Goal: Task Accomplishment & Management: Use online tool/utility

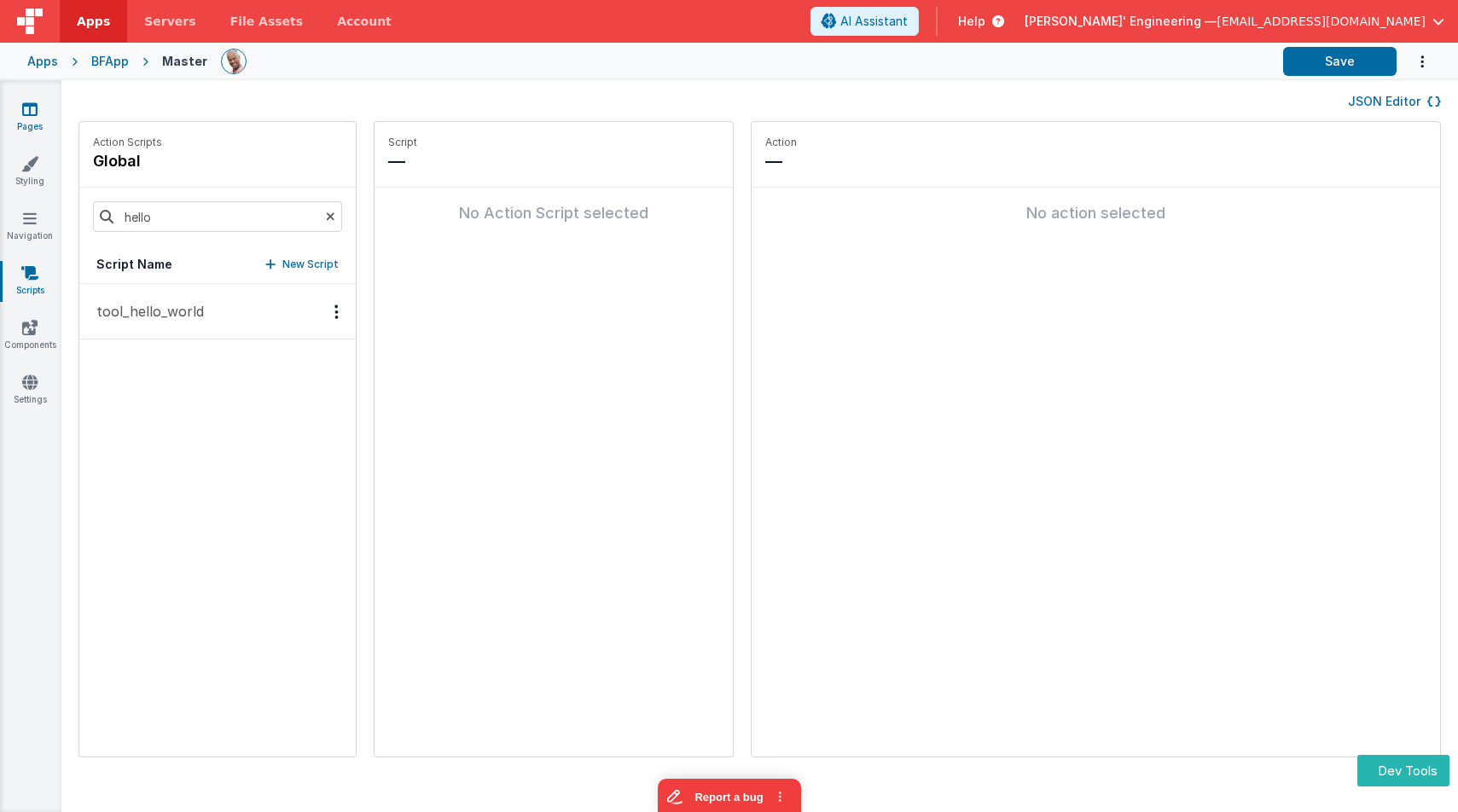
click at [36, 103] on icon at bounding box center [31, 108] width 16 height 17
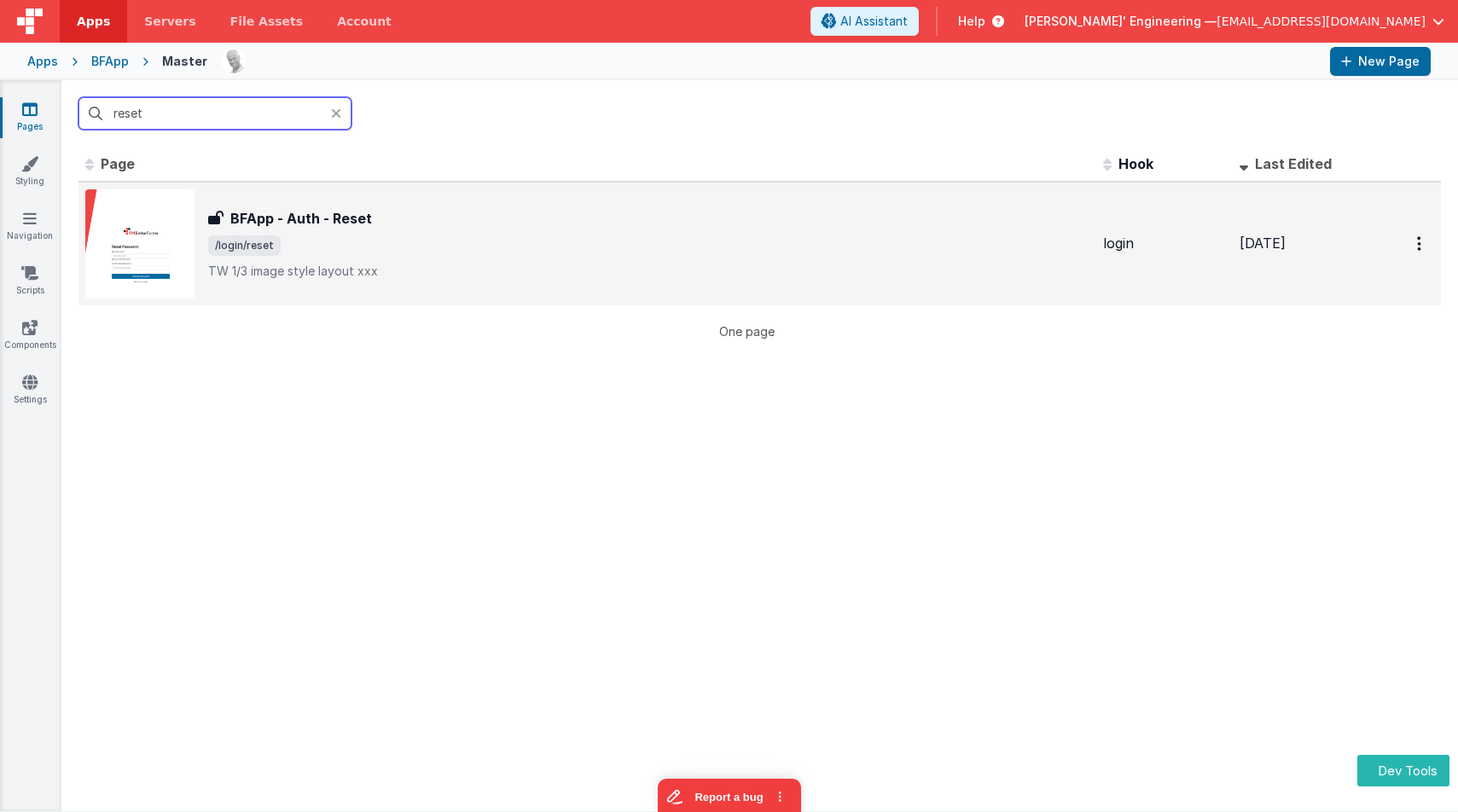
type input "reset"
click at [415, 250] on span "/login/reset" at bounding box center [648, 245] width 881 height 21
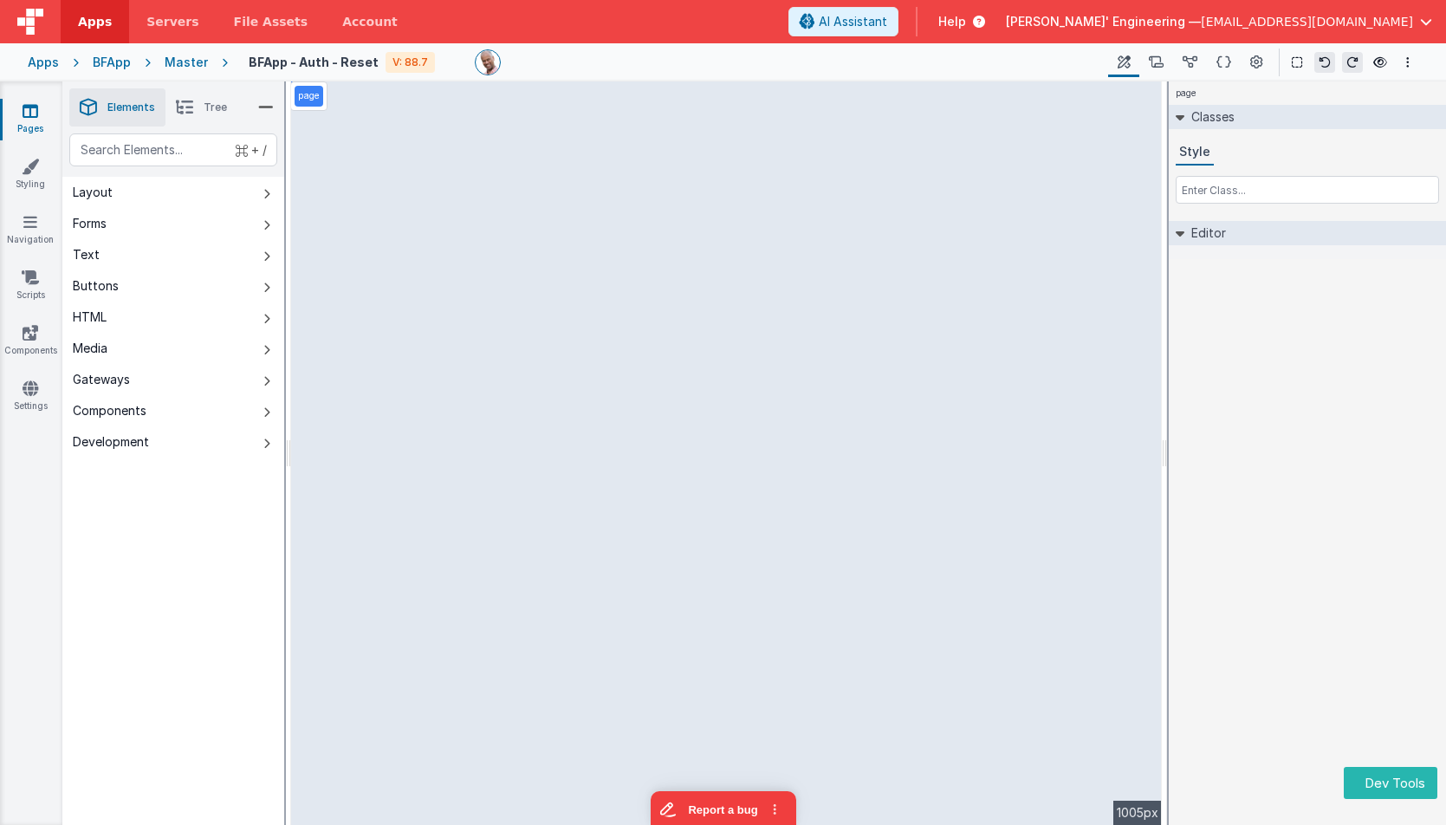
click at [30, 114] on icon at bounding box center [31, 110] width 16 height 17
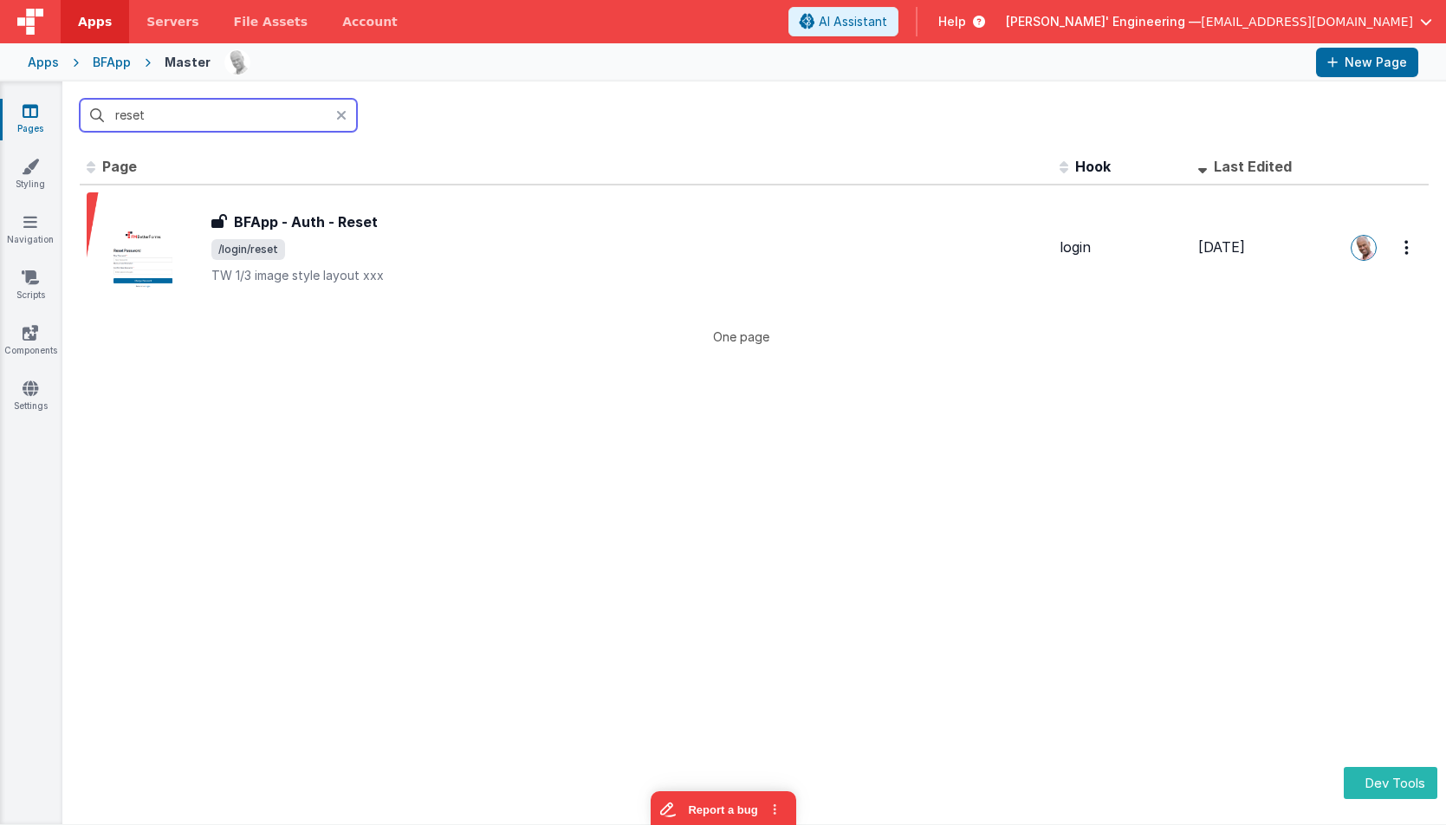
drag, startPoint x: 250, startPoint y: 121, endPoint x: 10, endPoint y: 94, distance: 240.7
click at [12, 94] on section "Pages Styling Navigation Scripts Components Settings reset Id Page Description …" at bounding box center [723, 452] width 1446 height 743
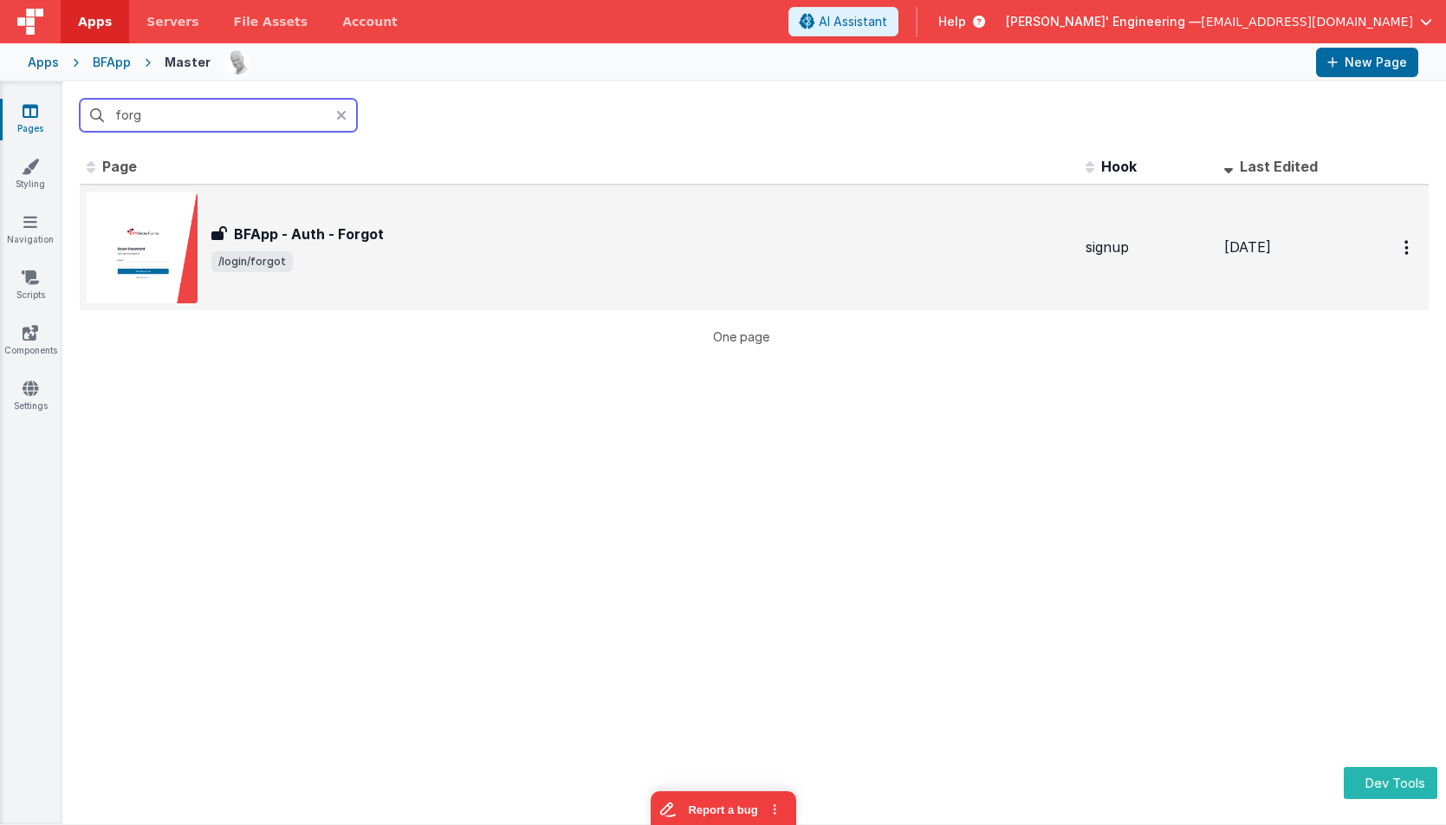
type input "forg"
click at [281, 237] on h3 "BFApp - Auth - Forgot" at bounding box center [309, 234] width 150 height 21
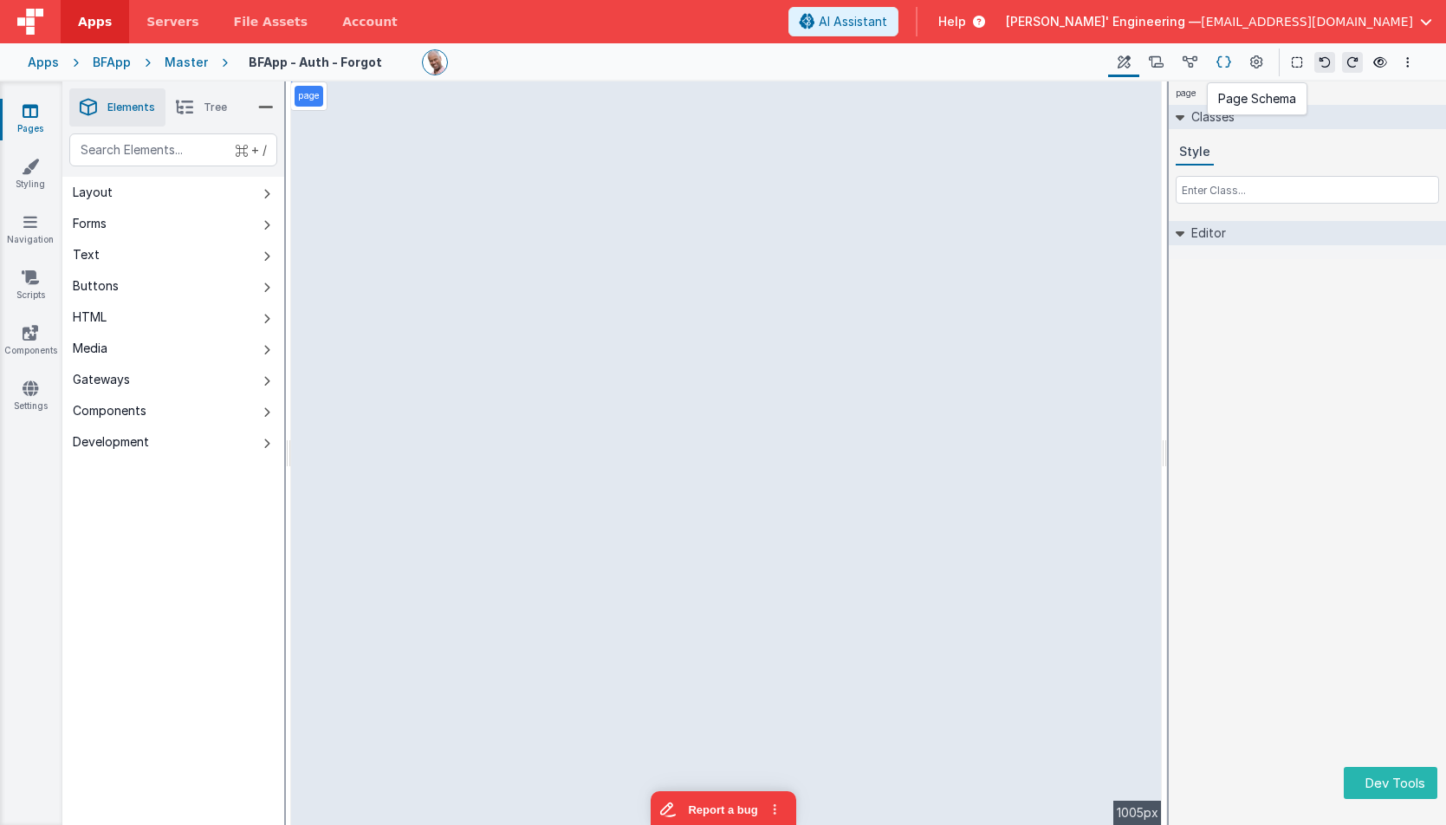
click at [1228, 64] on icon at bounding box center [1224, 63] width 15 height 18
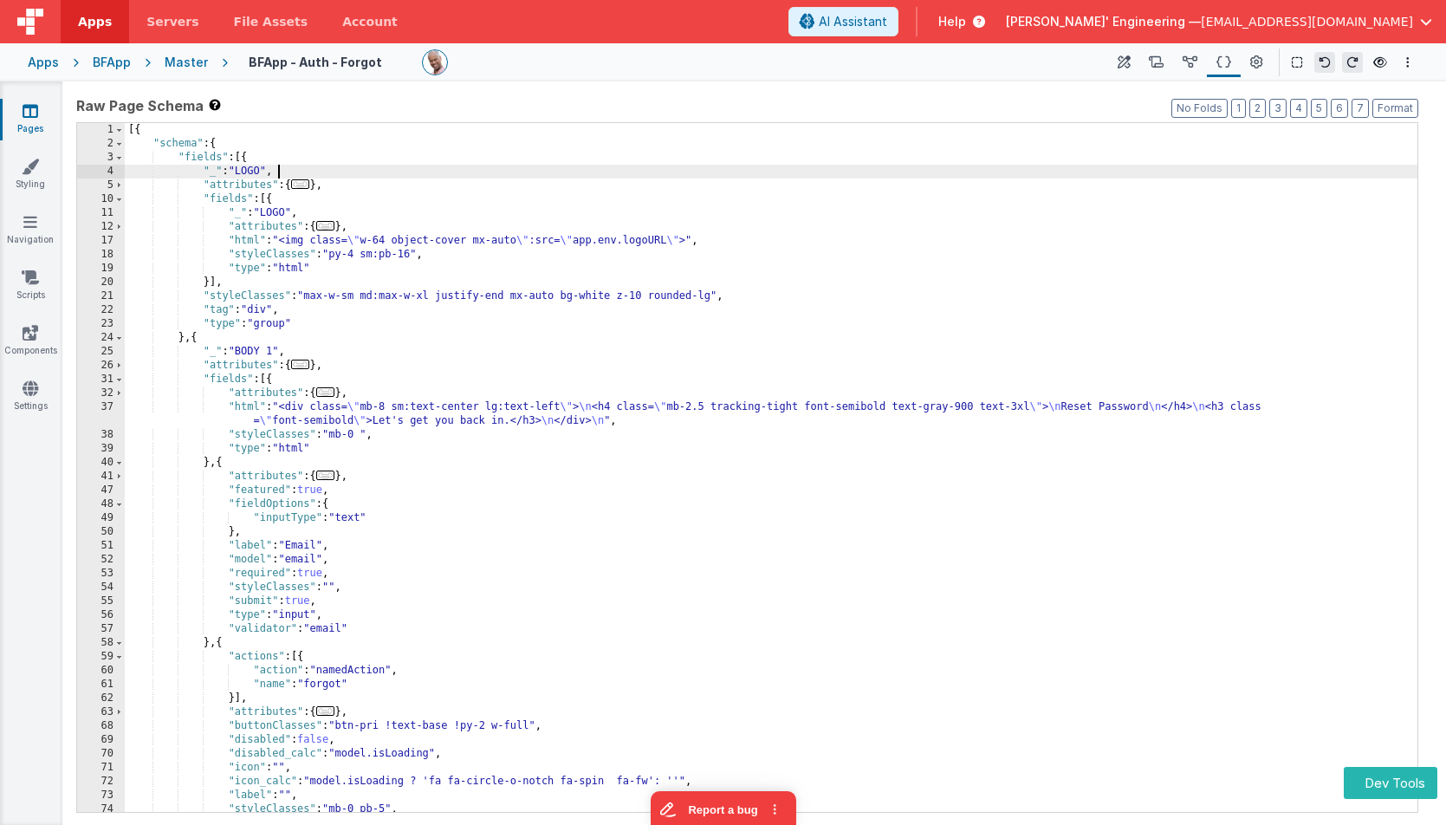
click at [1162, 166] on div "[{ "schema" : { "fields" : [{ "_" : "LOGO" , "attributes" : { ... } , "fields" …" at bounding box center [771, 481] width 1293 height 717
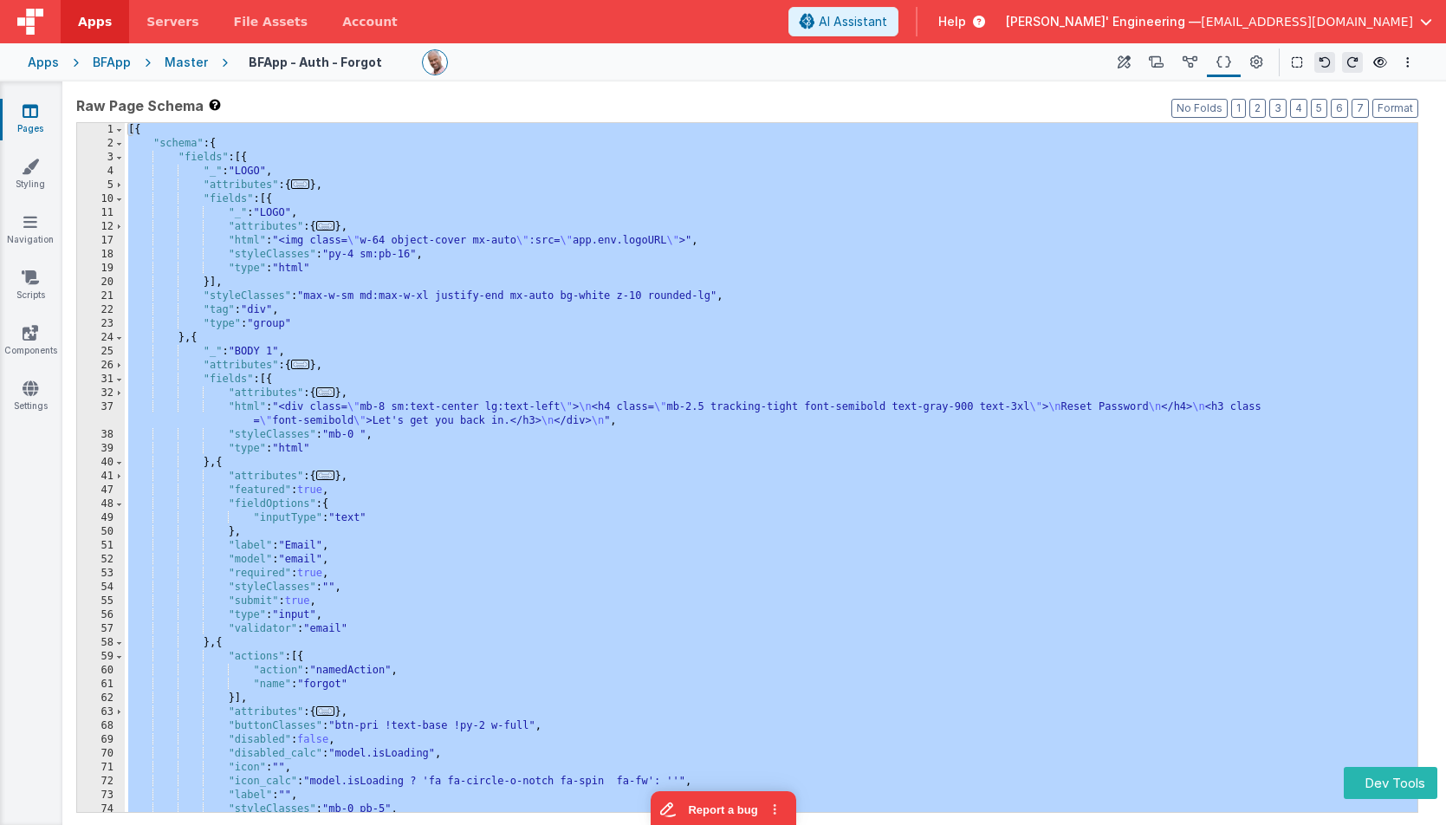
drag, startPoint x: 42, startPoint y: 58, endPoint x: 120, endPoint y: 42, distance: 79.7
click at [42, 58] on div "Apps" at bounding box center [43, 62] width 31 height 17
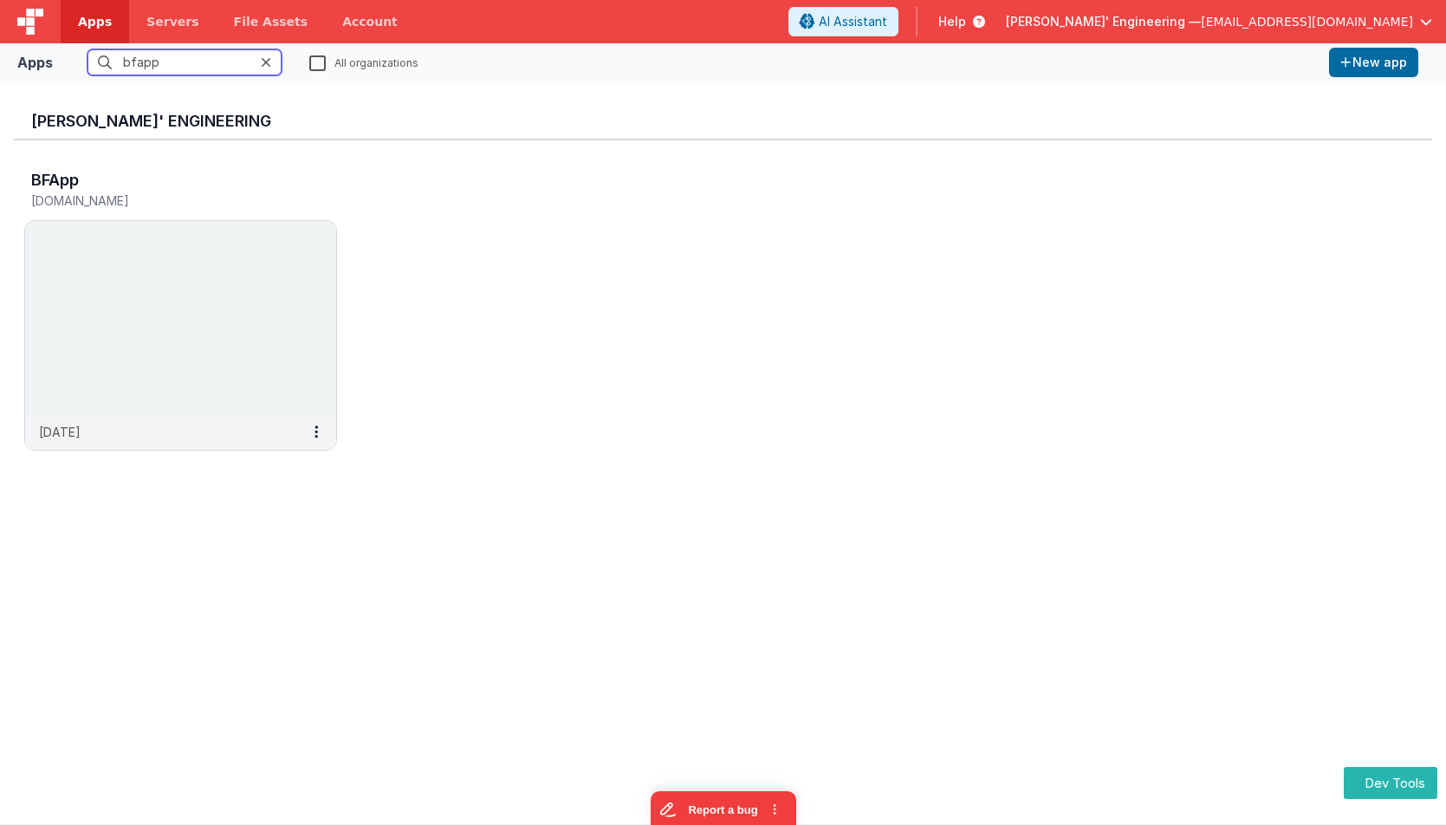
drag, startPoint x: 190, startPoint y: 58, endPoint x: 86, endPoint y: 54, distance: 104.1
click at [86, 54] on fieldset "bfapp All organizations" at bounding box center [691, 62] width 1263 height 26
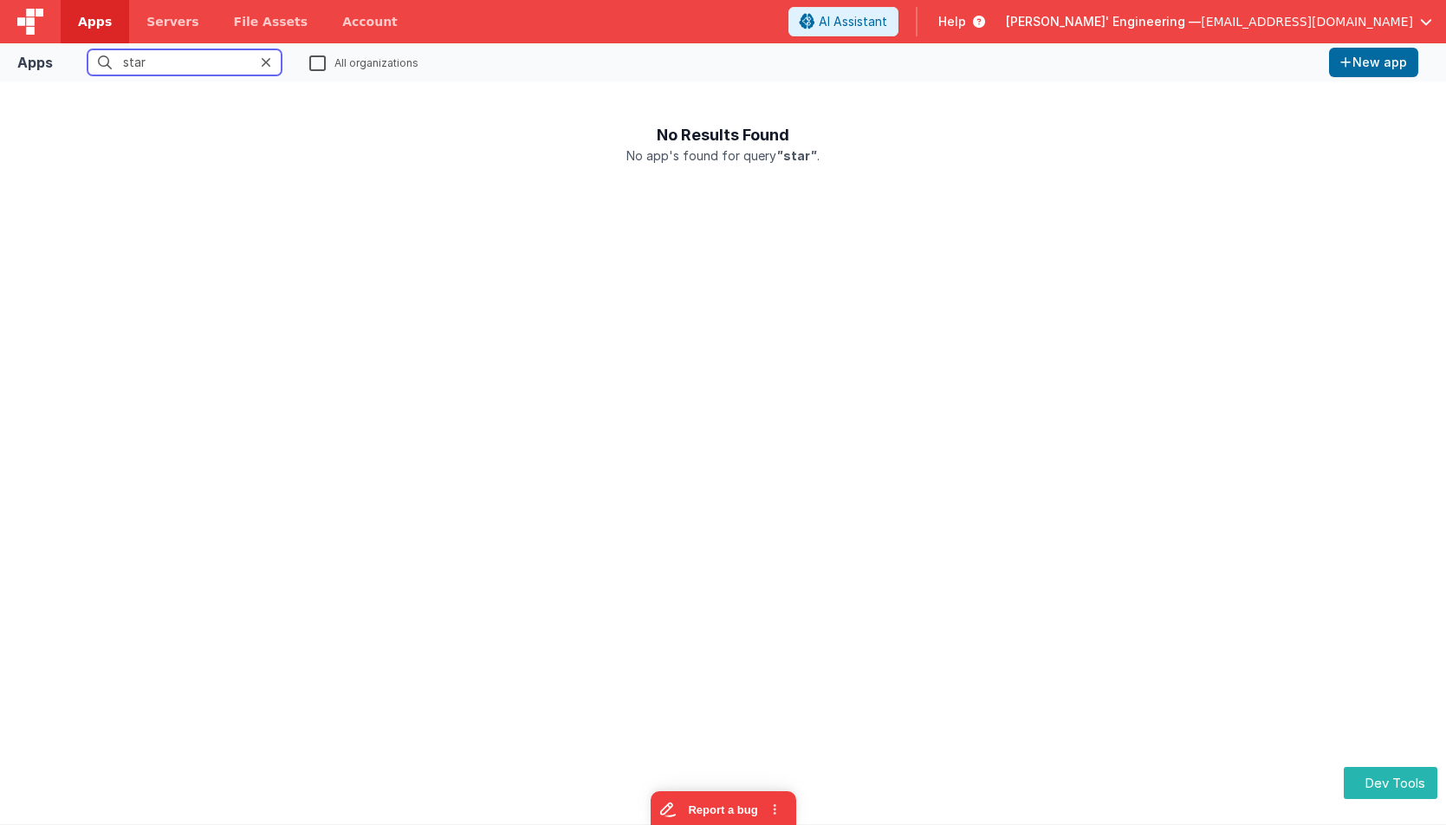
type input "star"
click at [317, 67] on label "All organizations" at bounding box center [363, 62] width 109 height 16
click at [0, 0] on input "All organizations" at bounding box center [0, 0] width 0 height 0
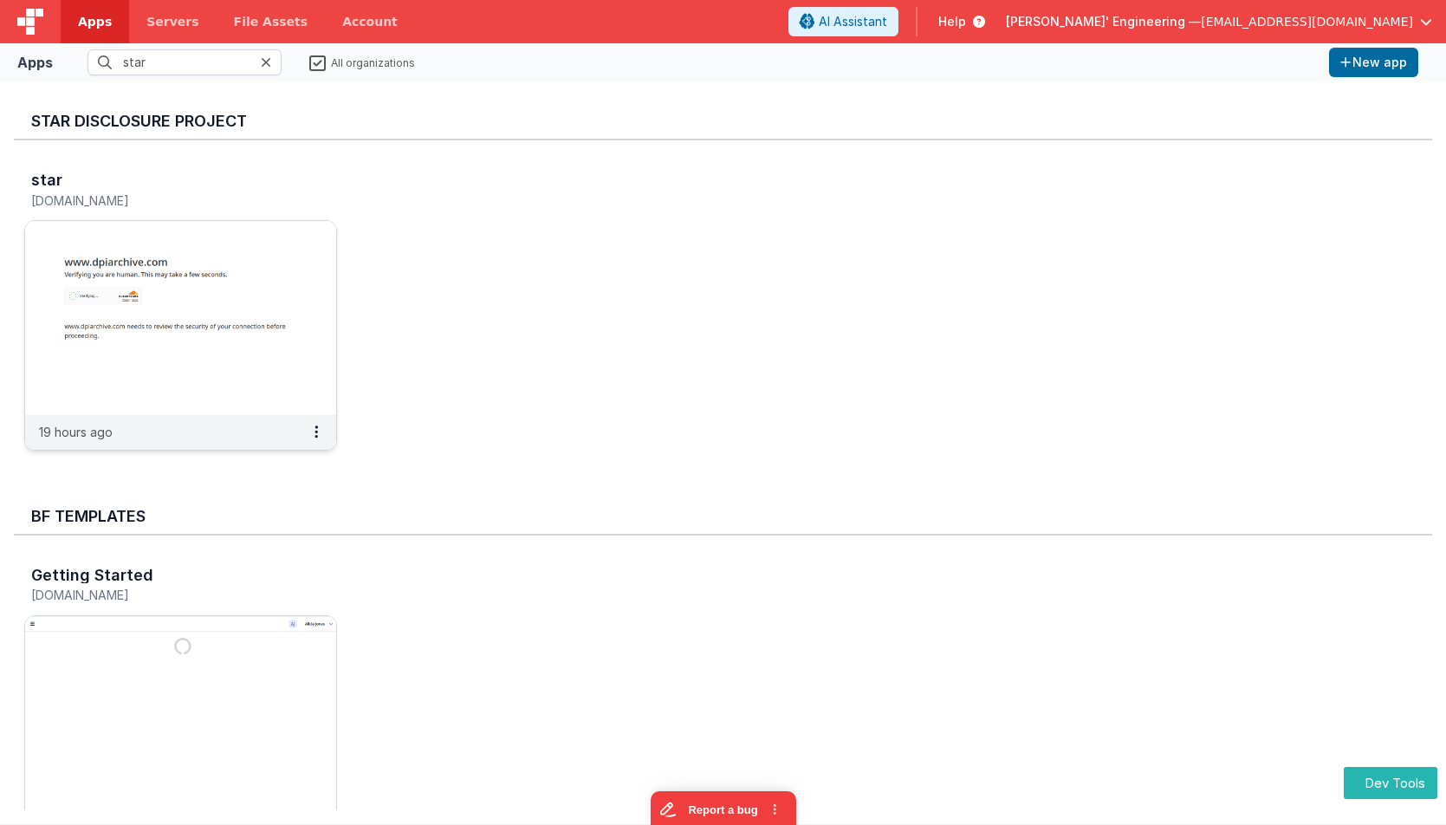
click at [249, 371] on img at bounding box center [180, 318] width 311 height 194
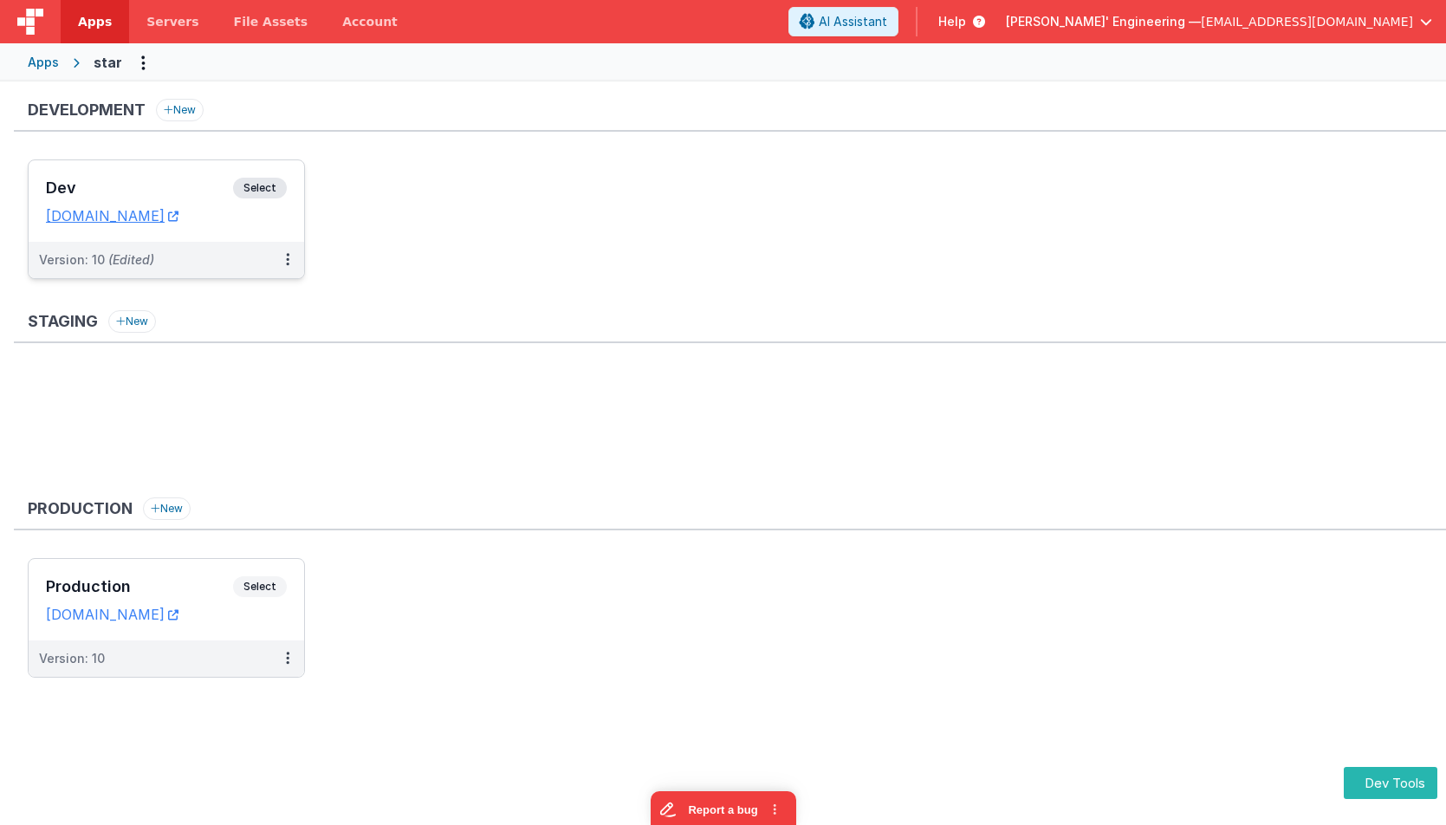
click at [287, 176] on div "Dev Select URLs [DOMAIN_NAME]" at bounding box center [167, 200] width 276 height 81
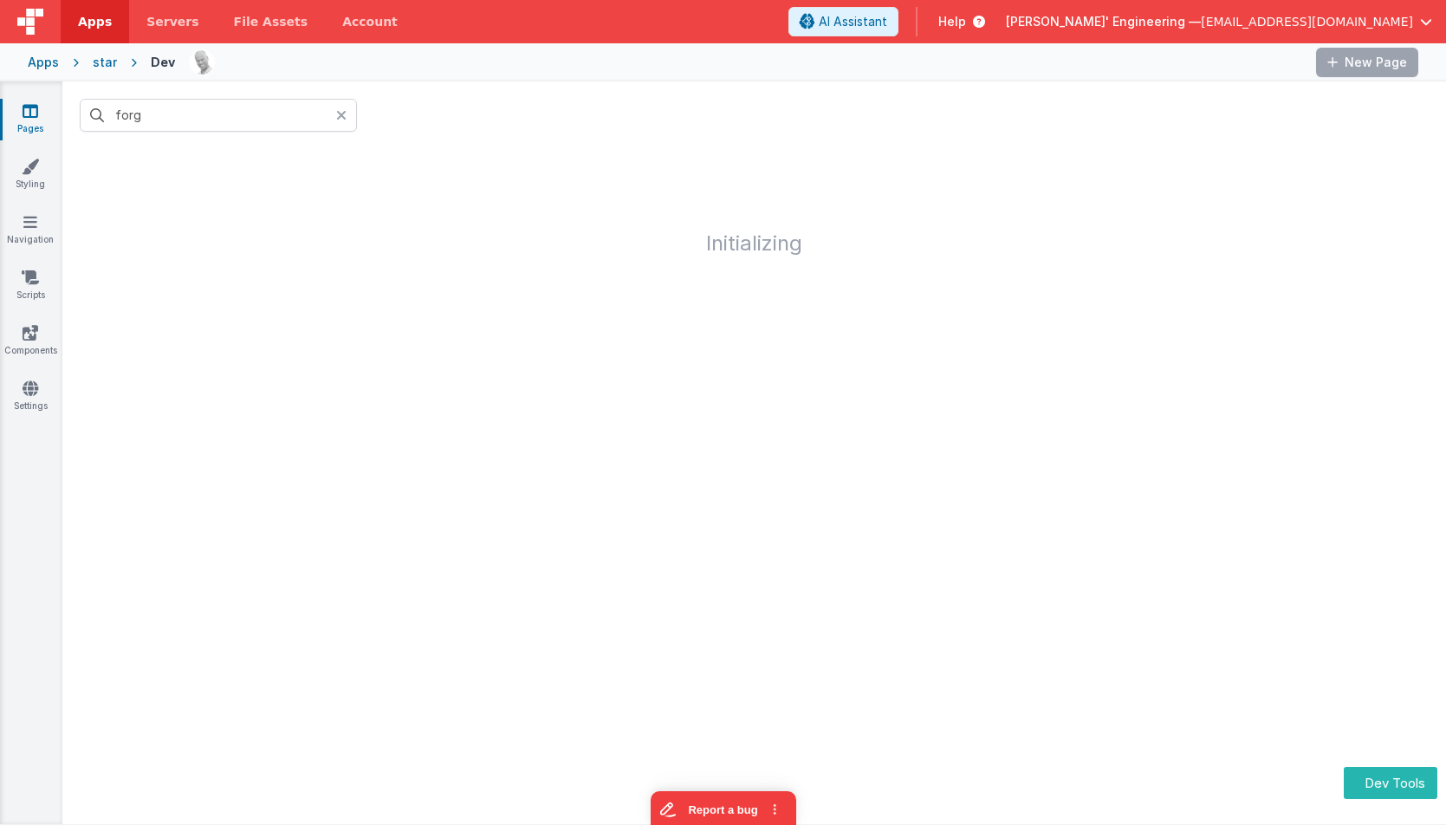
click at [341, 116] on icon at bounding box center [341, 115] width 10 height 14
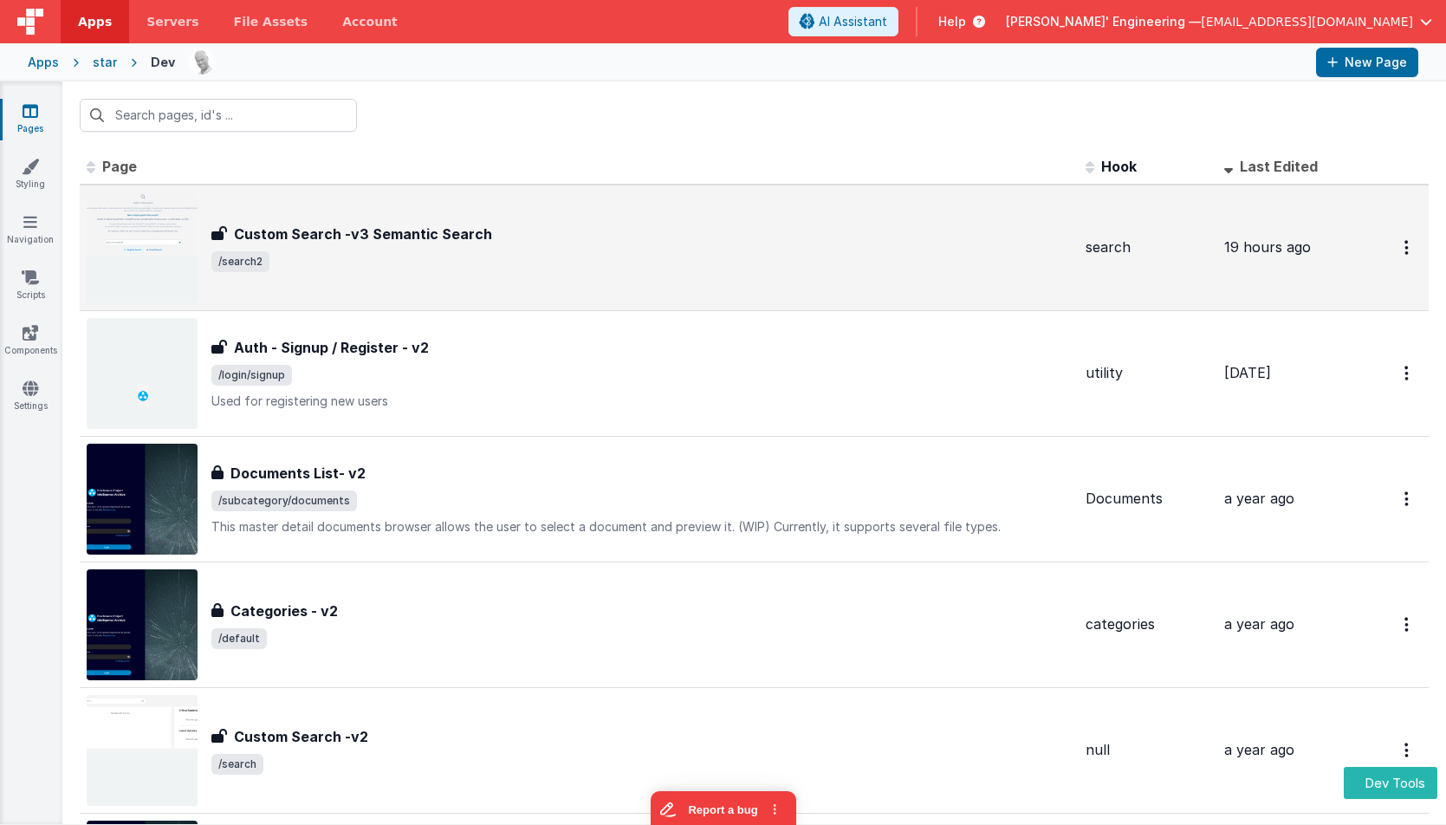
click at [457, 254] on span "/search2" at bounding box center [641, 261] width 861 height 21
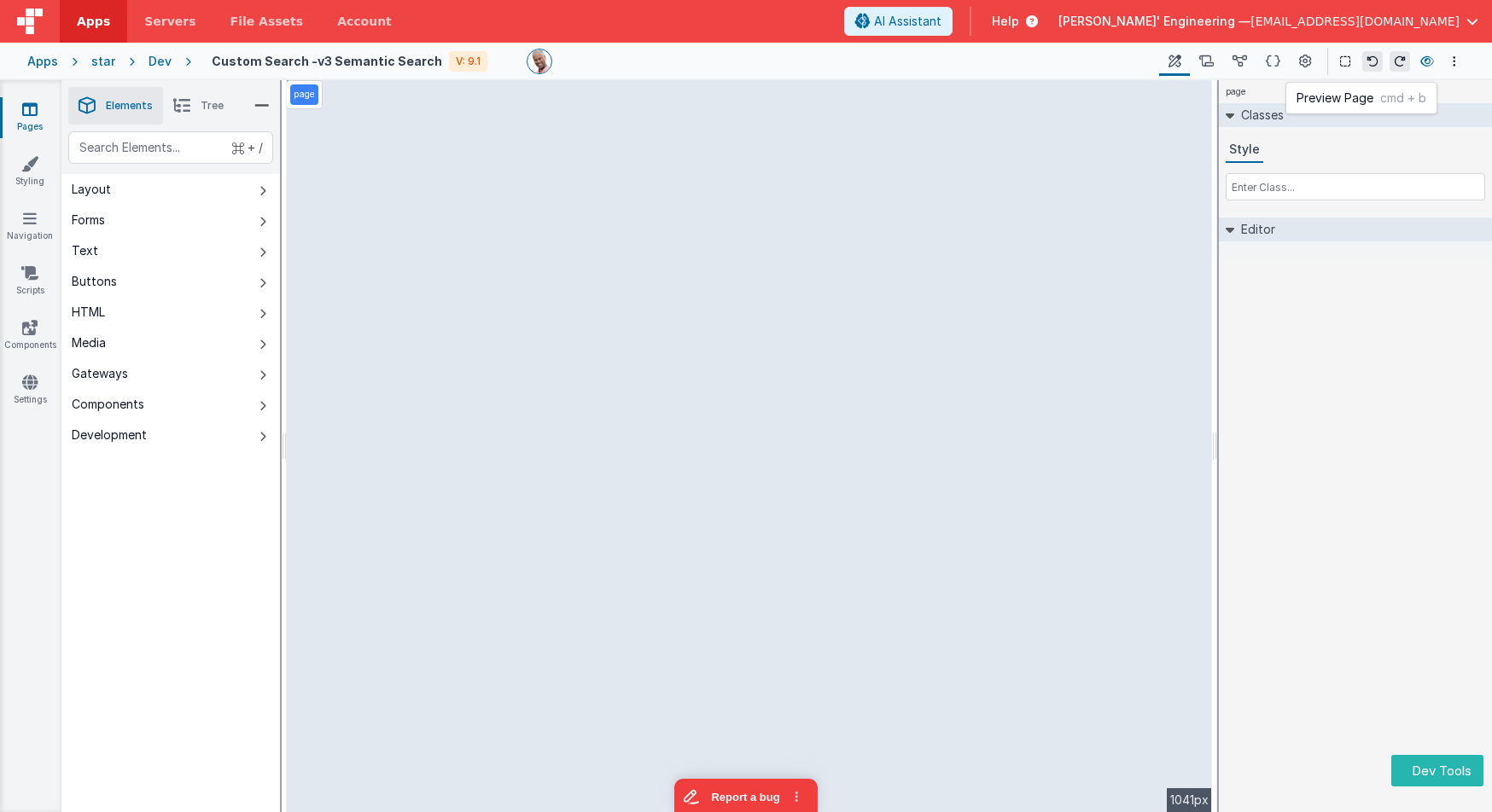
click at [1425, 60] on icon at bounding box center [1427, 61] width 14 height 12
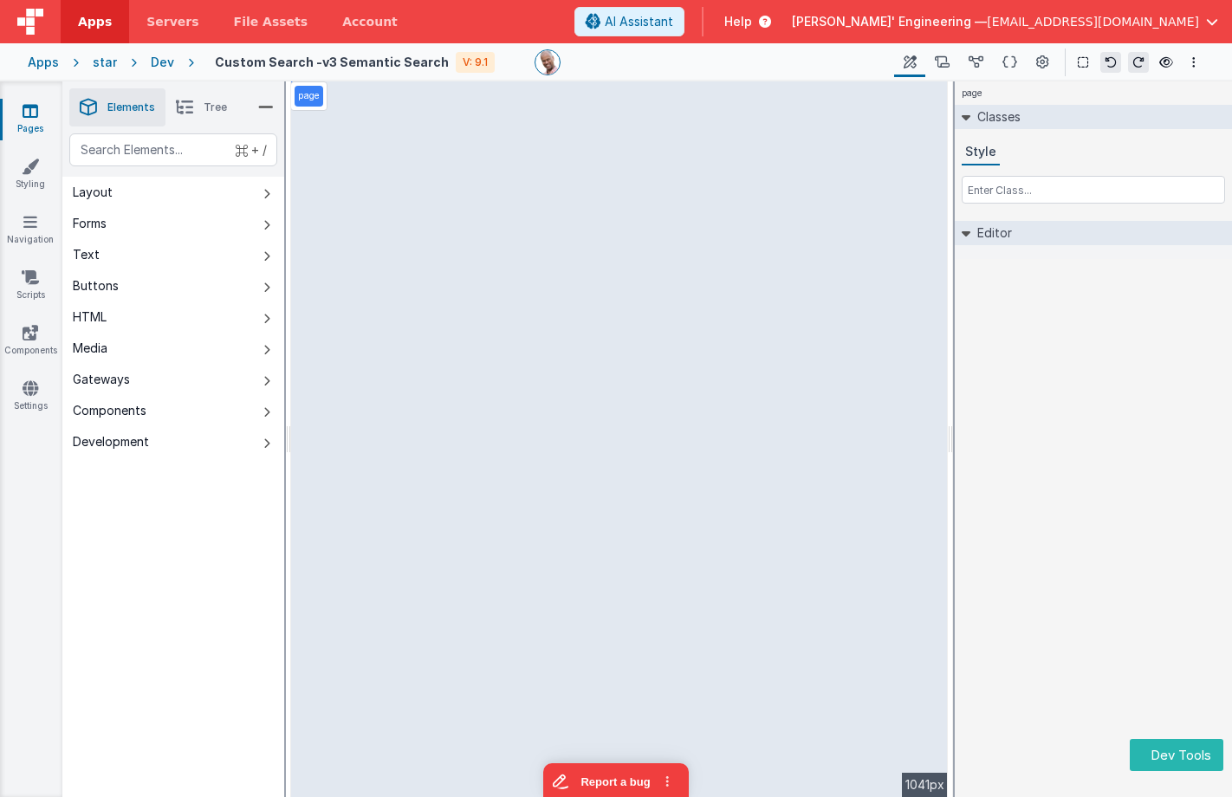
click at [1043, 367] on div "page Classes Style Editor DEV: Focus DEV: builderToggleConditionalCSS DEV: Remo…" at bounding box center [1093, 439] width 277 height 716
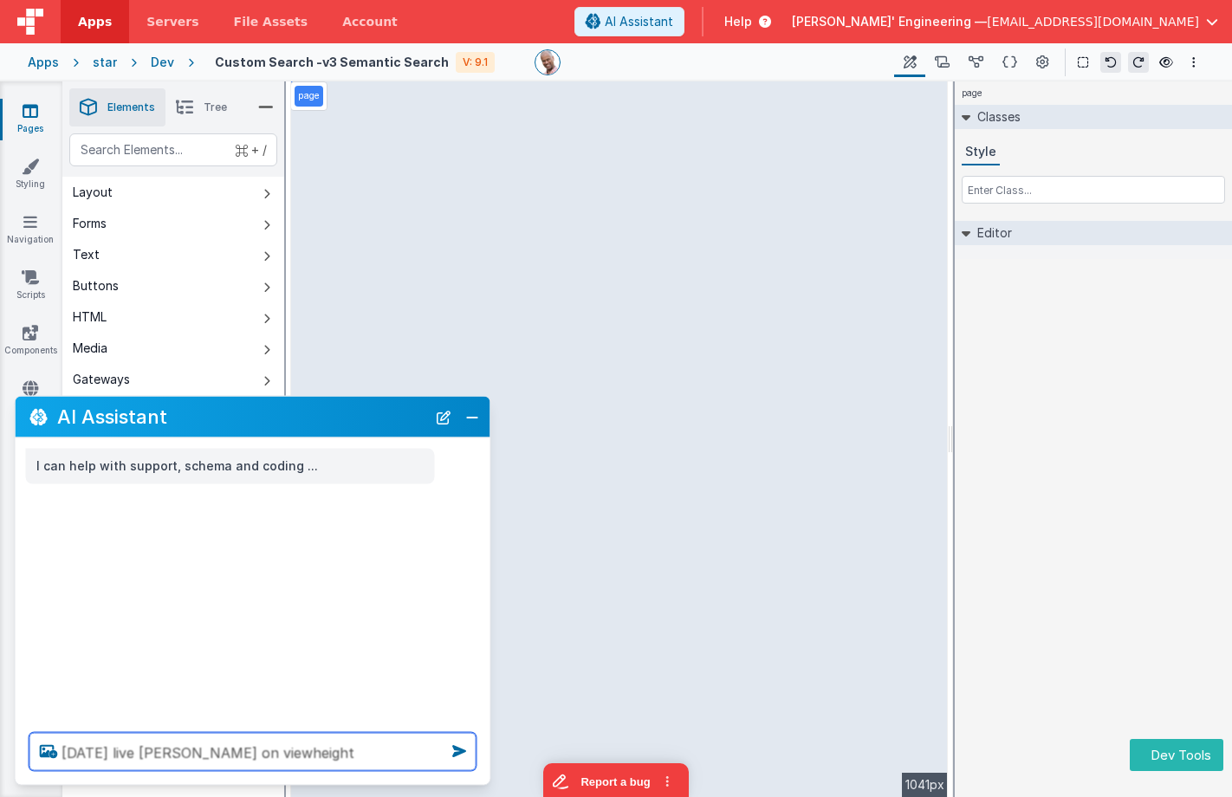
type textarea "[DATE] live [PERSON_NAME] on viewheight"
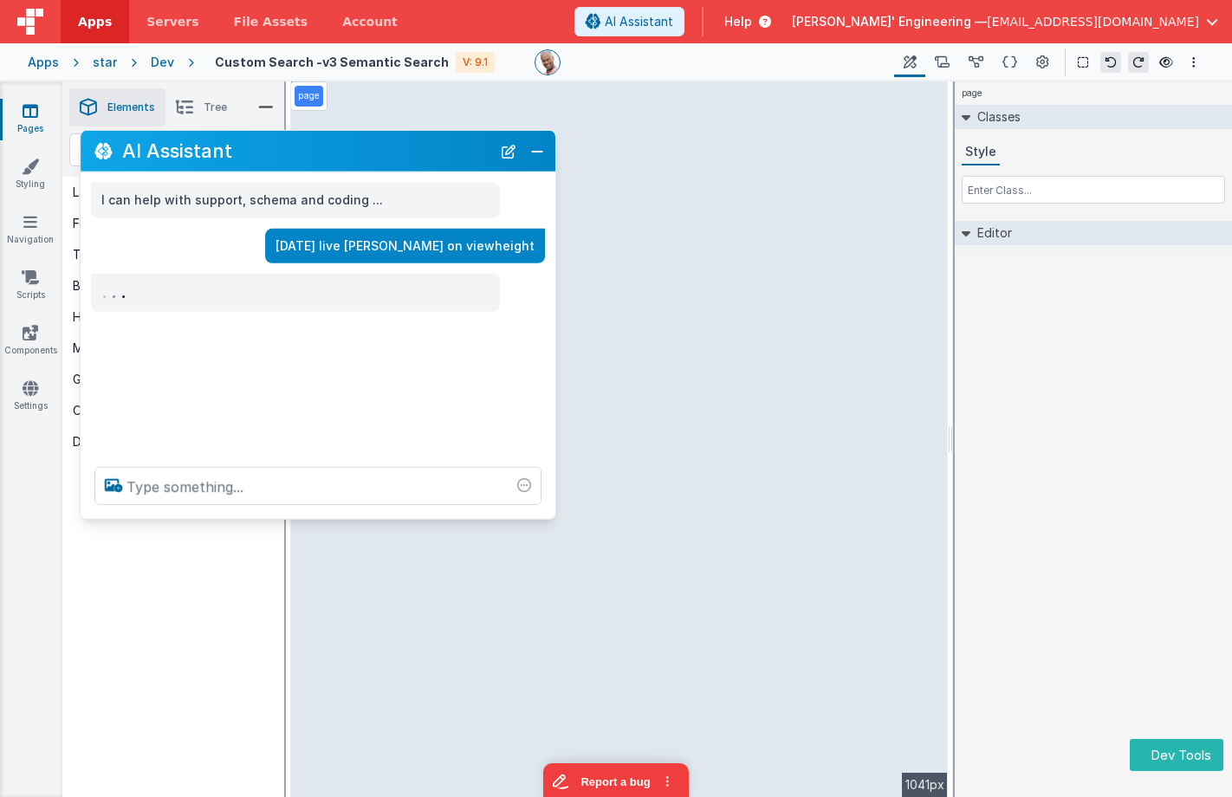
drag, startPoint x: 272, startPoint y: 422, endPoint x: 339, endPoint y: 168, distance: 262.5
click at [338, 155] on h2 "AI Assistant" at bounding box center [306, 150] width 369 height 21
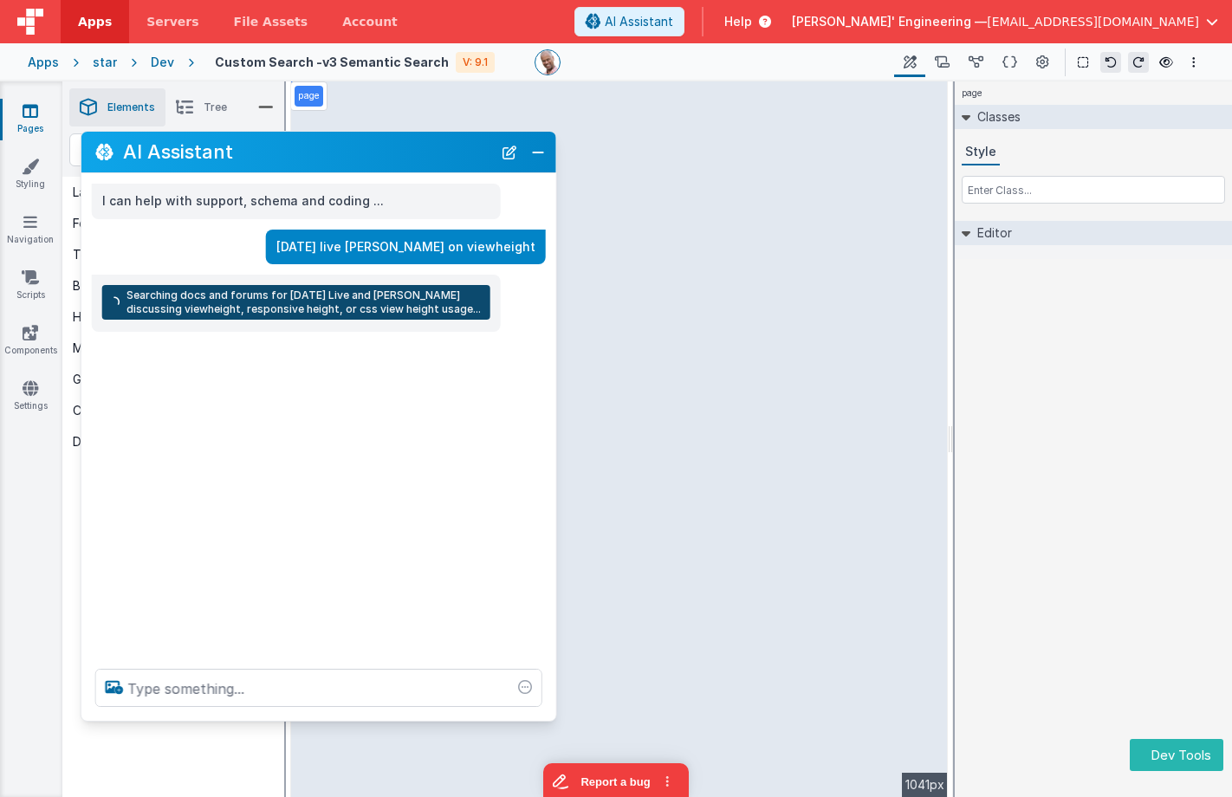
drag, startPoint x: 279, startPoint y: 509, endPoint x: 276, endPoint y: 681, distance: 172.5
click at [257, 711] on div at bounding box center [318, 688] width 475 height 66
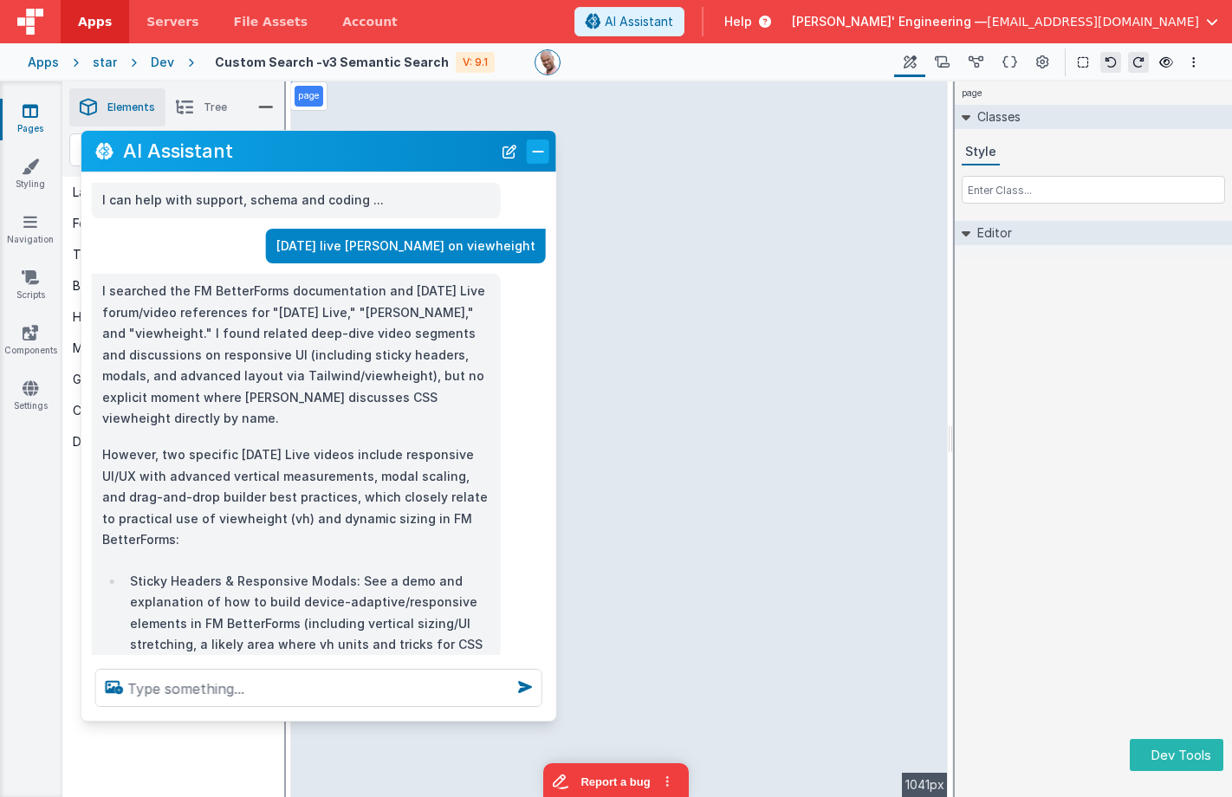
click at [528, 158] on button "Close" at bounding box center [538, 152] width 23 height 24
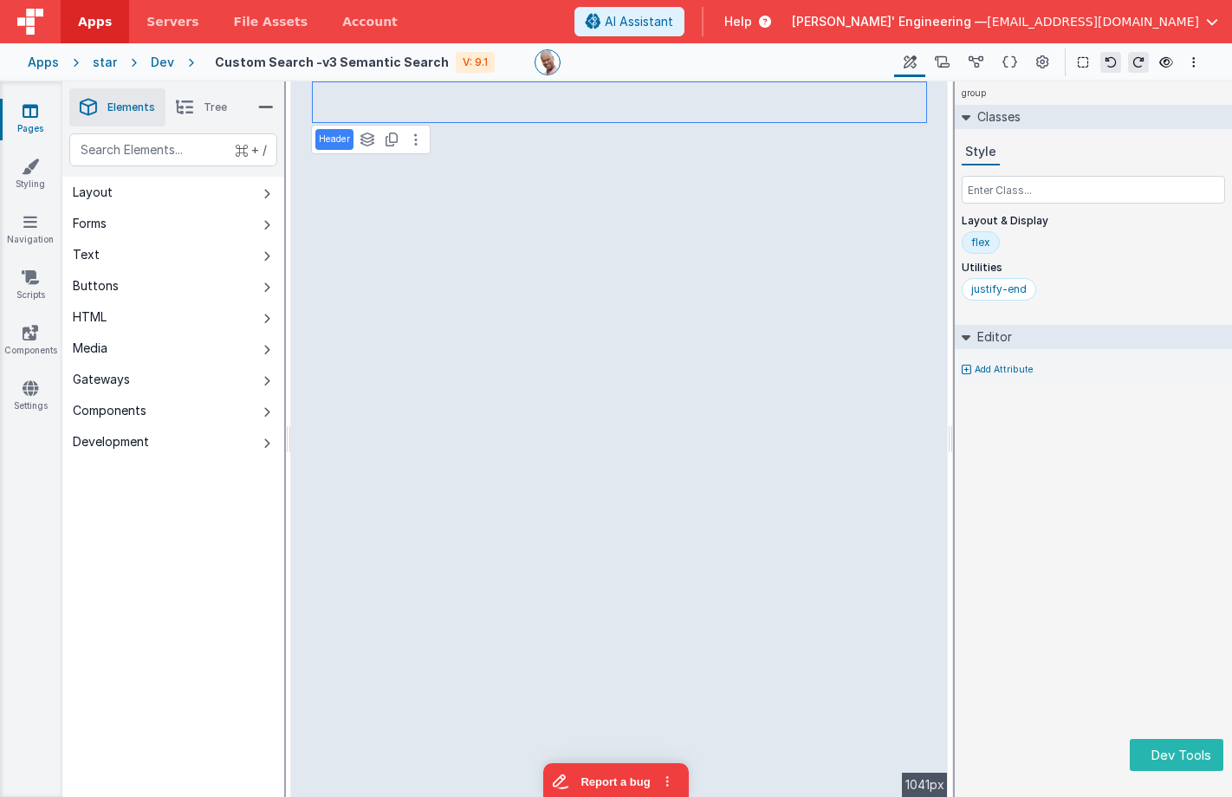
drag, startPoint x: 209, startPoint y: 107, endPoint x: 207, endPoint y: 237, distance: 130.0
click at [208, 107] on span "Tree" at bounding box center [215, 108] width 23 height 14
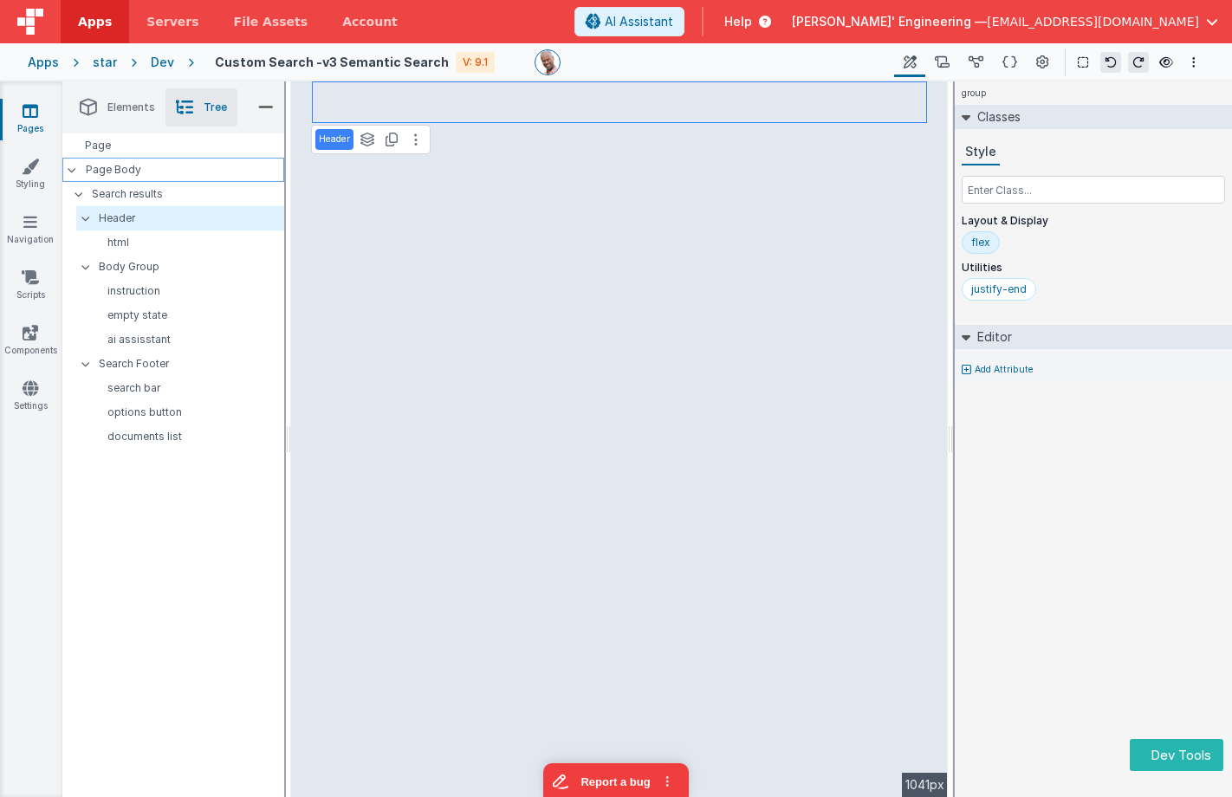
click at [117, 176] on p "Page Body" at bounding box center [185, 170] width 198 height 14
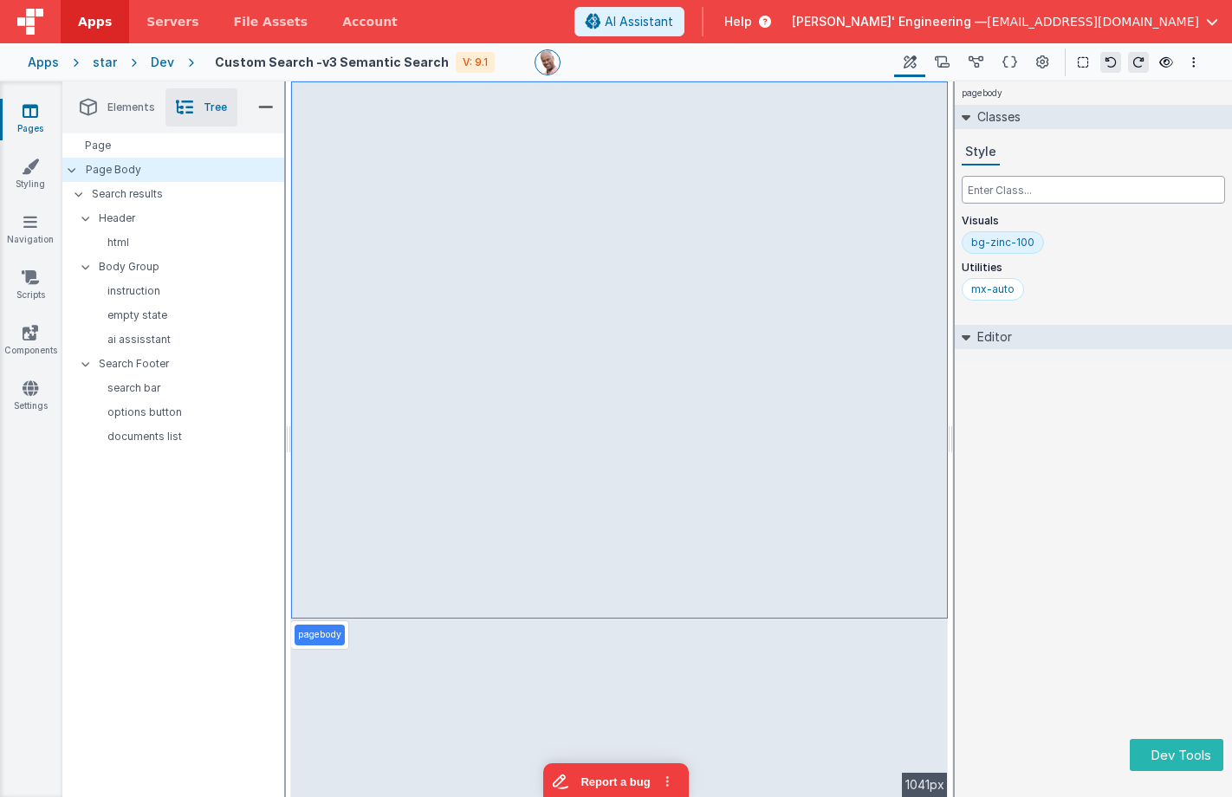
click at [1026, 191] on input "text" at bounding box center [1093, 190] width 263 height 28
paste input "max-w-7xl"
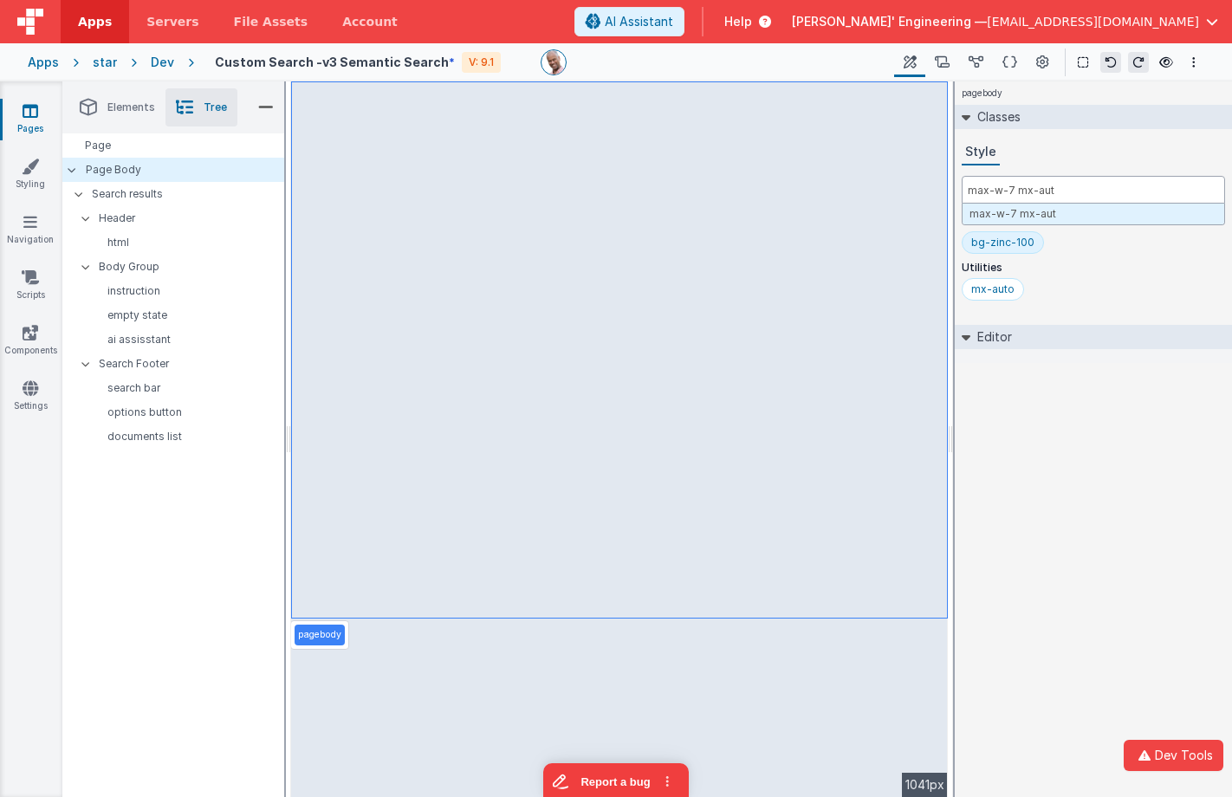
type input "max-w-7 mx-auto"
click at [1079, 492] on div "pagebody Classes Style Visuals bg-zinc-100 Utilities mx-auto max-w-7 mx-auto Ed…" at bounding box center [1093, 439] width 277 height 716
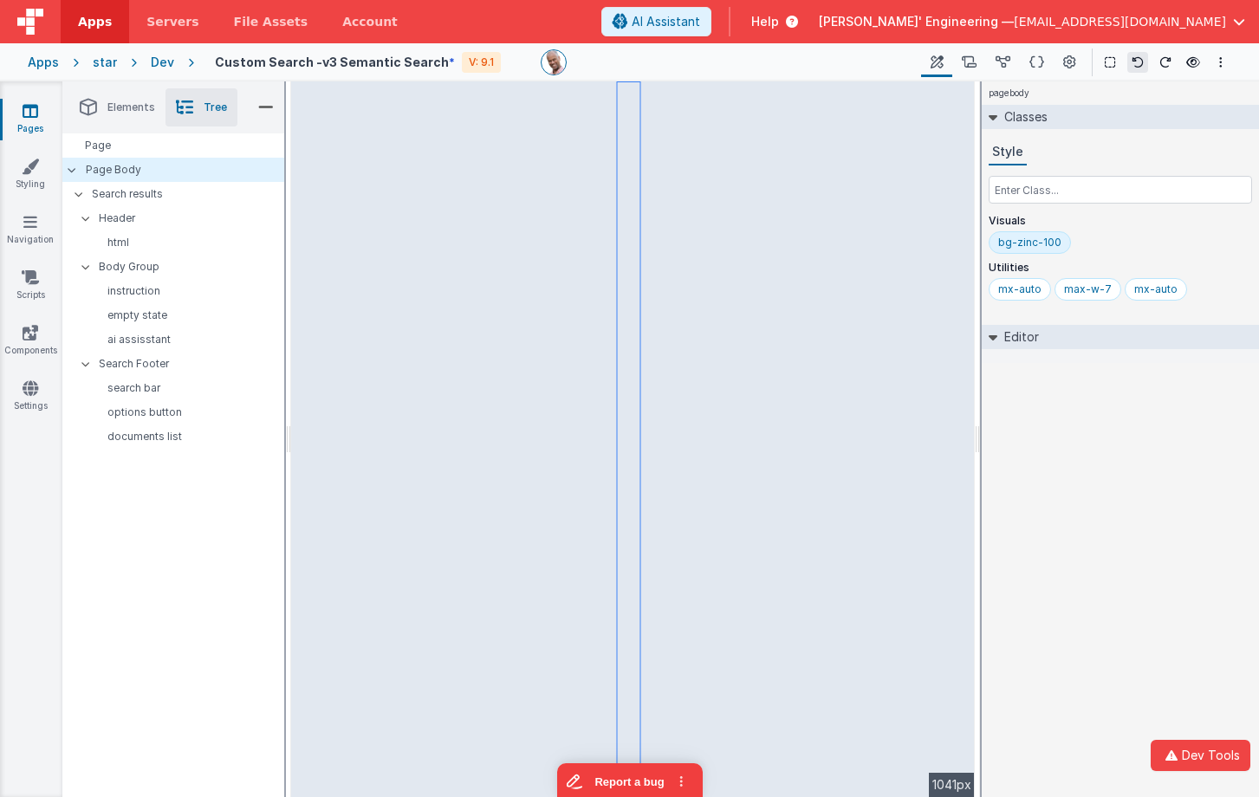
click at [26, 79] on div "Apps star Dev Custom Search -v3 Semantic Search * V: 9.1 Page Builder Named Act…" at bounding box center [629, 62] width 1259 height 38
click at [45, 55] on div "Apps" at bounding box center [43, 62] width 31 height 17
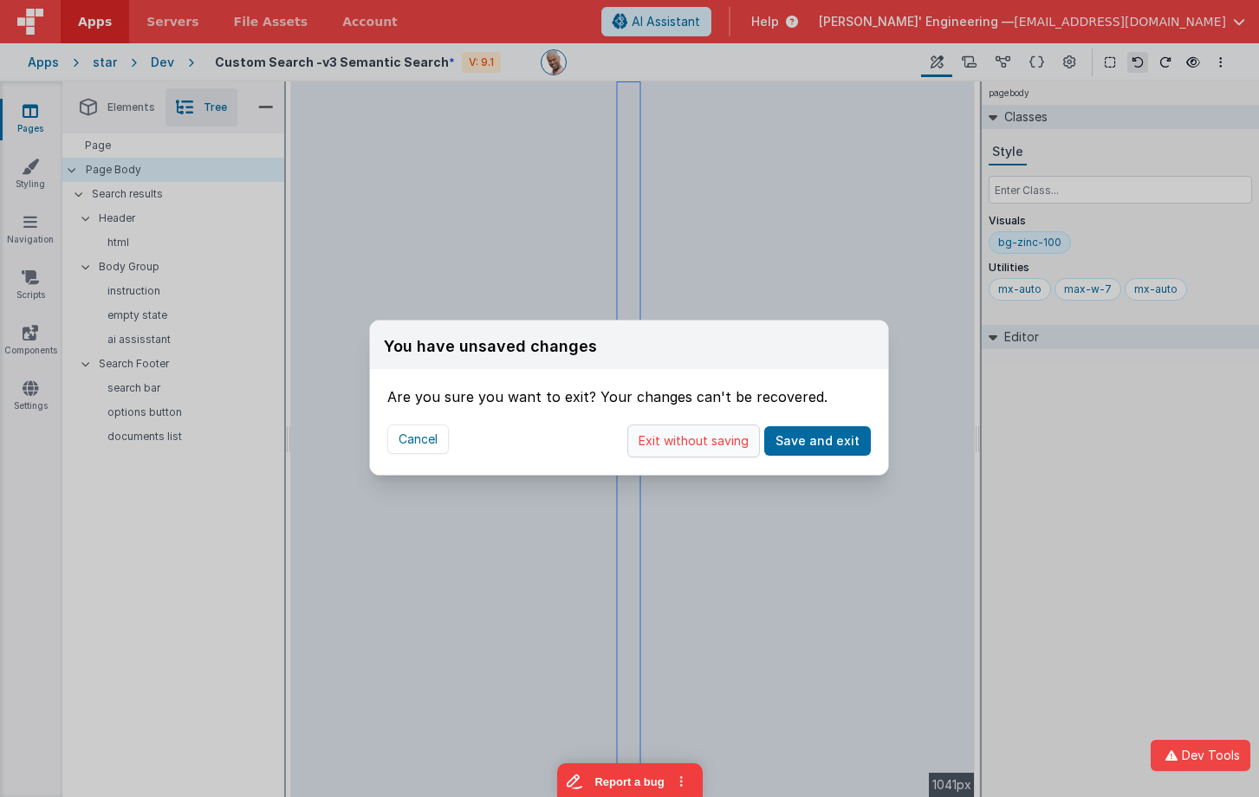
click at [728, 445] on button "Exit without saving" at bounding box center [693, 441] width 133 height 33
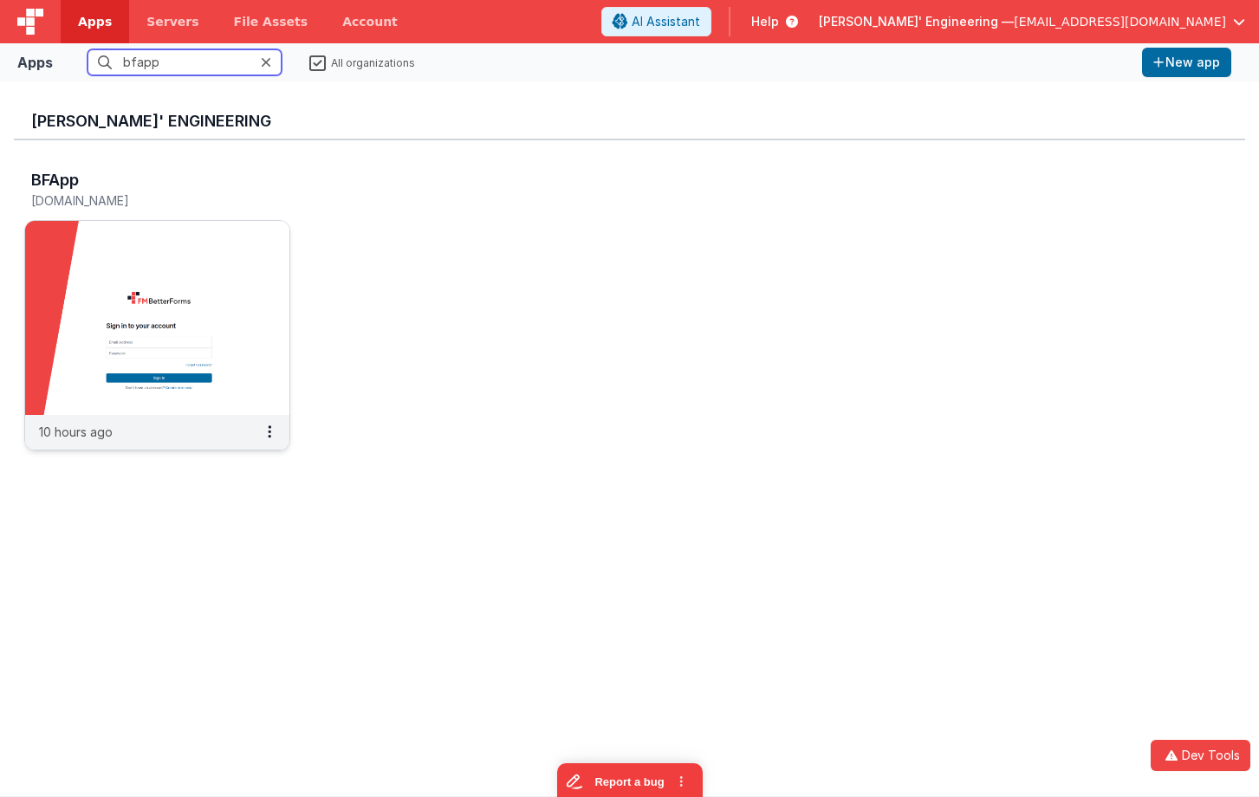
type input "bfapp"
click at [170, 304] on img at bounding box center [157, 318] width 264 height 194
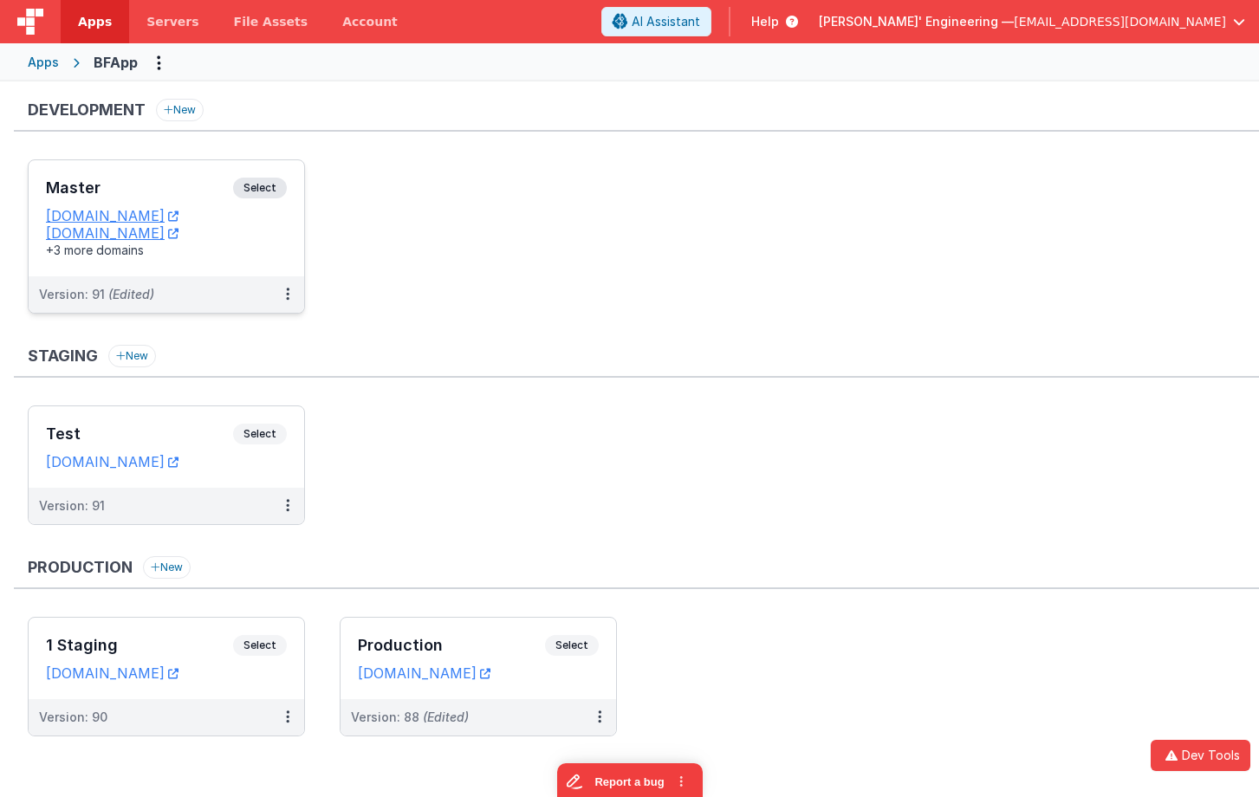
click at [267, 191] on span "Select" at bounding box center [260, 188] width 54 height 21
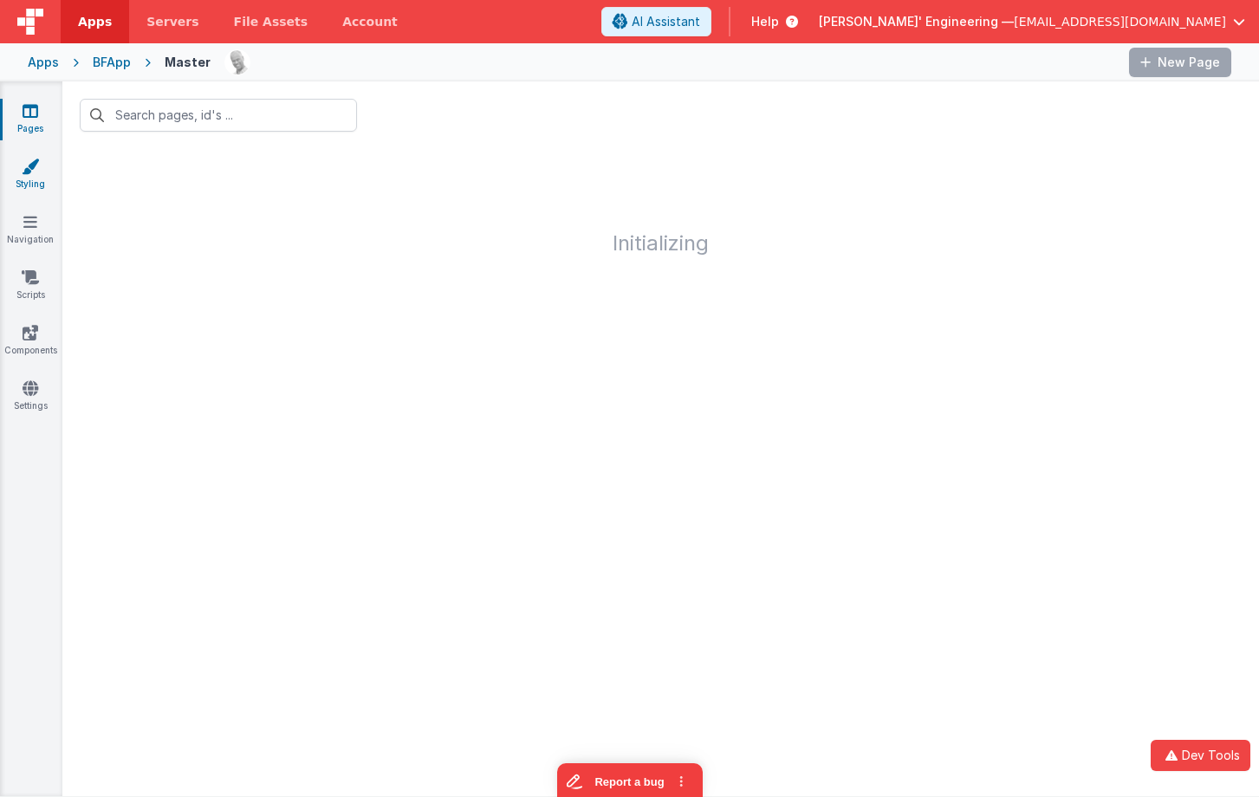
click at [38, 169] on icon at bounding box center [30, 166] width 17 height 17
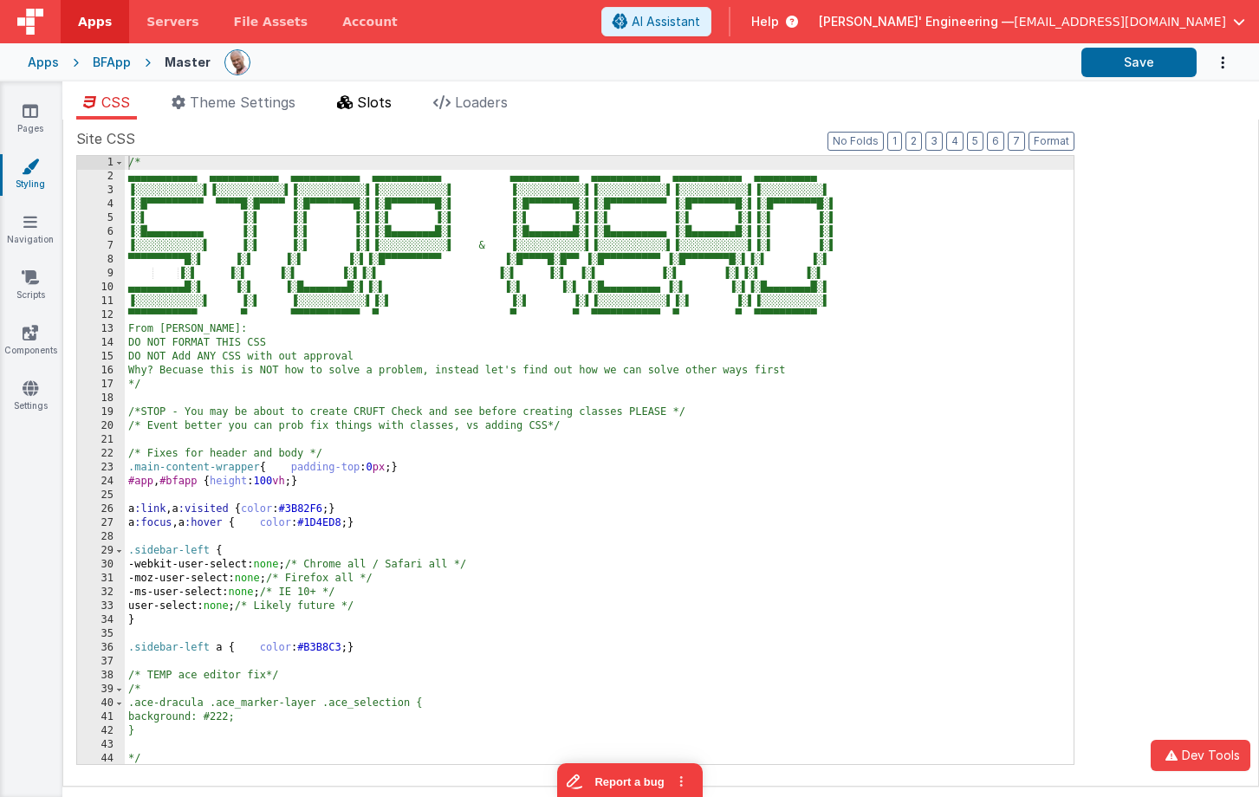
click at [372, 101] on span "Slots" at bounding box center [374, 102] width 35 height 17
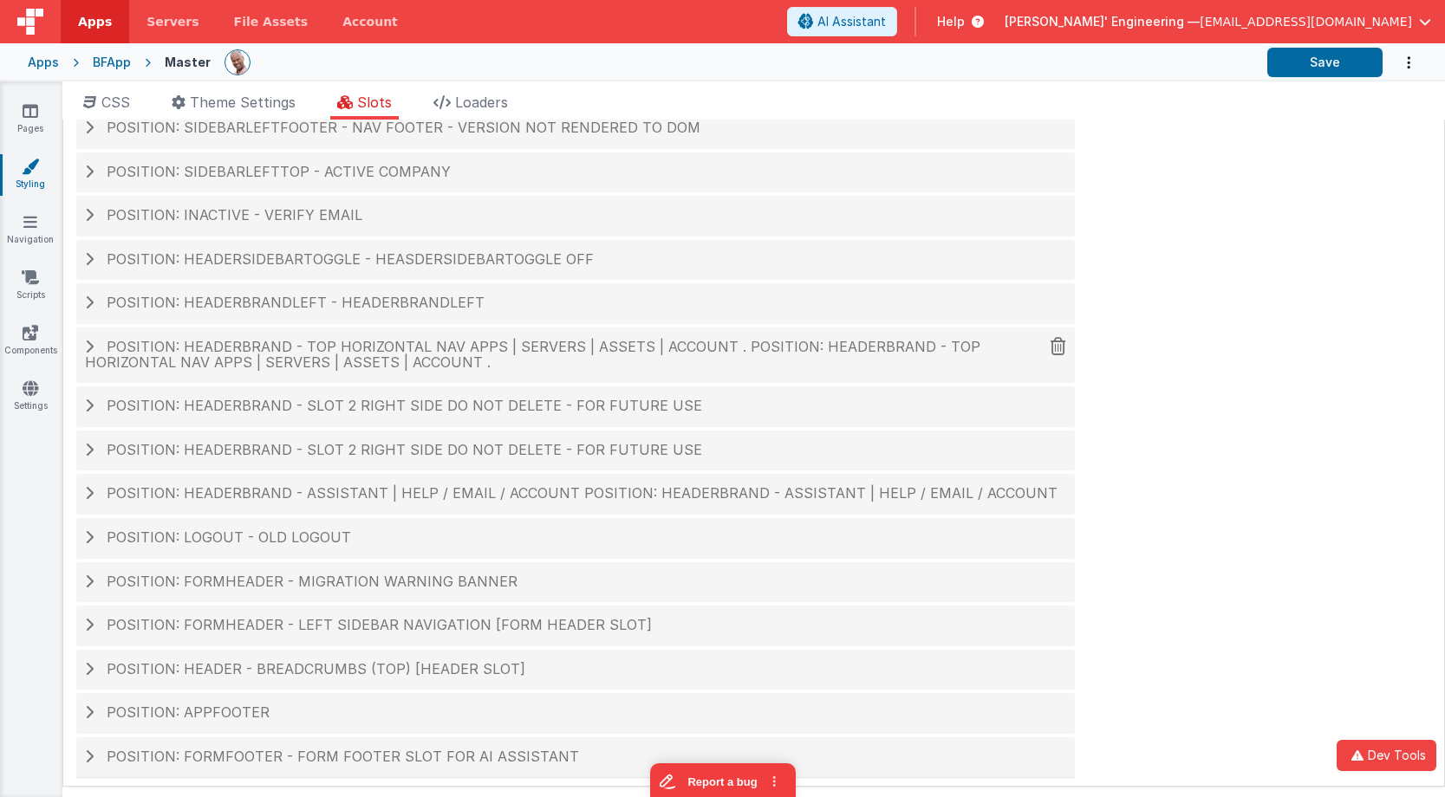
scroll to position [53, 0]
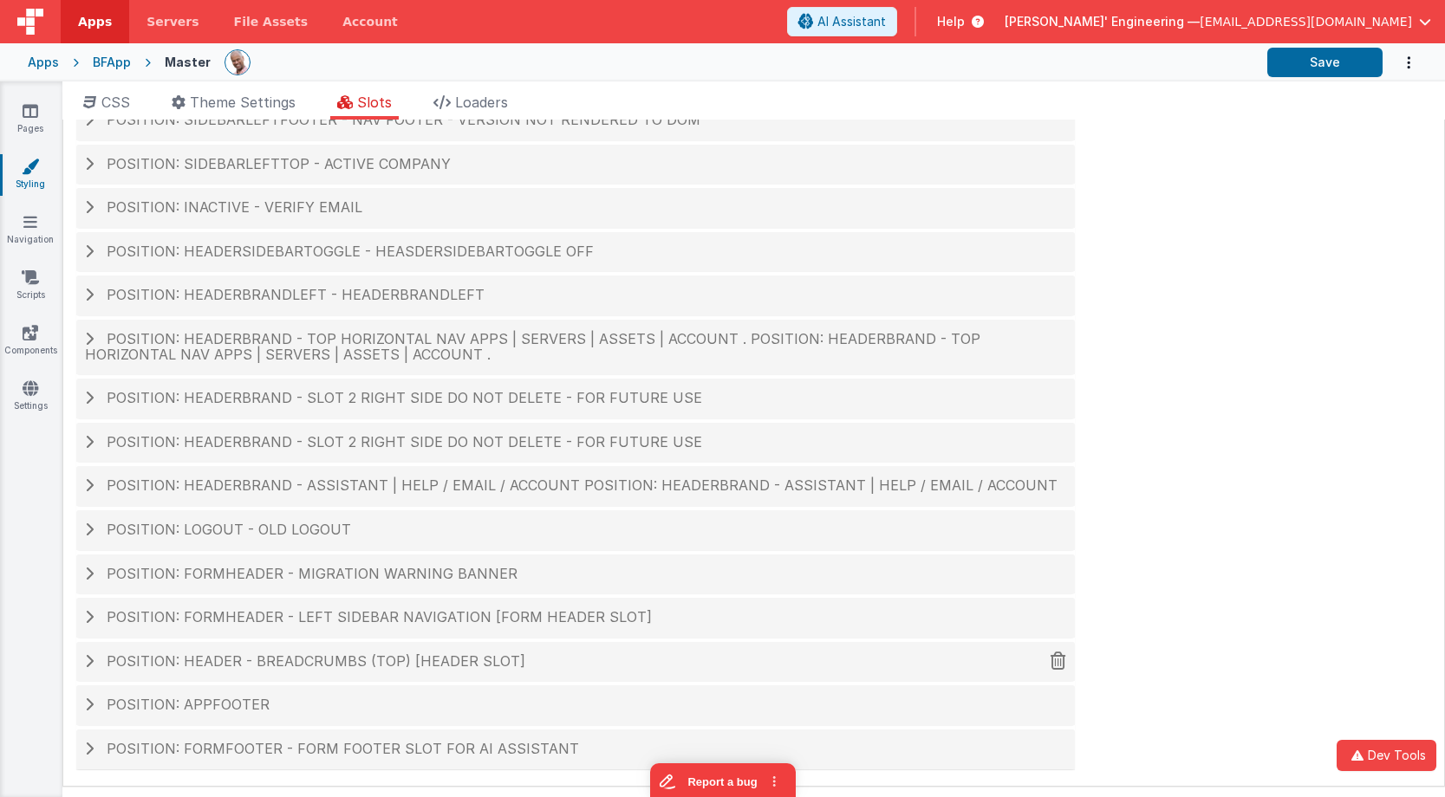
click at [239, 667] on span "Position: header - breadcrumbs (top) [header slot]" at bounding box center [316, 661] width 419 height 17
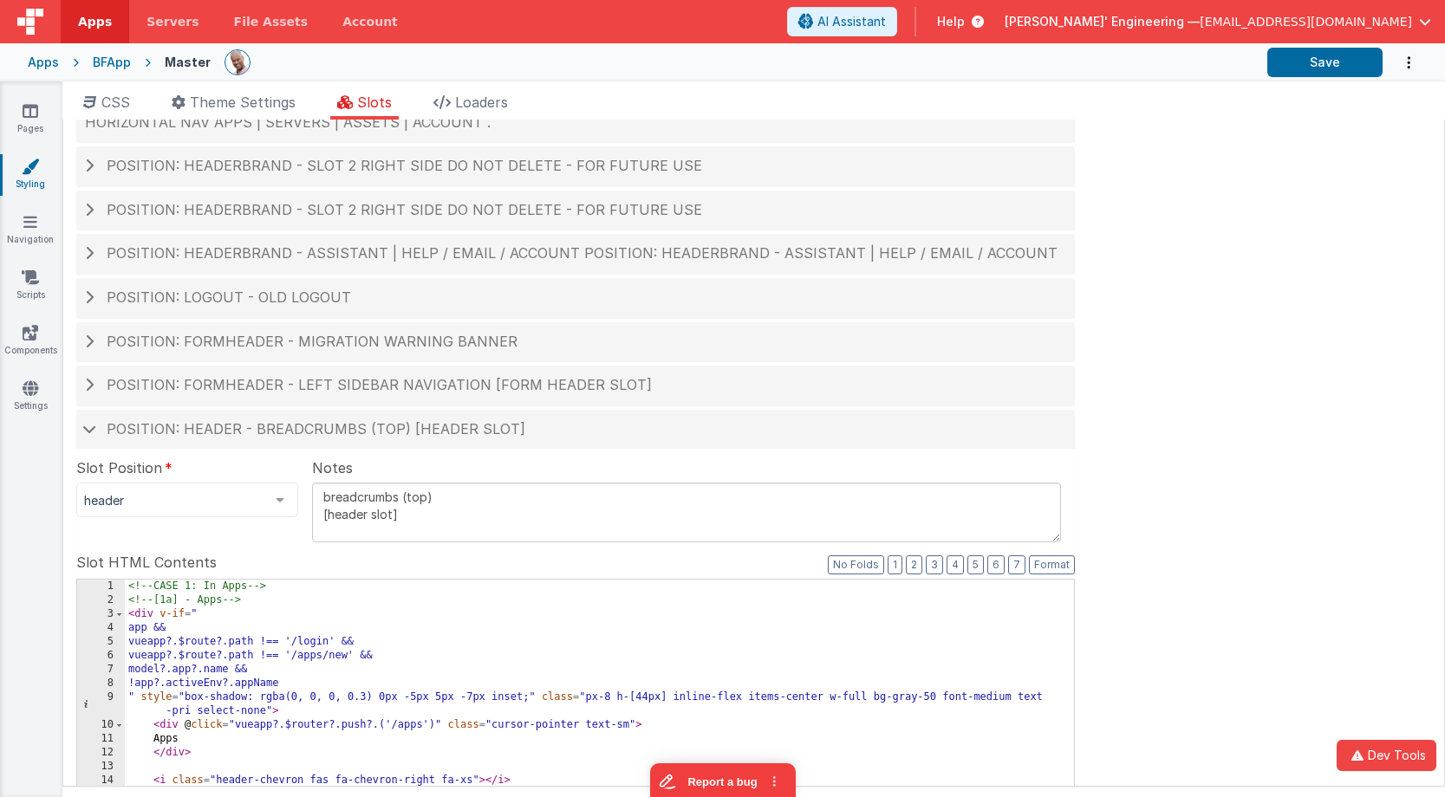
scroll to position [403, 0]
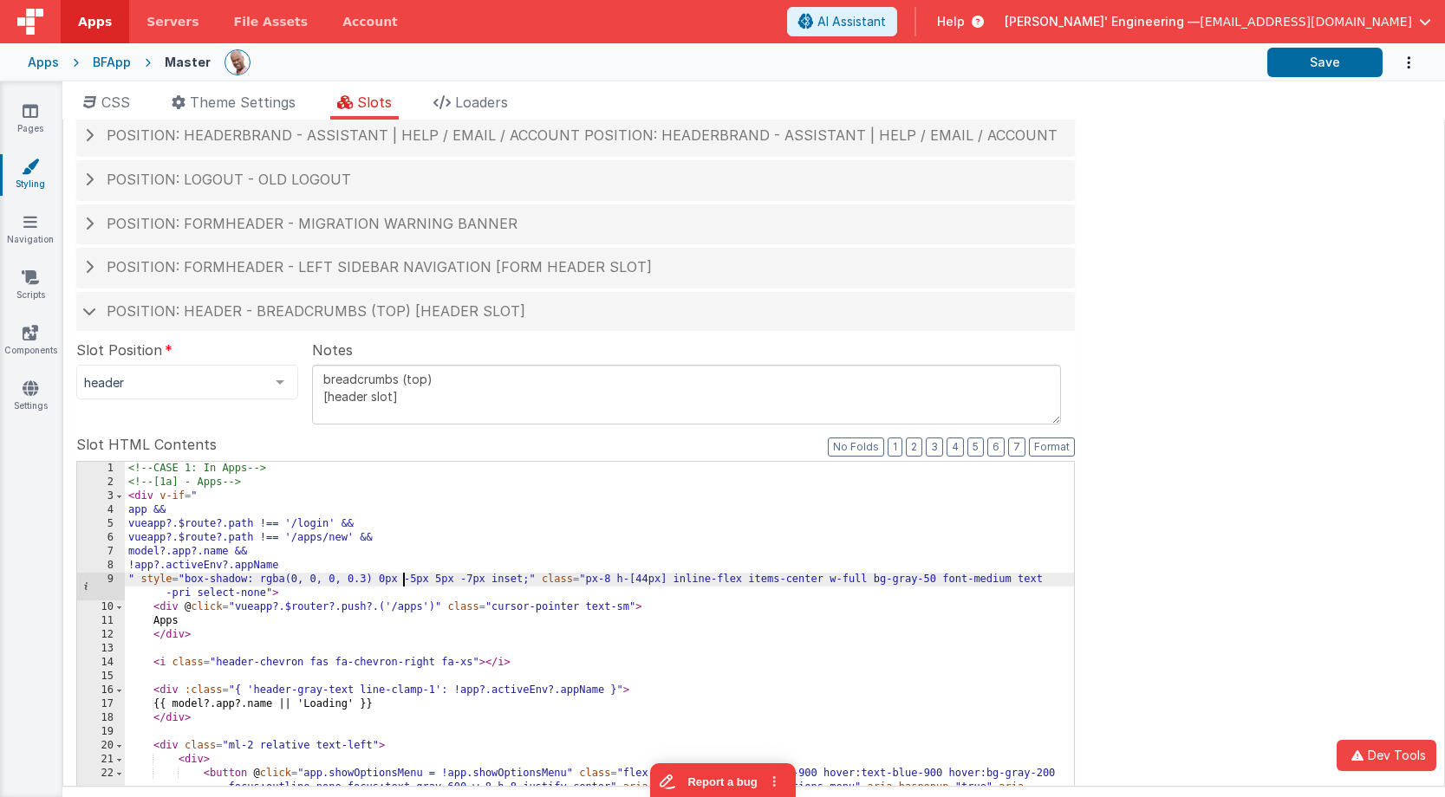
click at [400, 574] on div "<!-- CASE 1: In Apps --> <!-- [1a] - Apps --> < div v-if = " app && vueapp?.$ro…" at bounding box center [599, 770] width 949 height 617
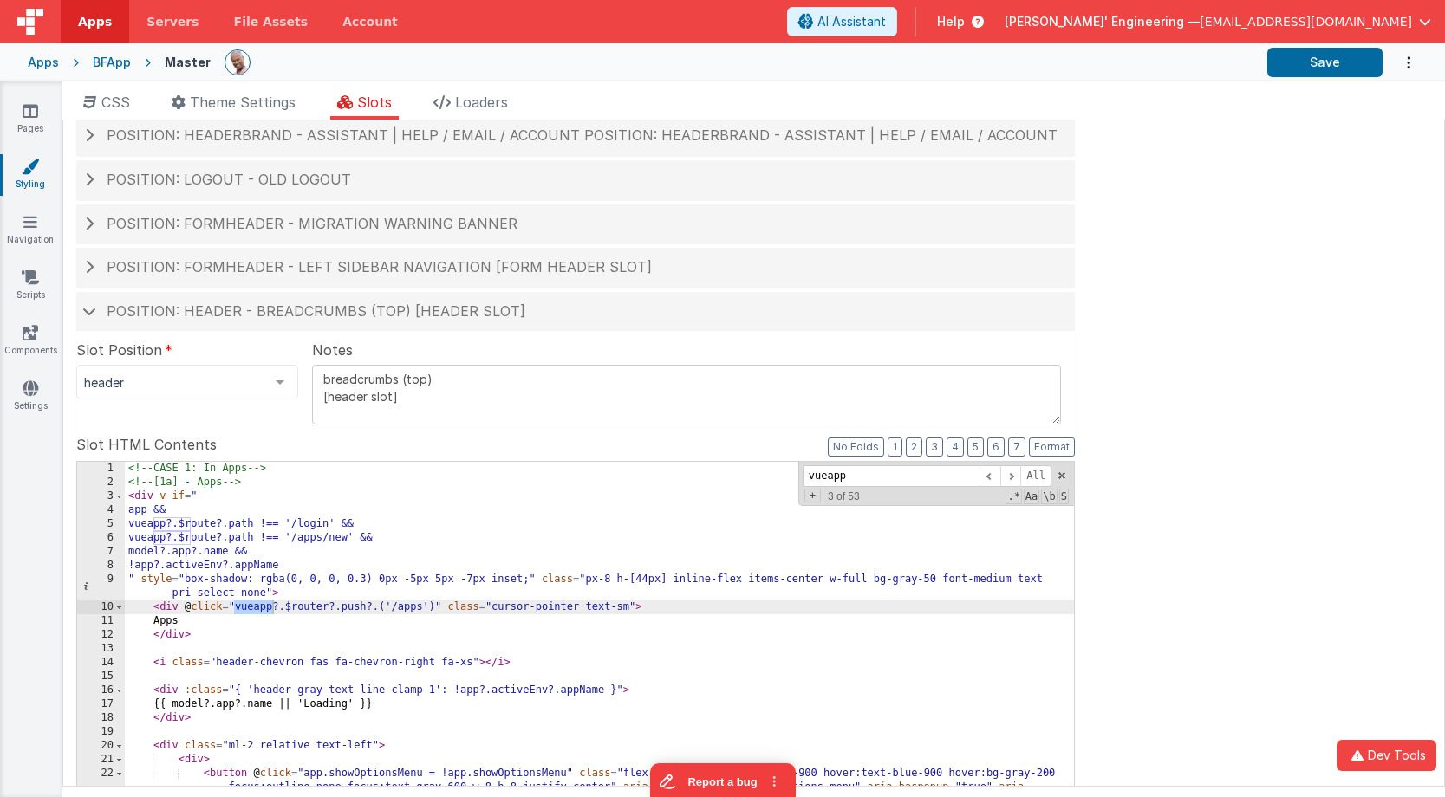
type input "vueapp"
click at [502, 608] on div "<!-- CASE 1: In Apps --> <!-- [1a] - Apps --> < div v-if = " app && vueapp?.$ro…" at bounding box center [599, 770] width 949 height 617
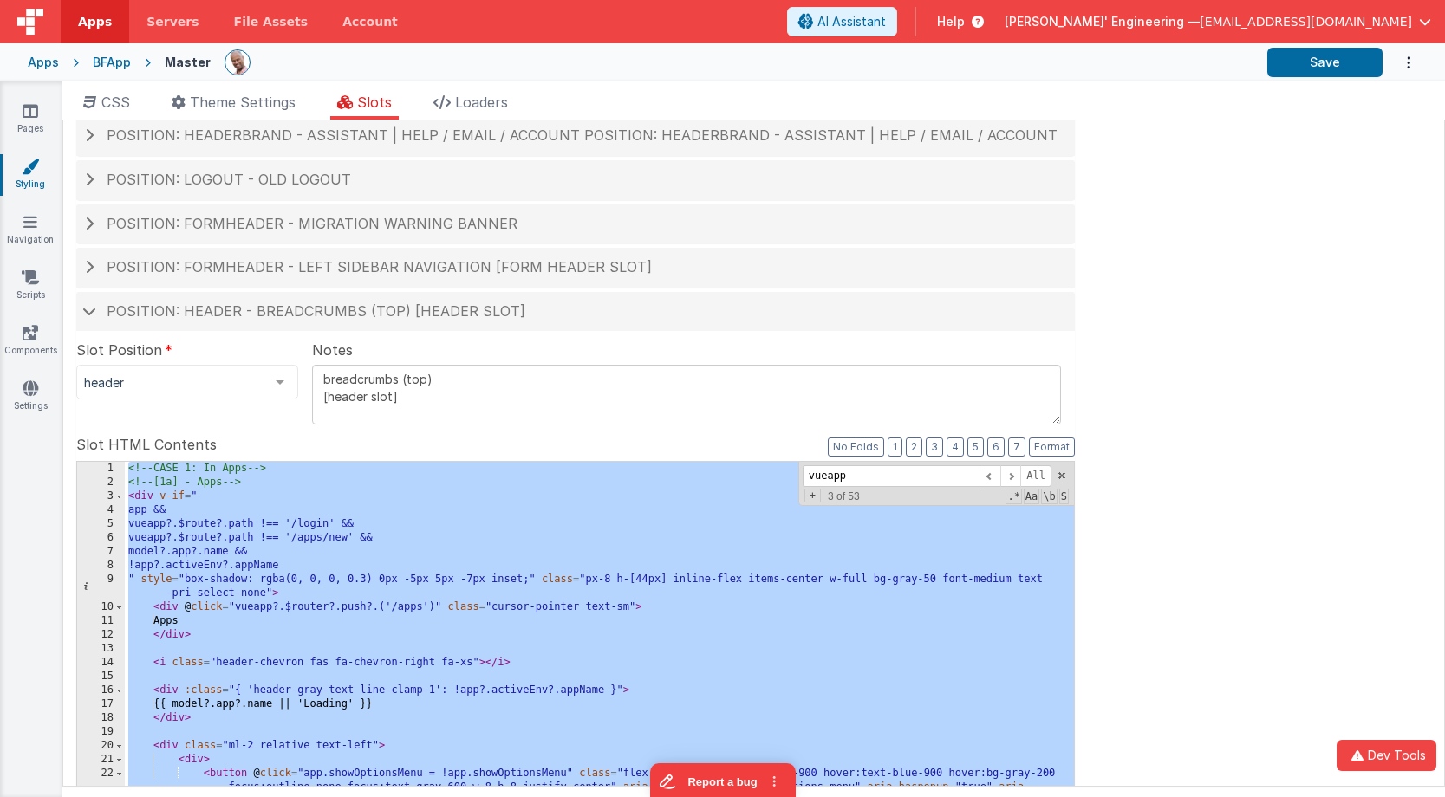
click at [49, 58] on div "Apps" at bounding box center [43, 62] width 31 height 17
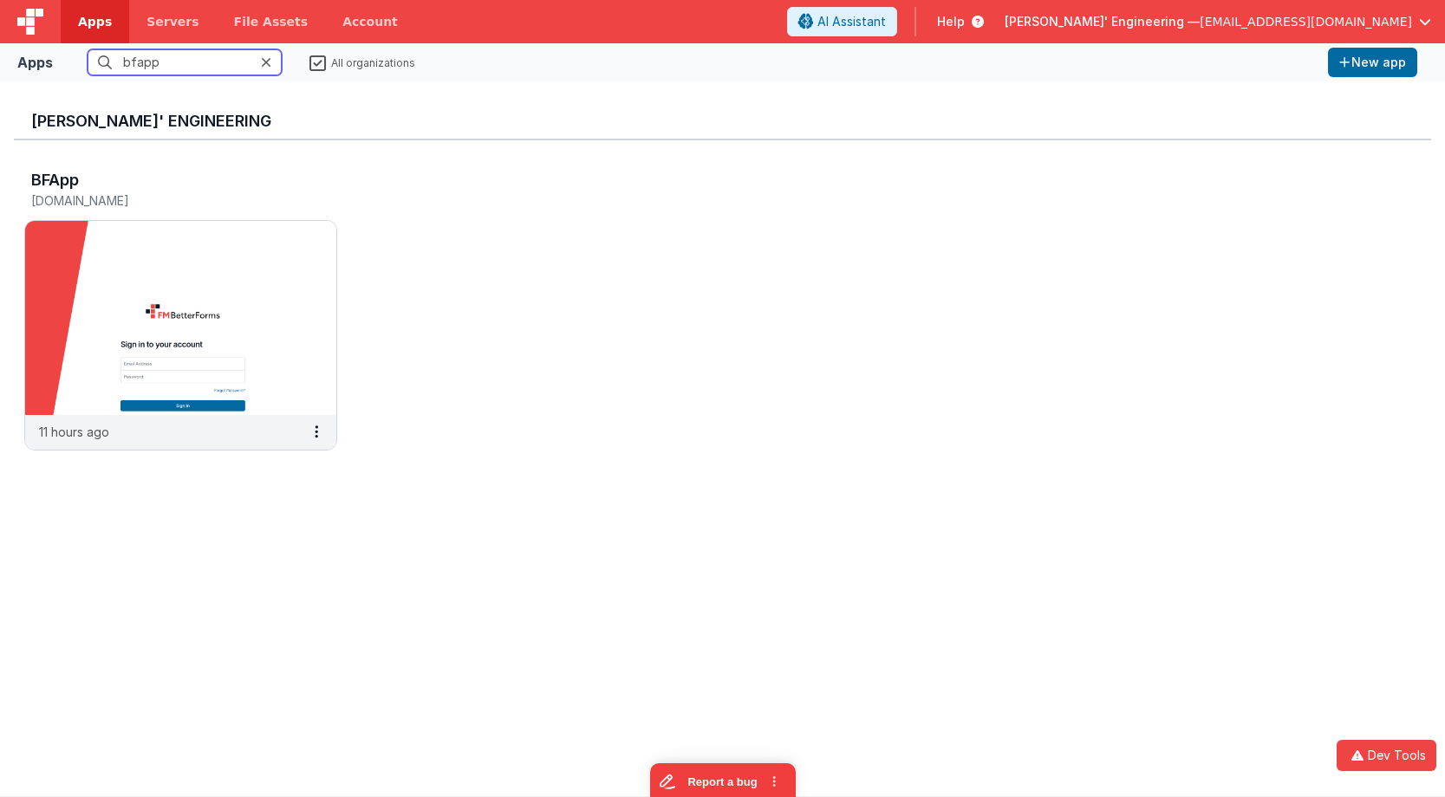
drag, startPoint x: 150, startPoint y: 62, endPoint x: 106, endPoint y: 62, distance: 44.2
click at [106, 62] on input "bfapp" at bounding box center [185, 62] width 194 height 26
click at [1199, 14] on span "[PERSON_NAME]' Engineering —" at bounding box center [1101, 21] width 195 height 17
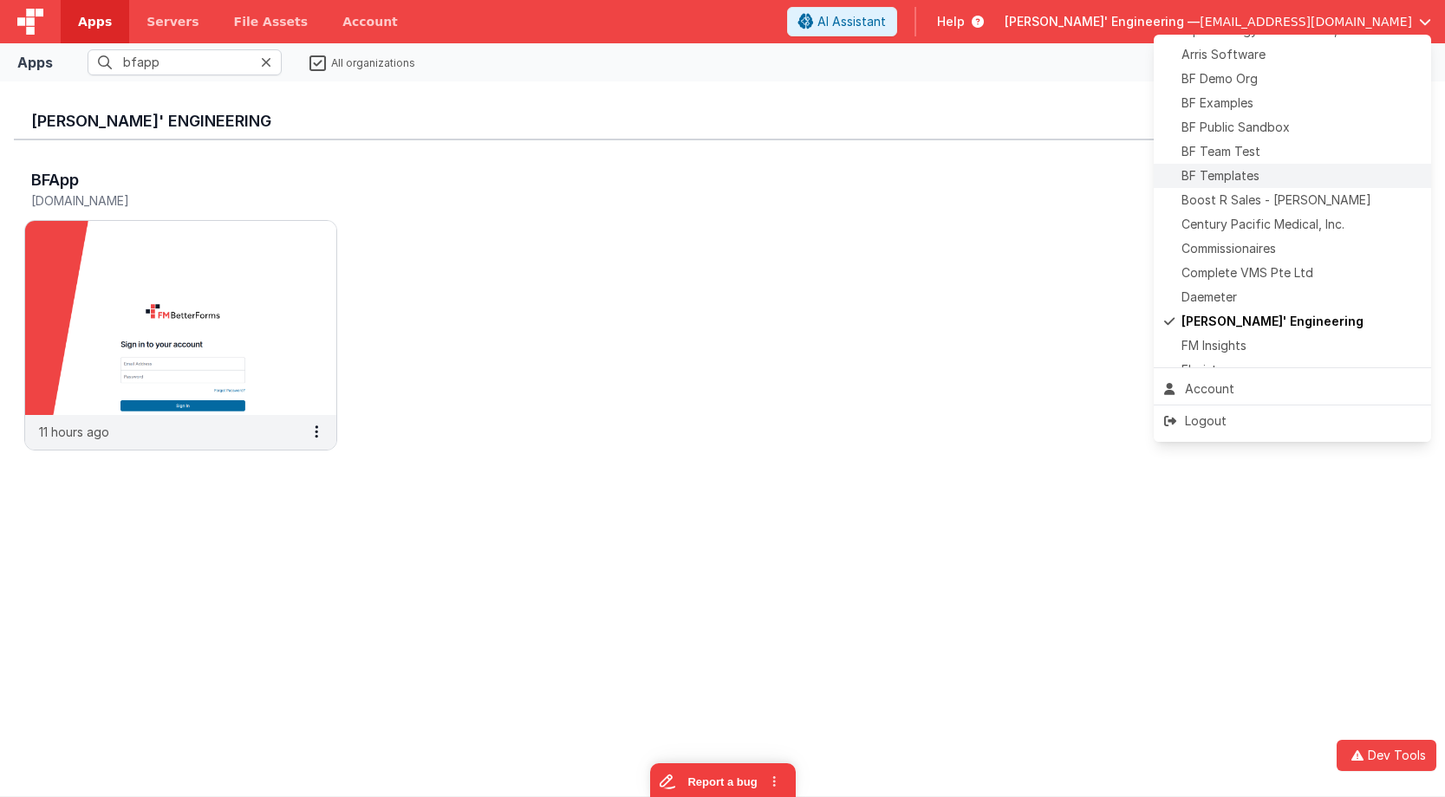
scroll to position [48, 0]
click at [1263, 153] on div "BF Team Test" at bounding box center [1292, 150] width 257 height 17
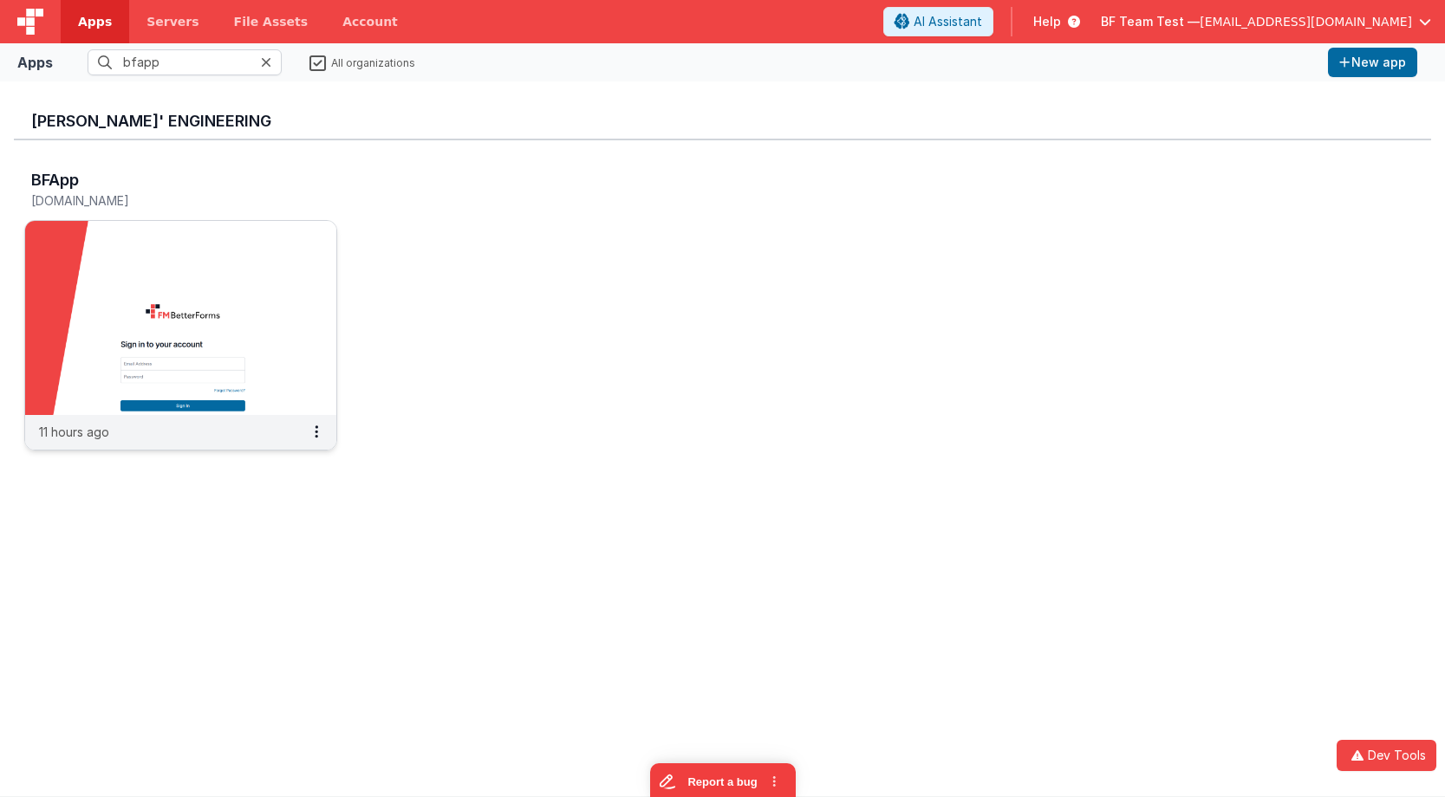
click at [223, 277] on img at bounding box center [180, 318] width 311 height 194
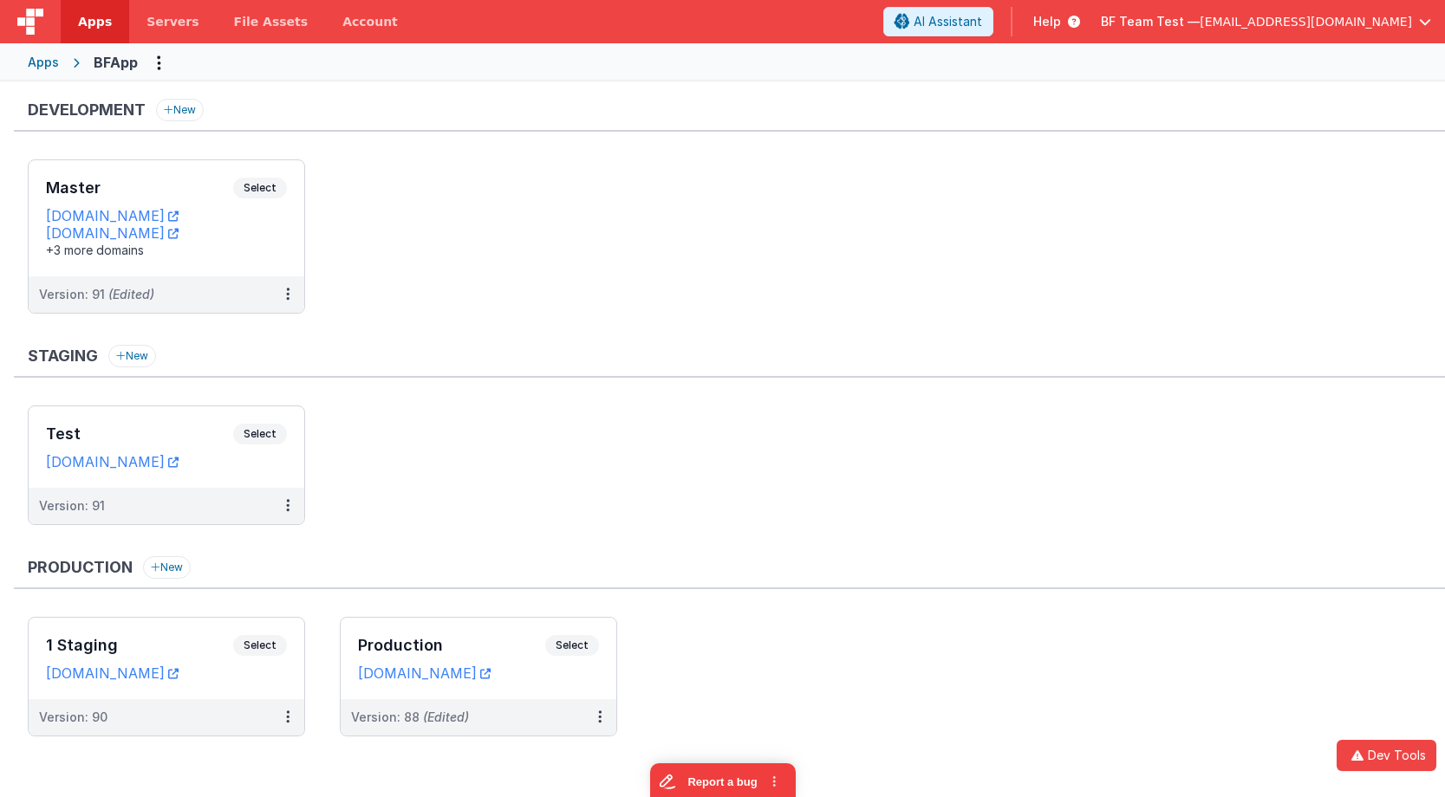
click at [55, 58] on div "Apps" at bounding box center [43, 62] width 31 height 17
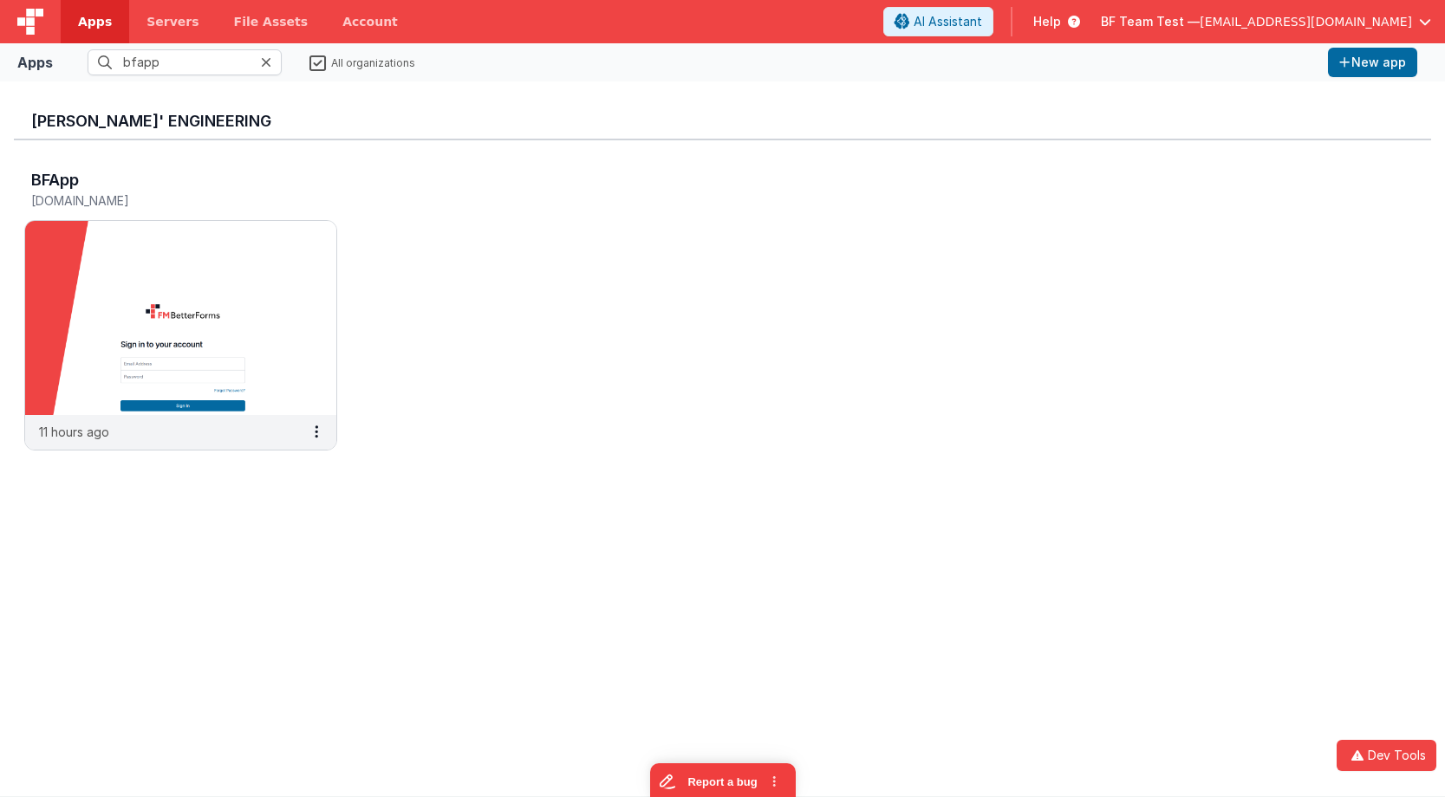
click at [269, 62] on icon at bounding box center [266, 62] width 10 height 14
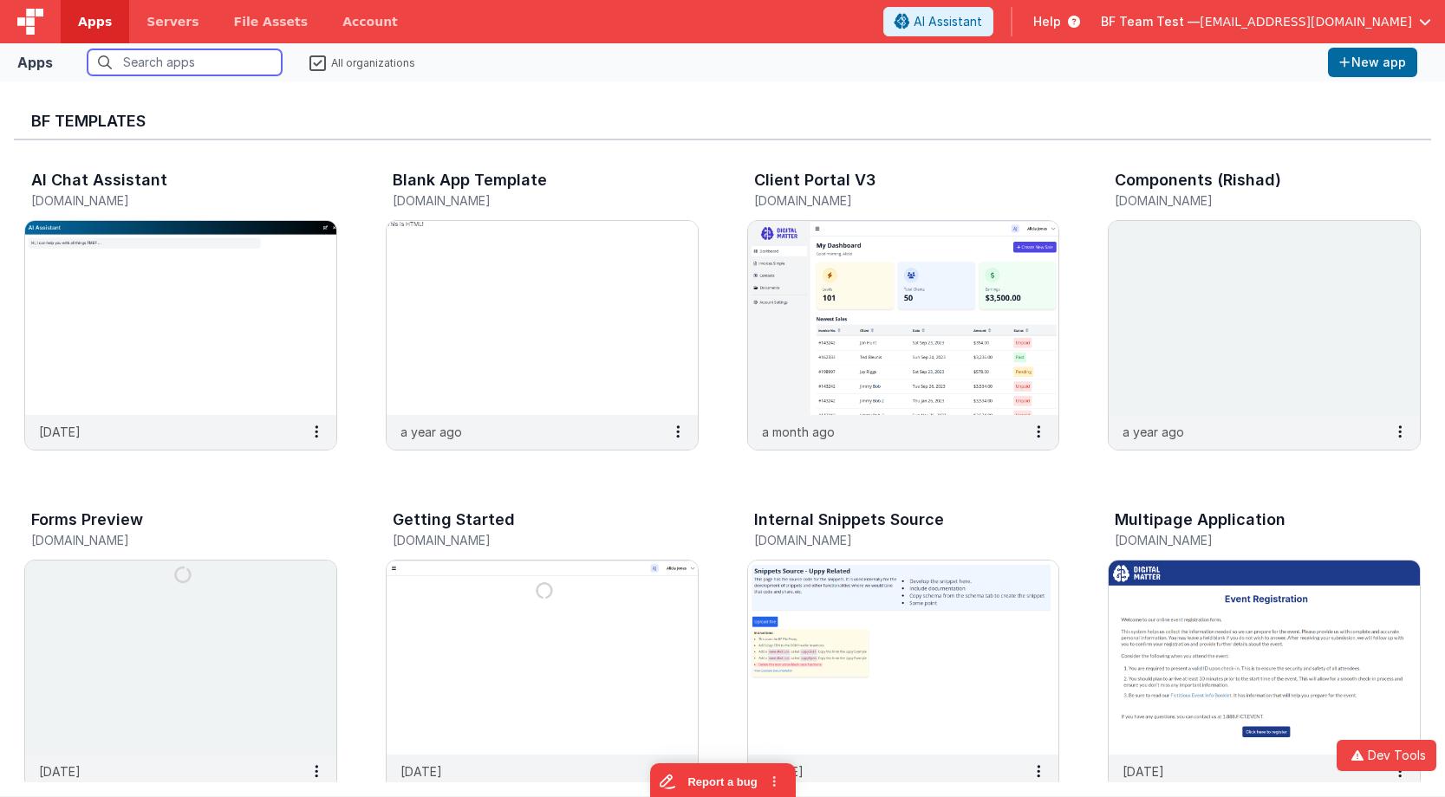
click at [217, 59] on input "text" at bounding box center [185, 62] width 194 height 26
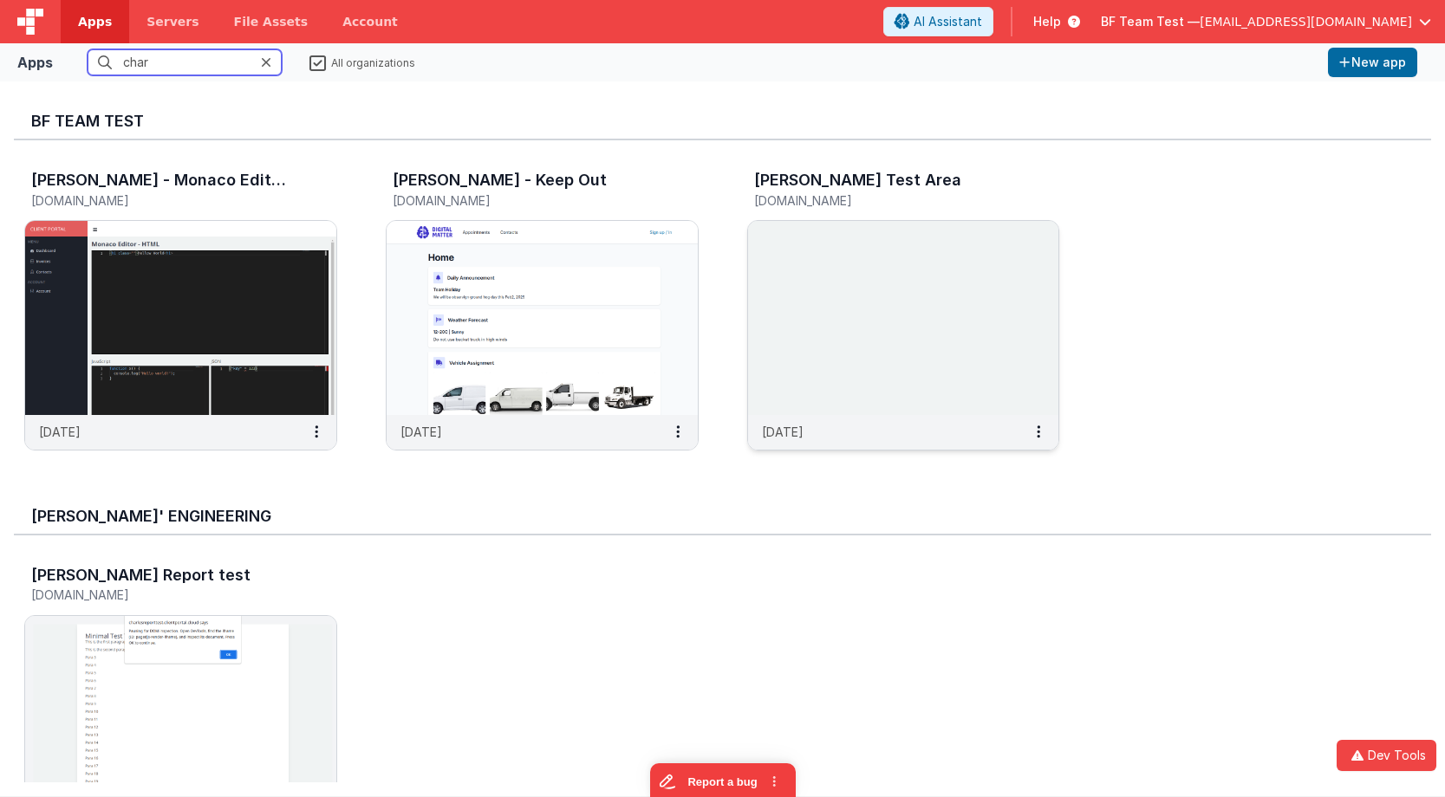
type input "char"
click at [818, 280] on img at bounding box center [903, 318] width 311 height 194
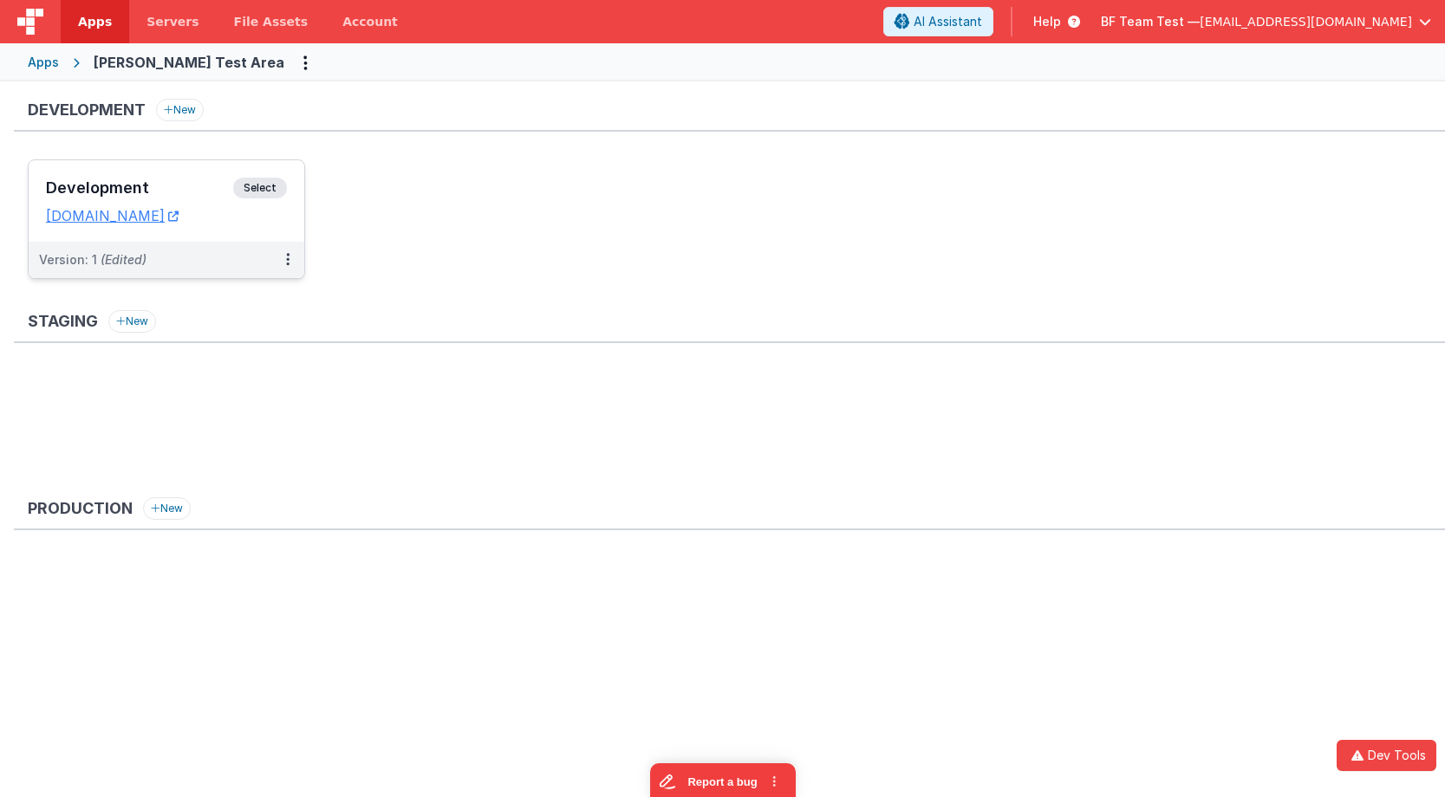
click at [178, 179] on div "Development Select" at bounding box center [166, 192] width 241 height 29
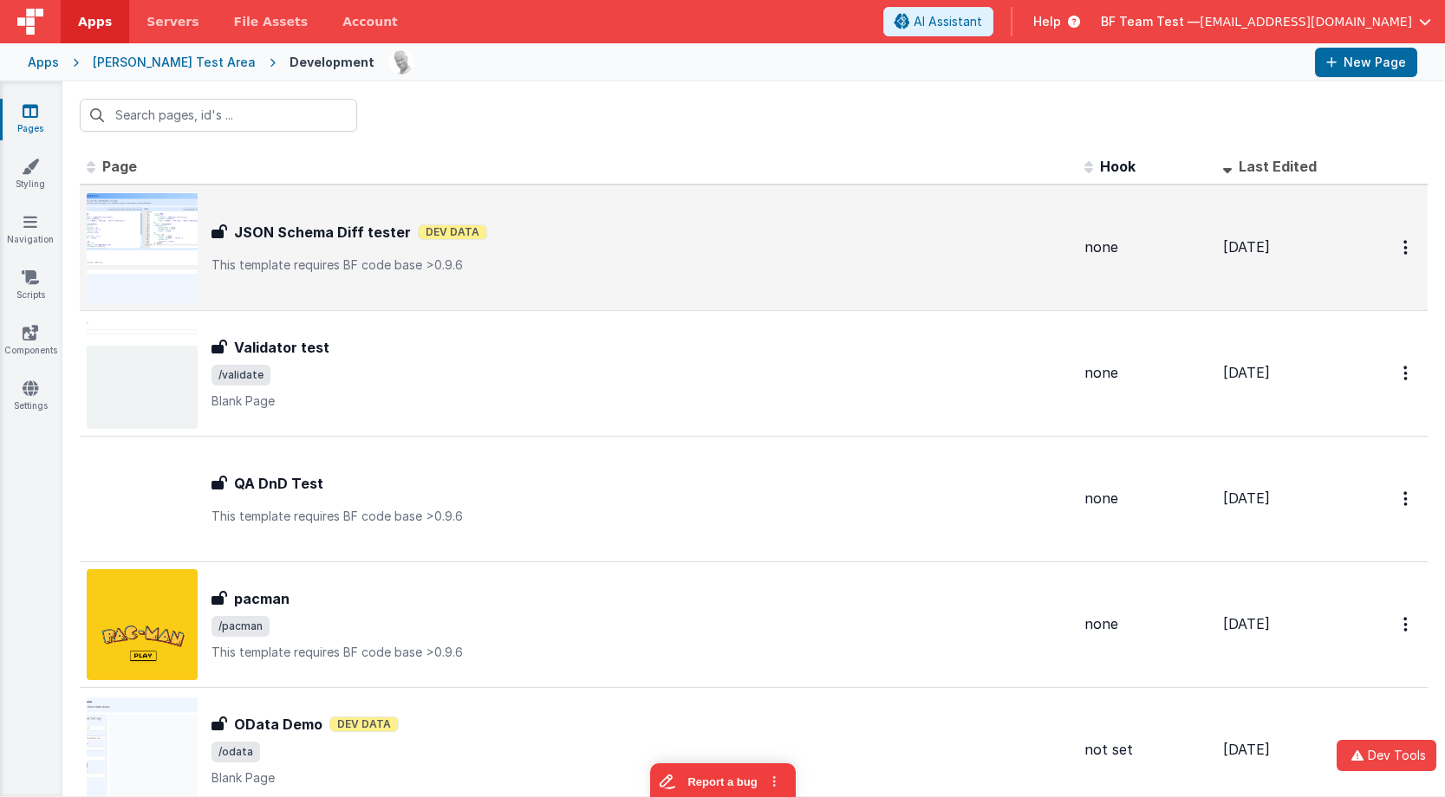
click at [348, 281] on div "JSON Schema Diff tester JSON Schema Diff tester Dev Data This template requires…" at bounding box center [579, 247] width 984 height 111
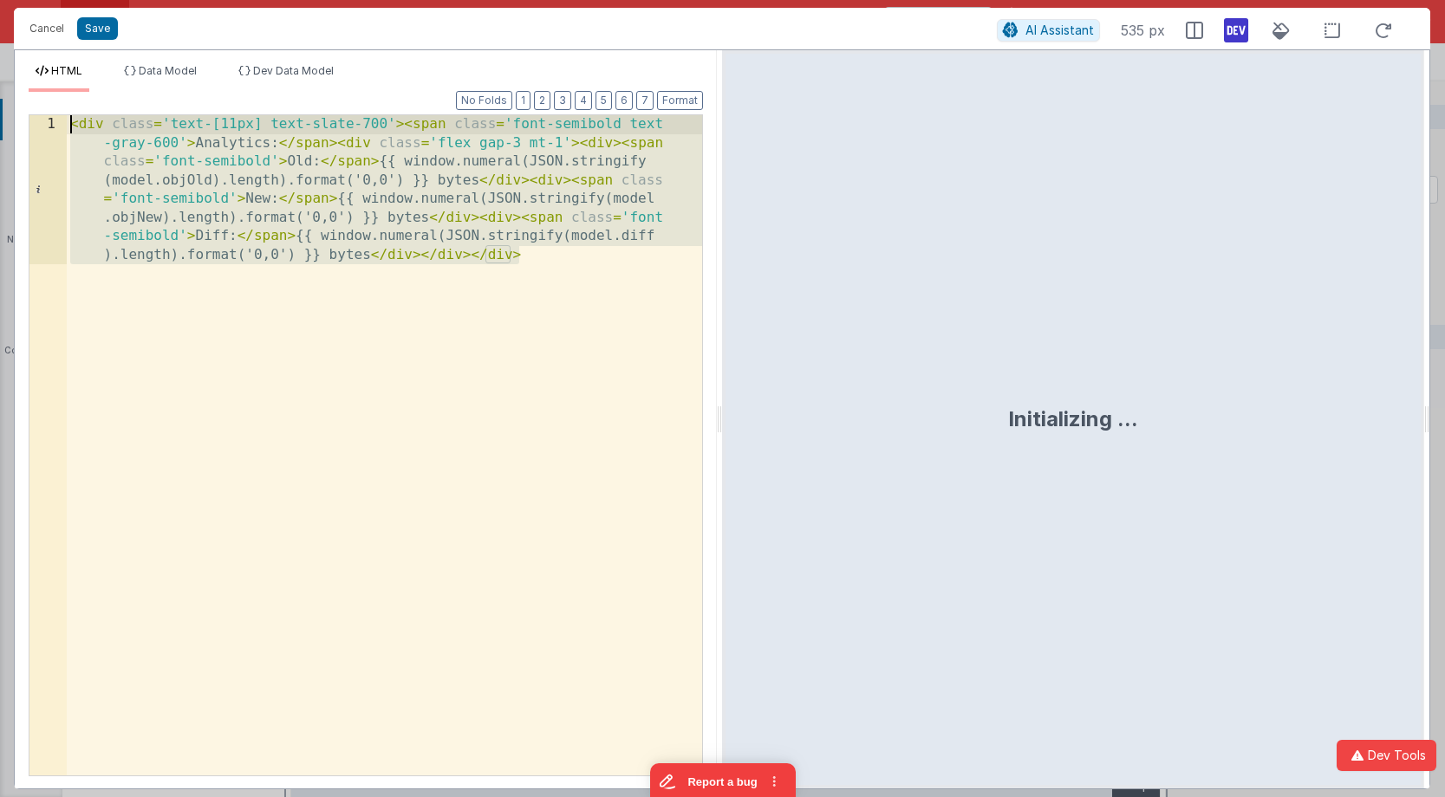
drag, startPoint x: 409, startPoint y: 342, endPoint x: -75, endPoint y: -97, distance: 653.4
click at [0, 0] on html "Cancel Save AI Assistant 535 px HTML Data Model Dev Data Model Format 7 6 5 4 3…" at bounding box center [722, 398] width 1445 height 797
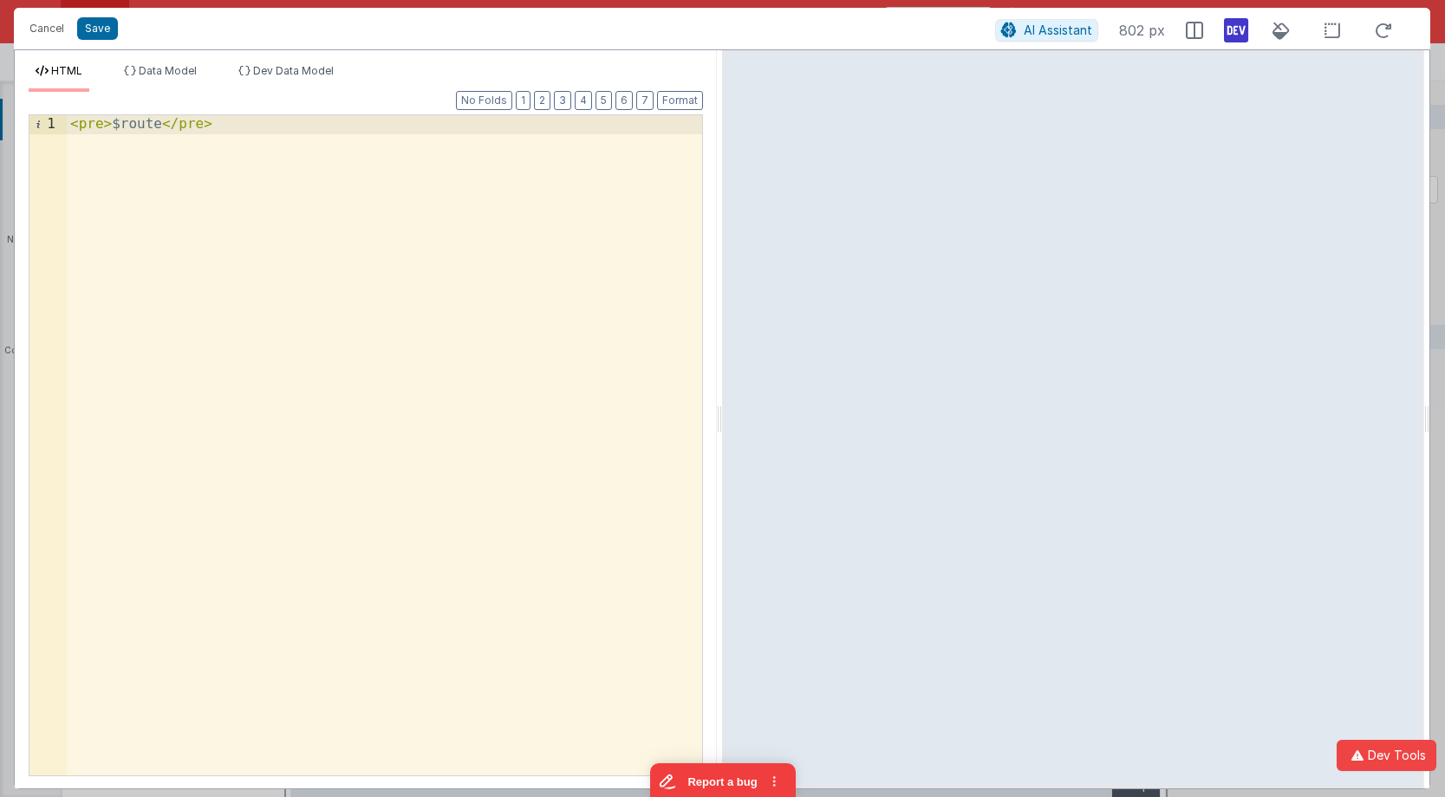
click at [117, 34] on div "Cancel Save" at bounding box center [508, 28] width 974 height 24
drag, startPoint x: 110, startPoint y: 128, endPoint x: 120, endPoint y: 128, distance: 9.5
click at [109, 128] on div "< pre > $route </ pre >" at bounding box center [384, 464] width 635 height 698
click at [113, 29] on button "Save" at bounding box center [97, 28] width 41 height 23
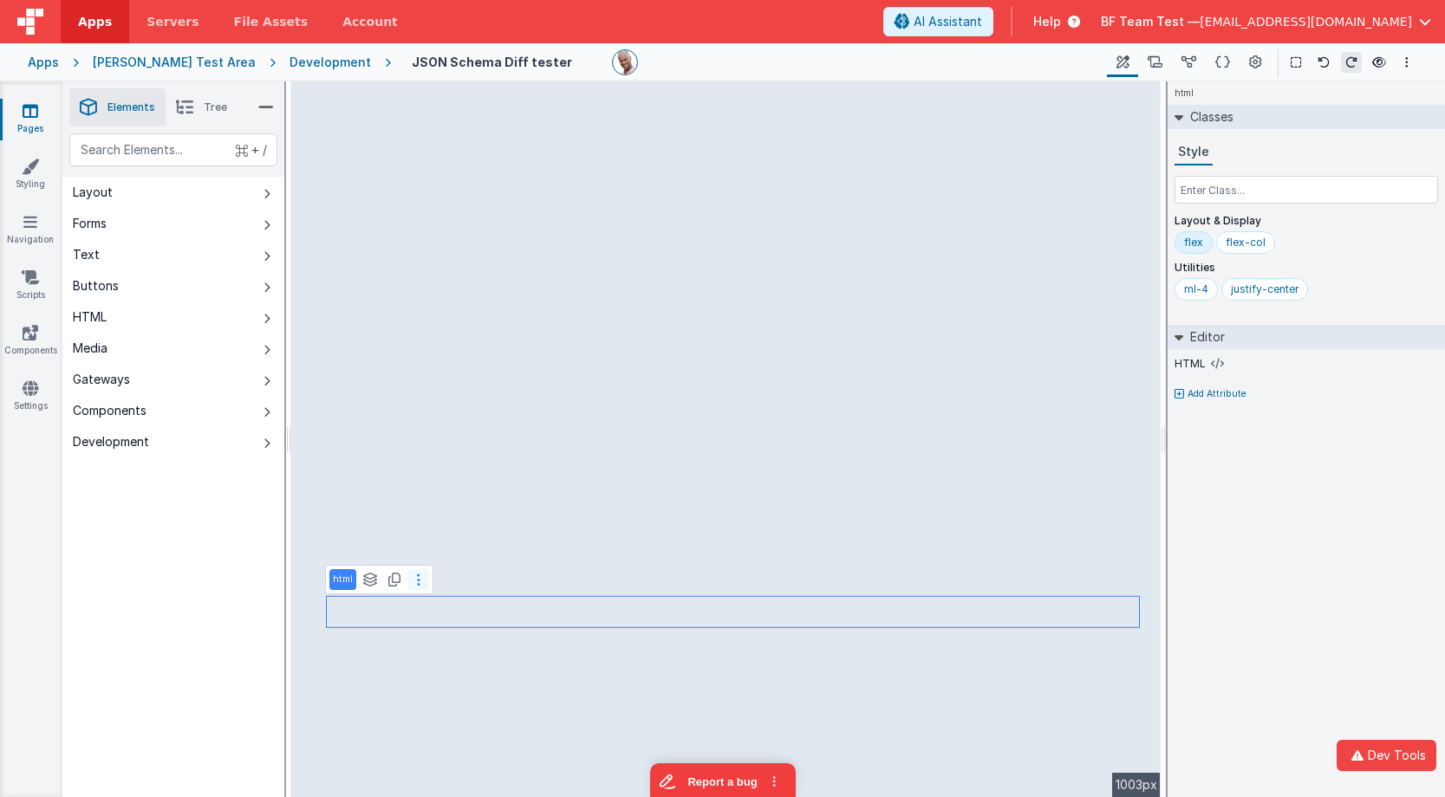
click at [410, 580] on button at bounding box center [418, 579] width 21 height 21
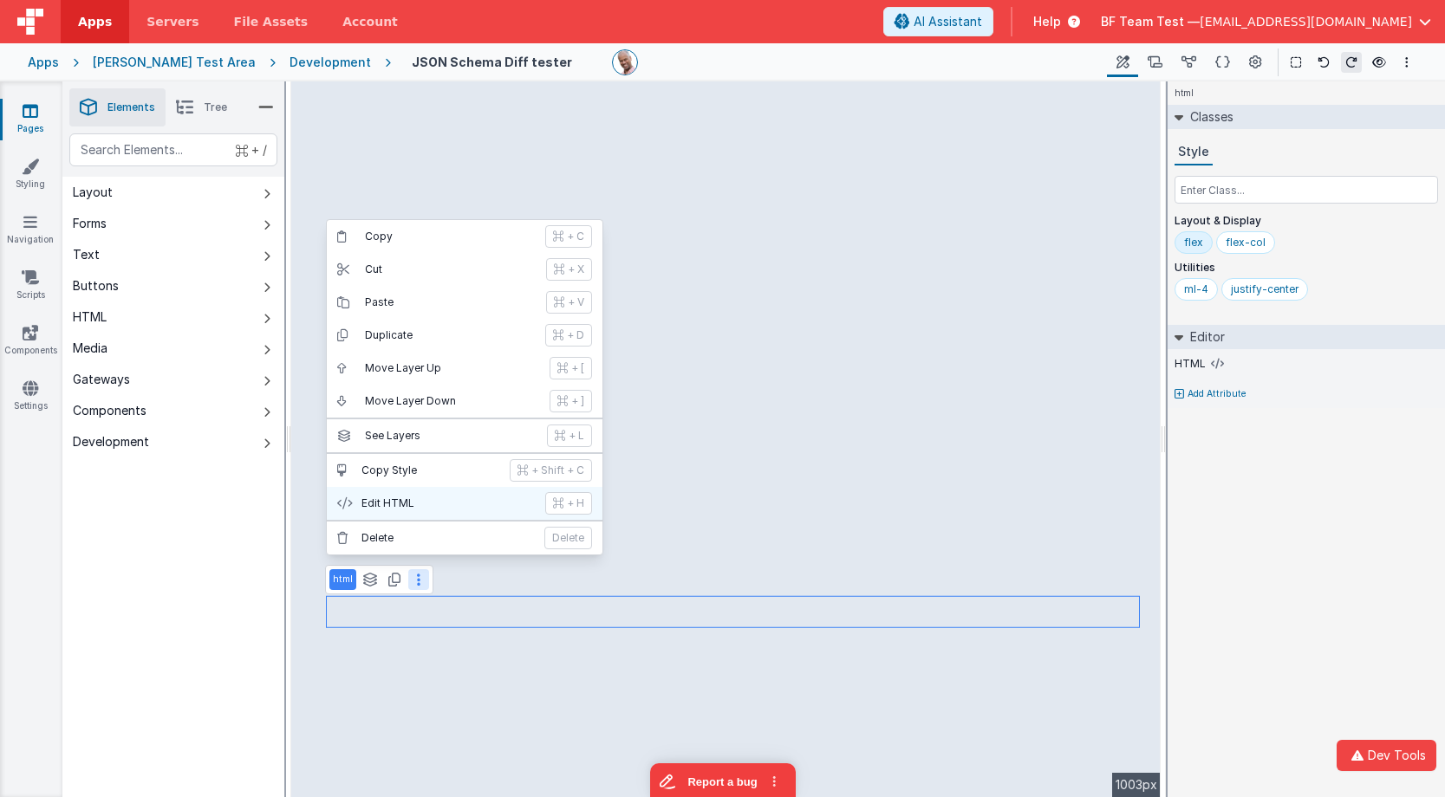
click at [426, 500] on p "Edit HTML" at bounding box center [447, 504] width 173 height 14
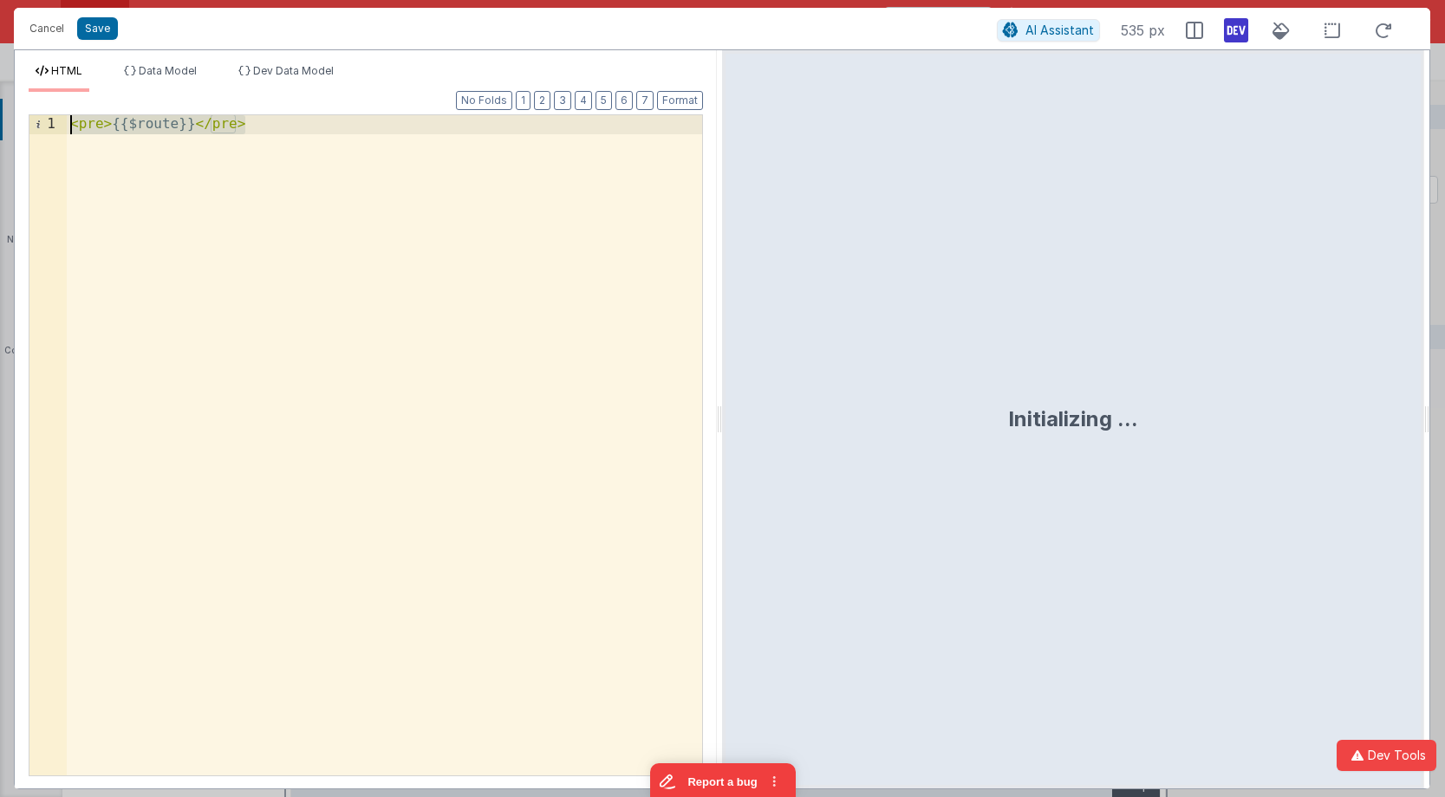
drag, startPoint x: 426, startPoint y: 500, endPoint x: 42, endPoint y: 57, distance: 585.5
click at [42, 57] on div "HTML Data Model Dev Data Model Format 7 6 5 4 3 2 1 No Folds 1 < pre > {{$route…" at bounding box center [366, 419] width 702 height 738
click at [45, 30] on button "Cancel" at bounding box center [47, 28] width 52 height 24
click at [44, 30] on div "Cancel Save AI Assistant 802 px" at bounding box center [722, 29] width 1416 height 42
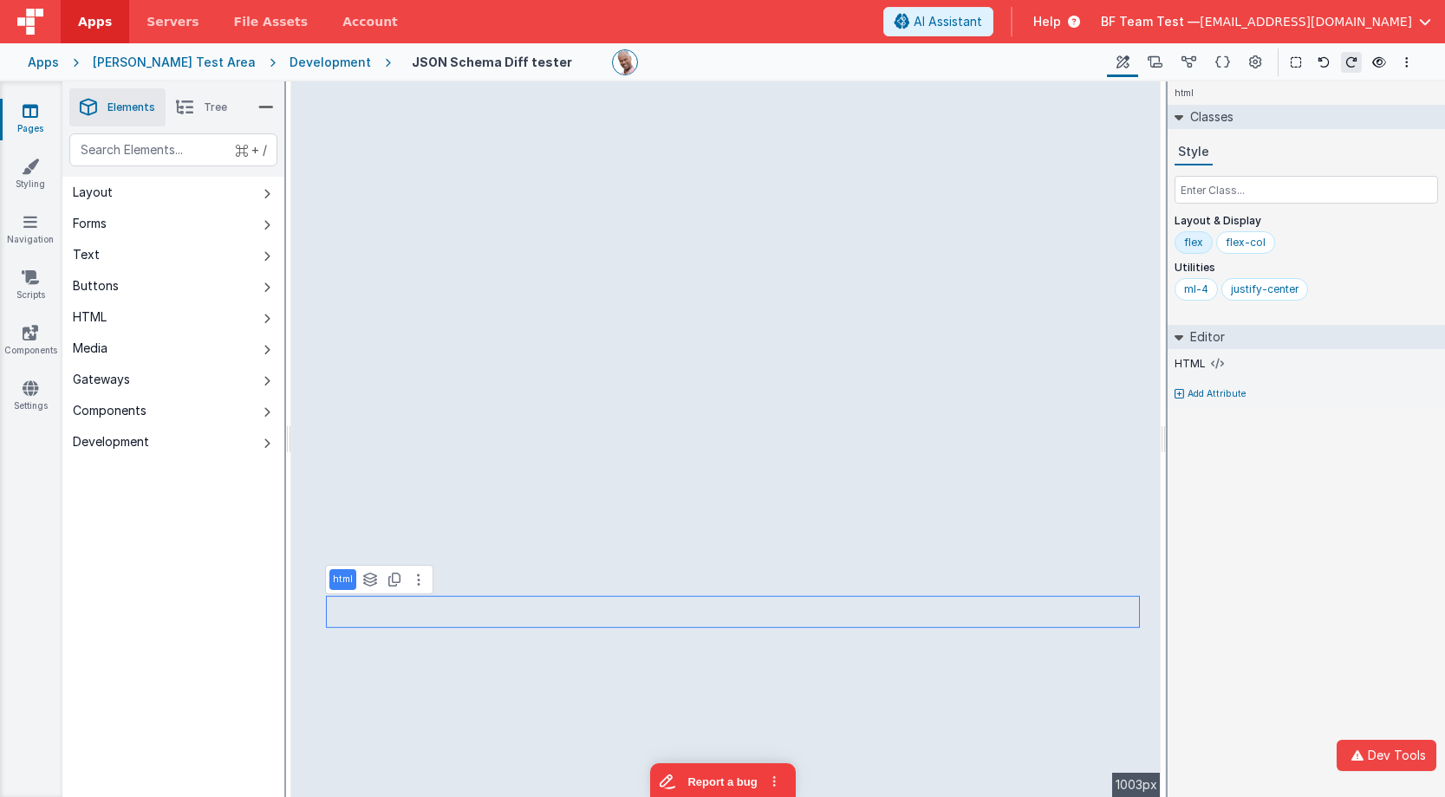
click at [46, 66] on div "Apps" at bounding box center [43, 62] width 31 height 17
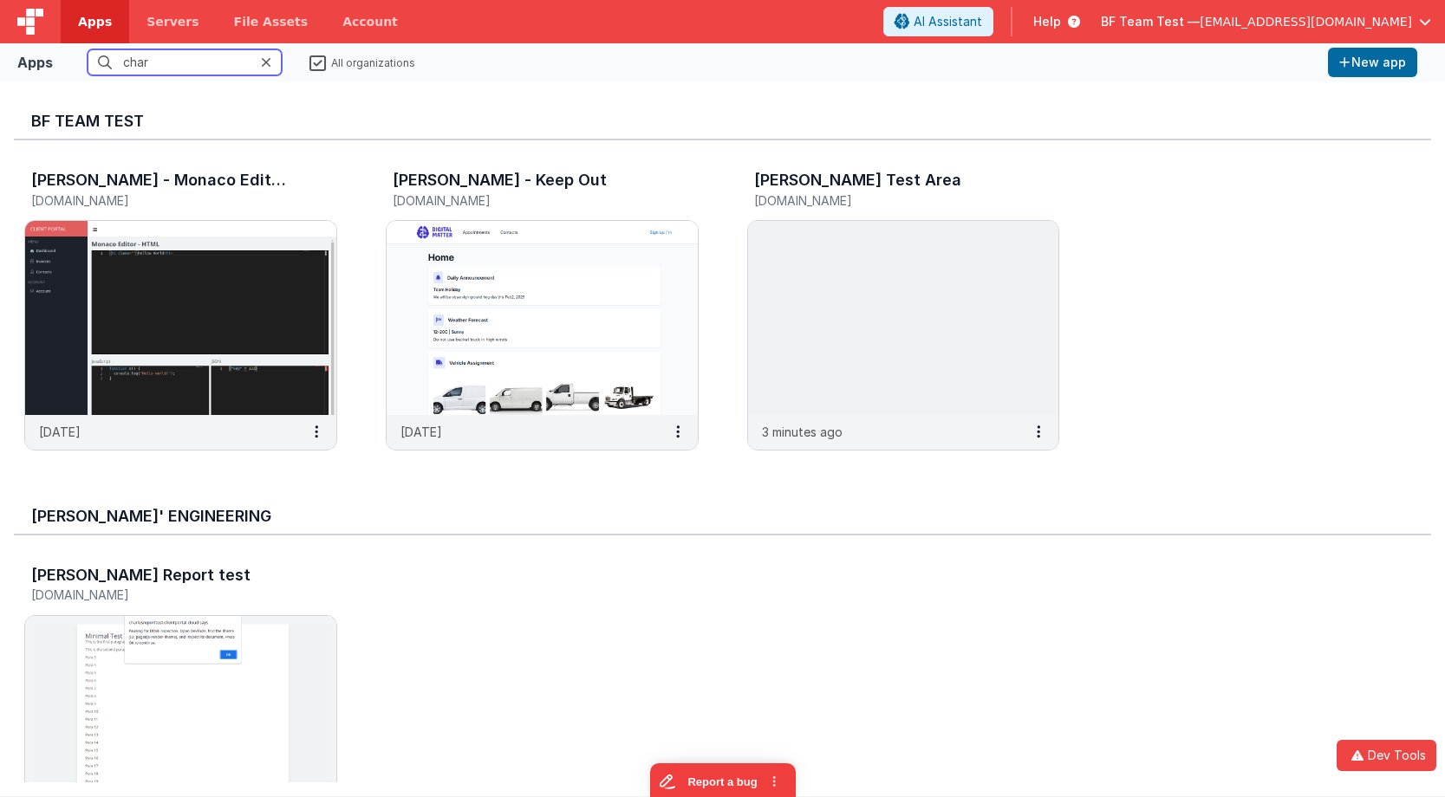
drag, startPoint x: 179, startPoint y: 67, endPoint x: 79, endPoint y: 52, distance: 100.7
click at [79, 52] on fieldset "char All organizations" at bounding box center [690, 62] width 1261 height 26
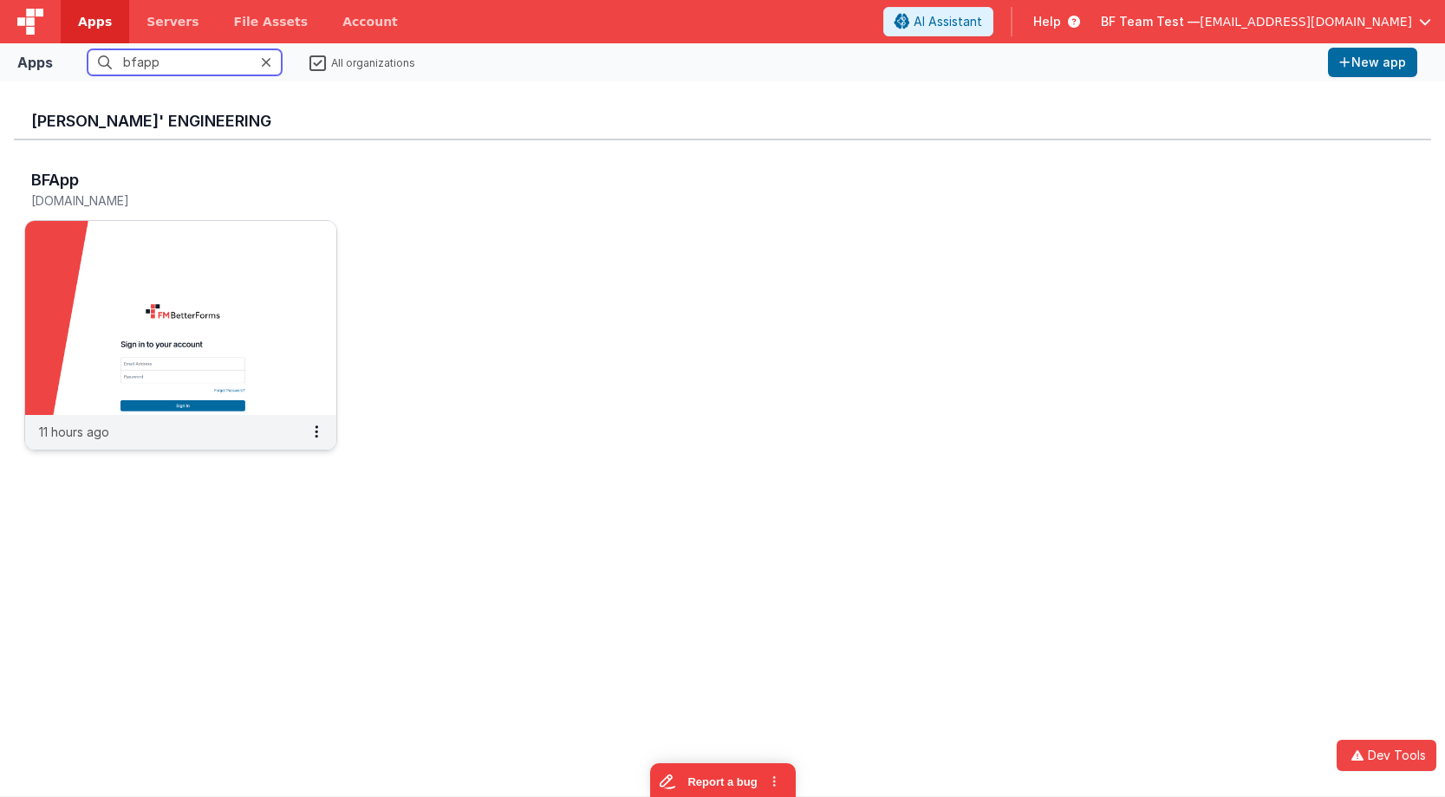
type input "bfapp"
click at [168, 399] on img at bounding box center [180, 318] width 311 height 194
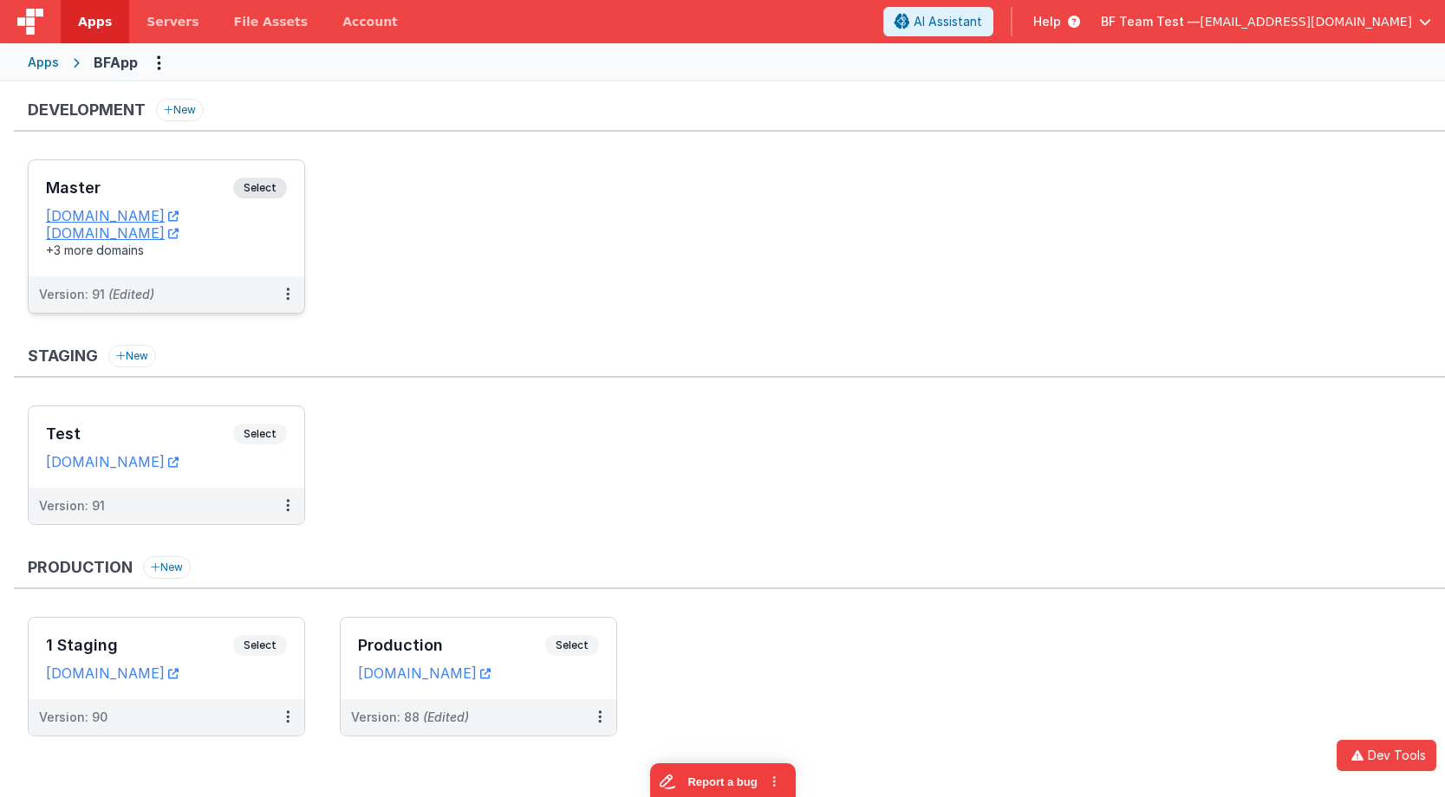
click at [264, 179] on span "Select" at bounding box center [260, 188] width 54 height 21
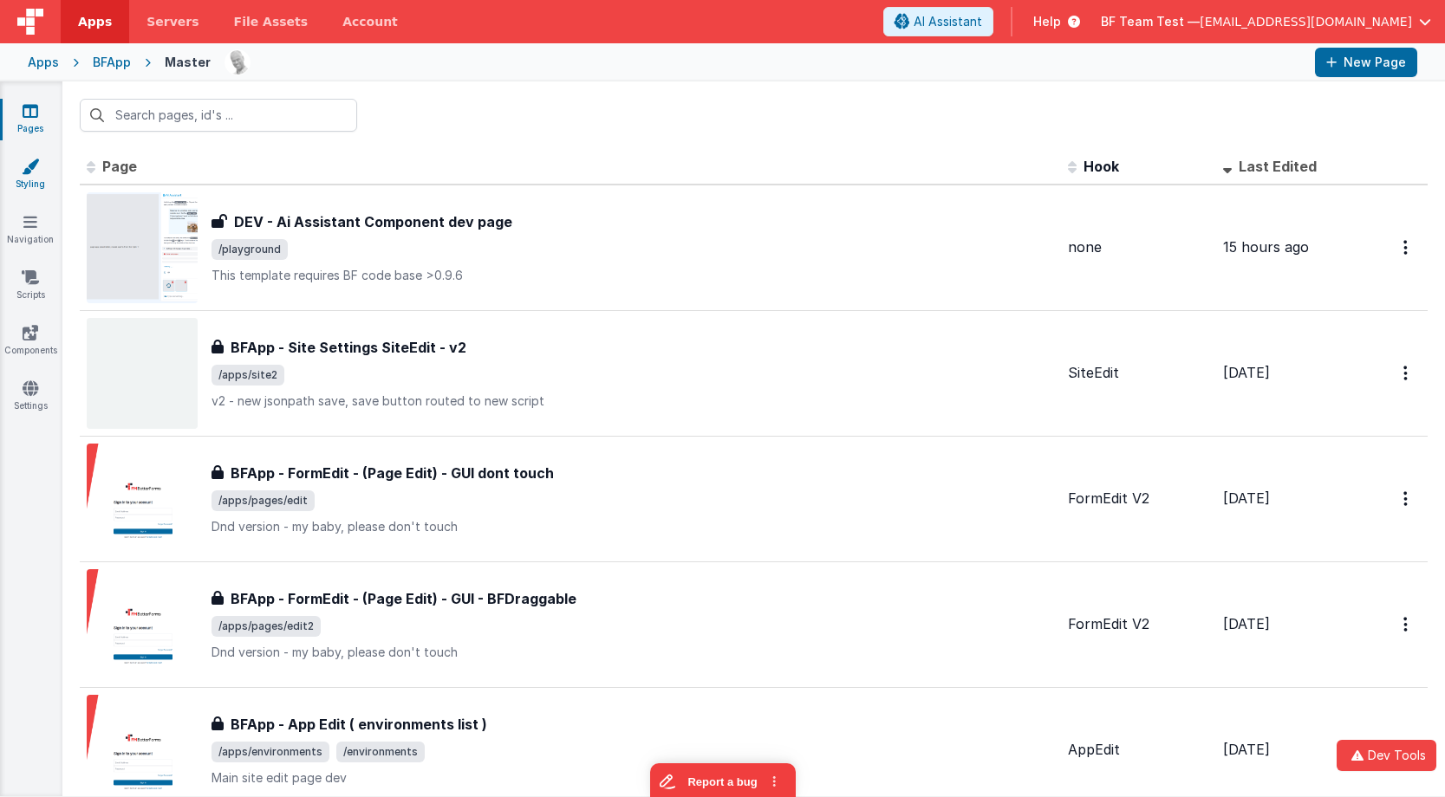
click at [26, 170] on icon at bounding box center [30, 166] width 17 height 17
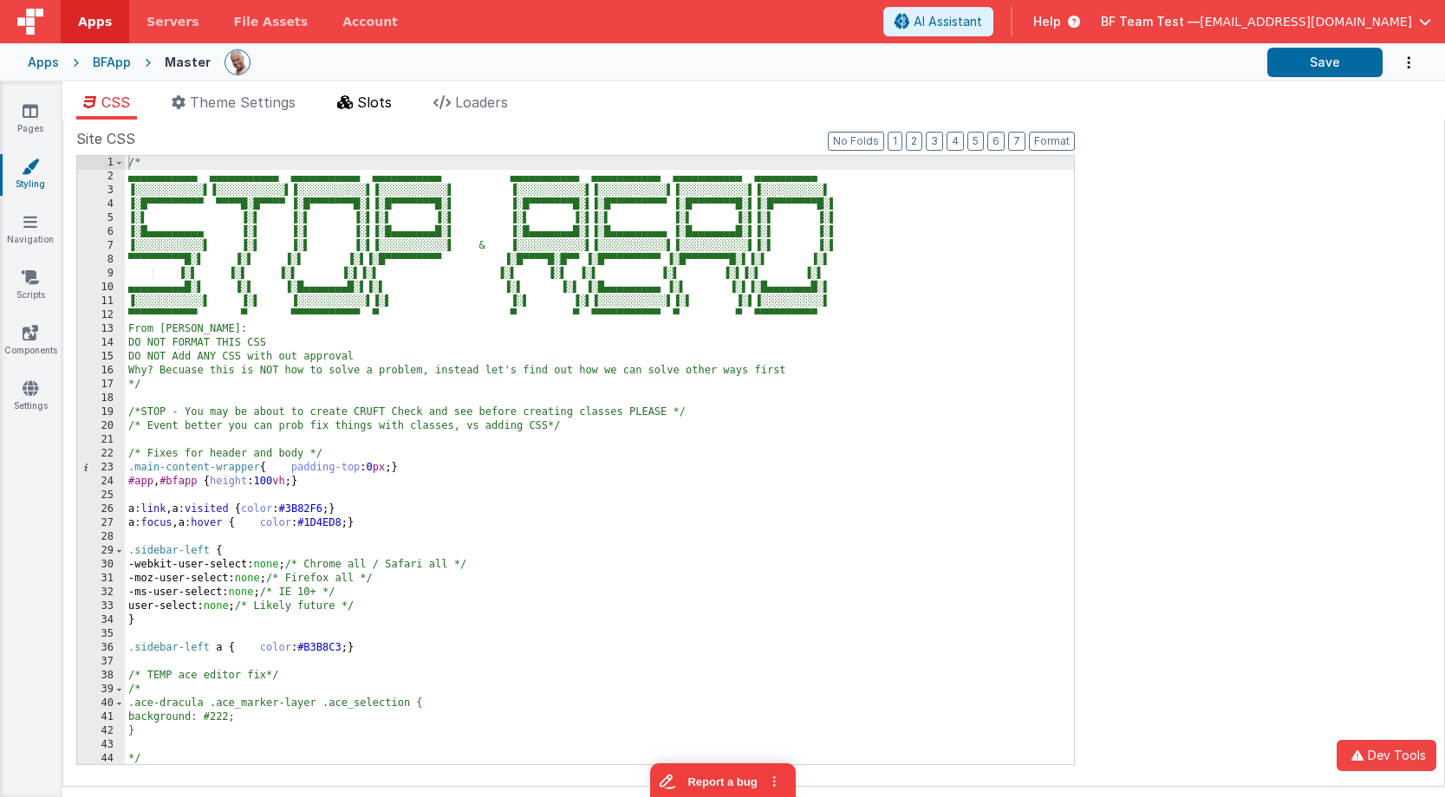
click at [375, 108] on span "Slots" at bounding box center [374, 102] width 35 height 17
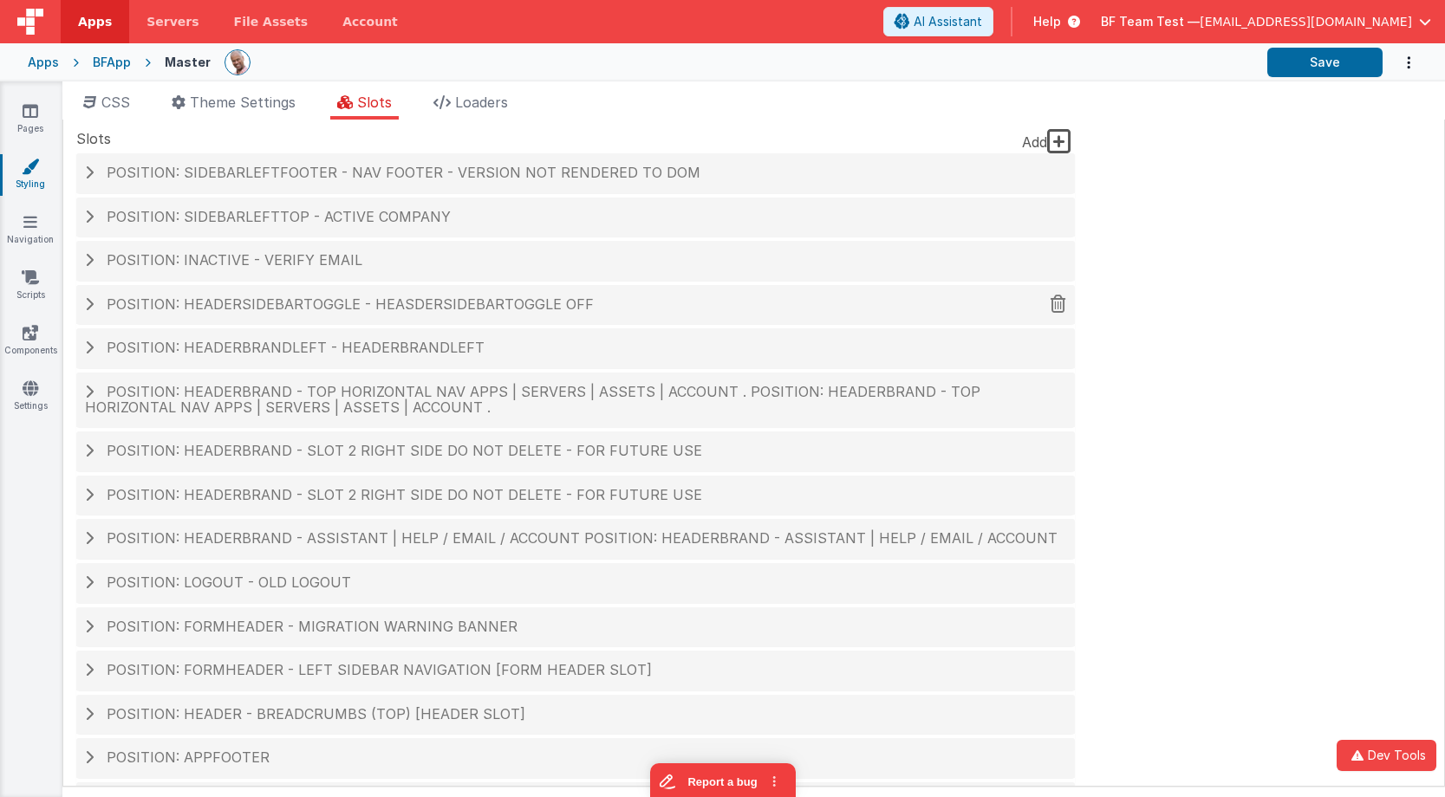
click at [302, 310] on span "Position: headerSidebarToggle - heasderSideBarToggle OFF" at bounding box center [350, 304] width 487 height 17
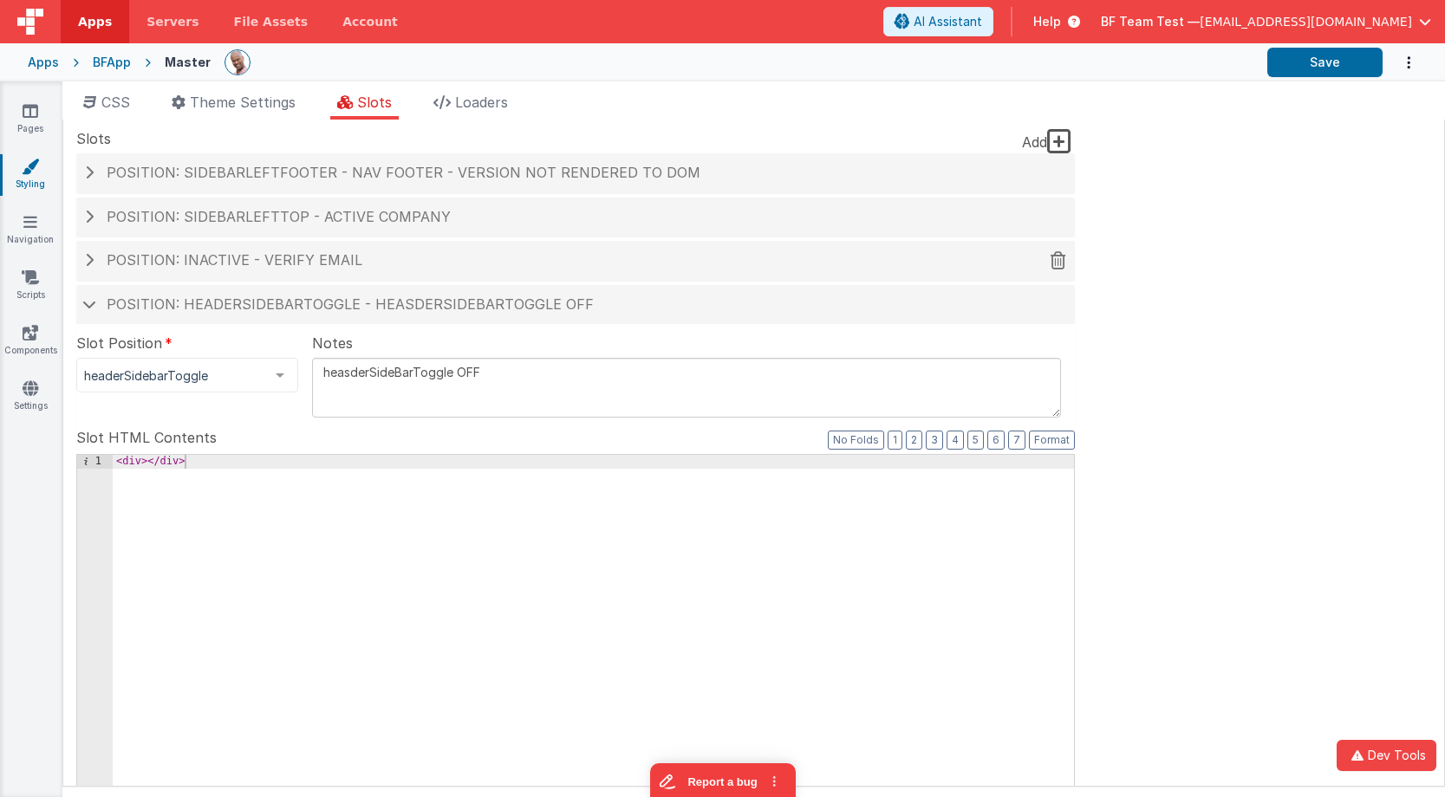
click at [309, 258] on span "Position: inactive - Verify Email" at bounding box center [235, 259] width 256 height 17
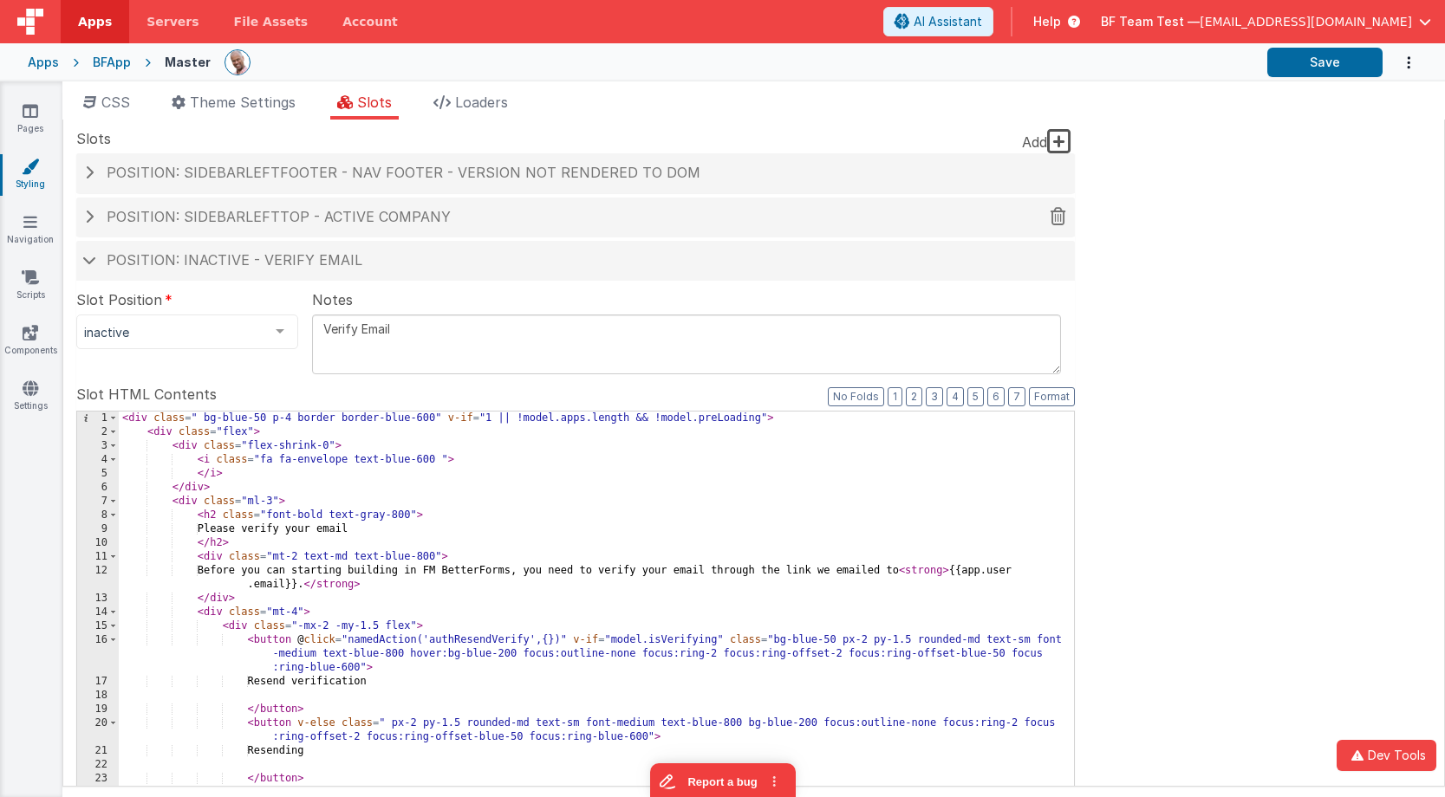
click at [332, 221] on span "Position: sidebarLeftTop - Active Company" at bounding box center [279, 216] width 344 height 17
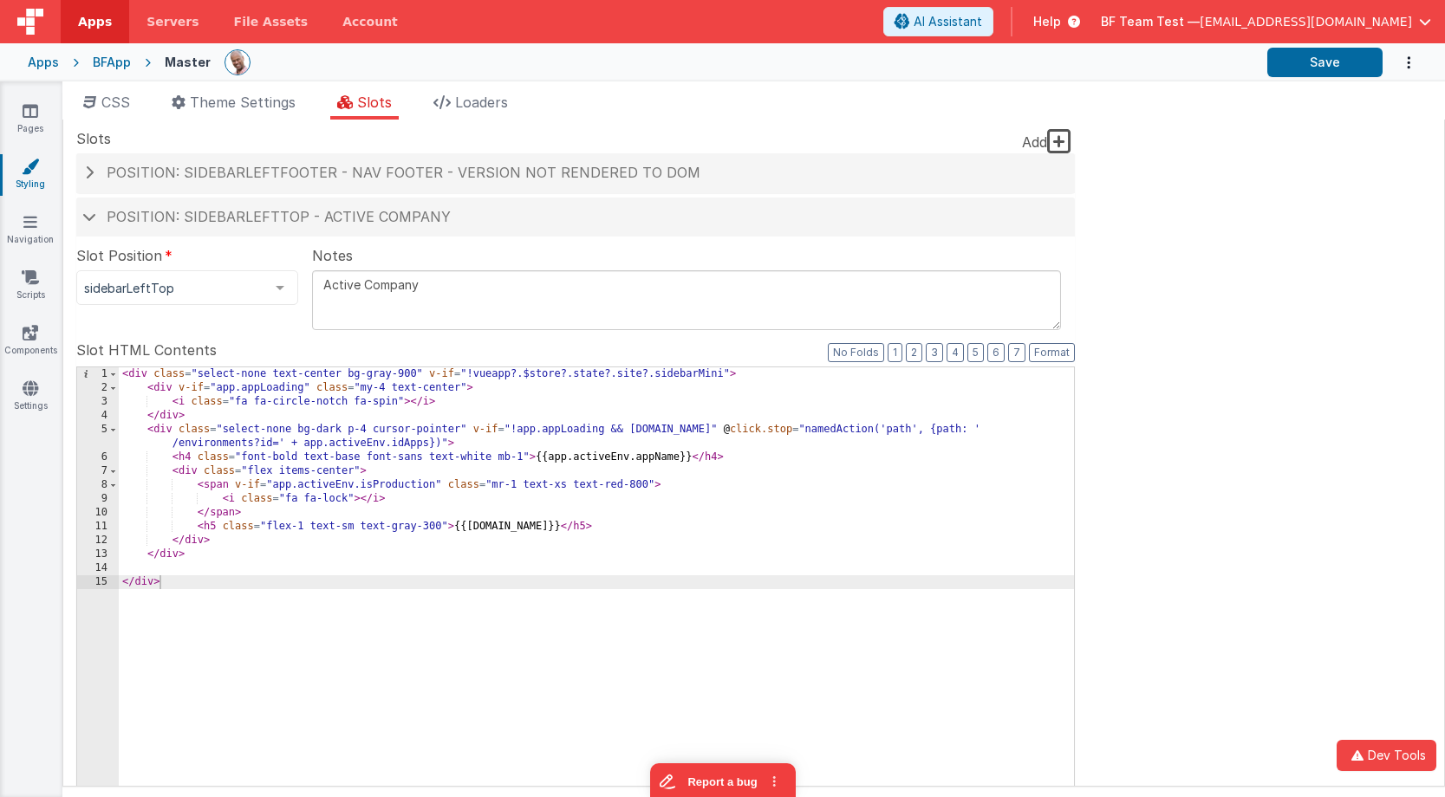
click at [529, 380] on div "< div class = "select-none text-center bg-gray-900" v-if = "!vueapp?.$store?.st…" at bounding box center [596, 661] width 955 height 589
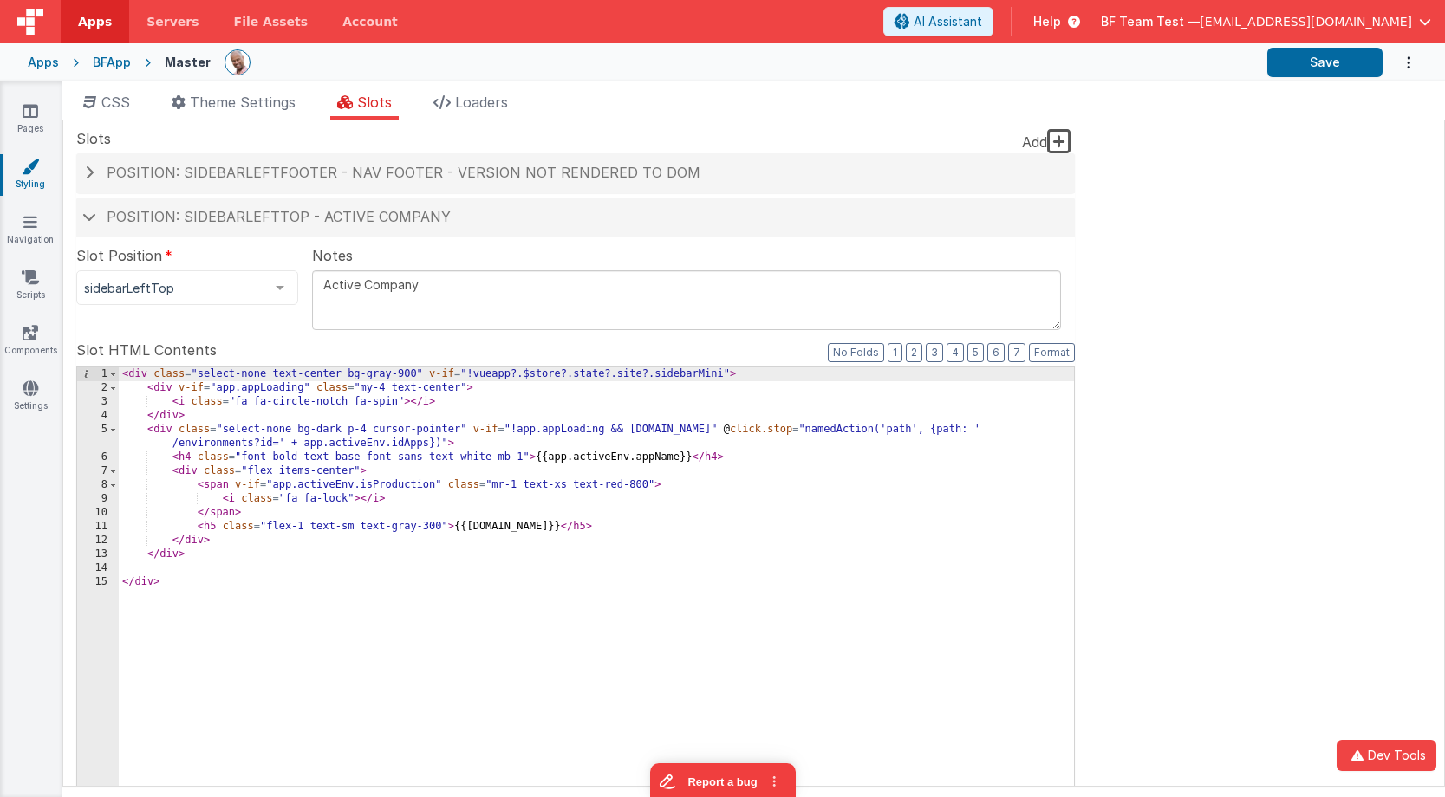
click at [514, 377] on div "< div class = "select-none text-center bg-gray-900" v-if = "!vueapp?.$store?.st…" at bounding box center [596, 661] width 955 height 589
click at [88, 216] on span at bounding box center [89, 216] width 14 height 9
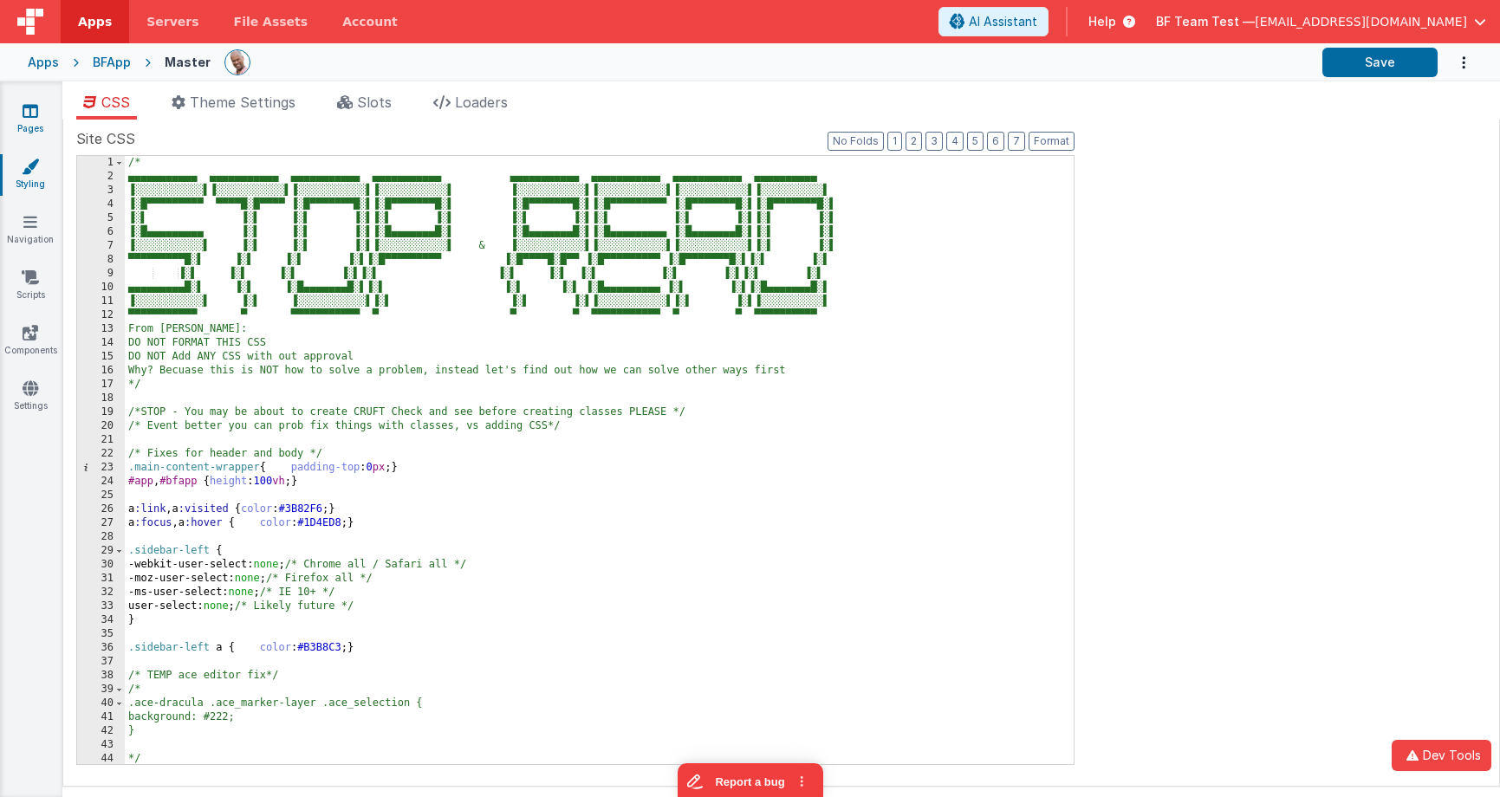
click at [12, 110] on link "Pages" at bounding box center [30, 119] width 62 height 35
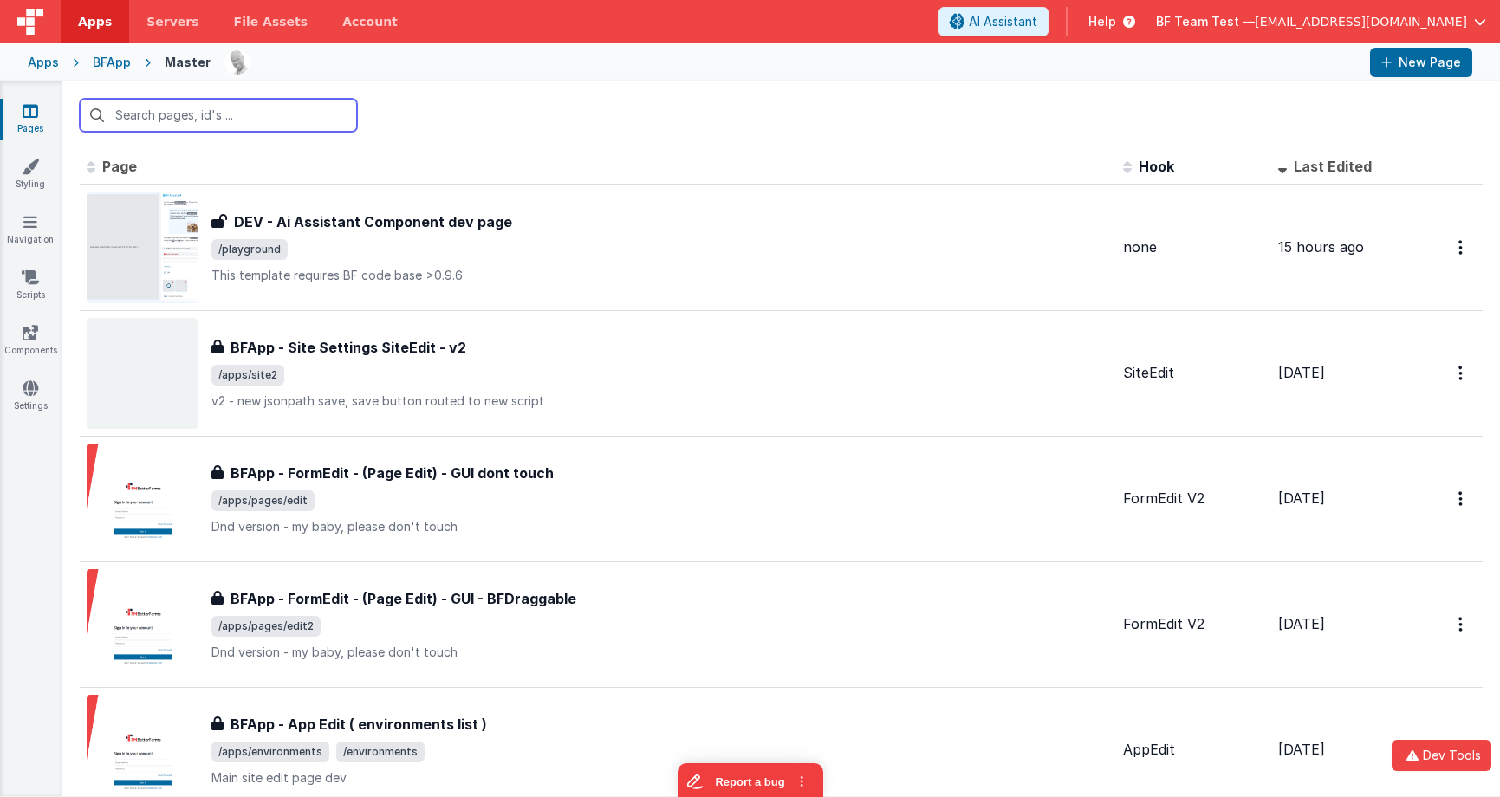
click at [283, 114] on input "text" at bounding box center [218, 115] width 277 height 33
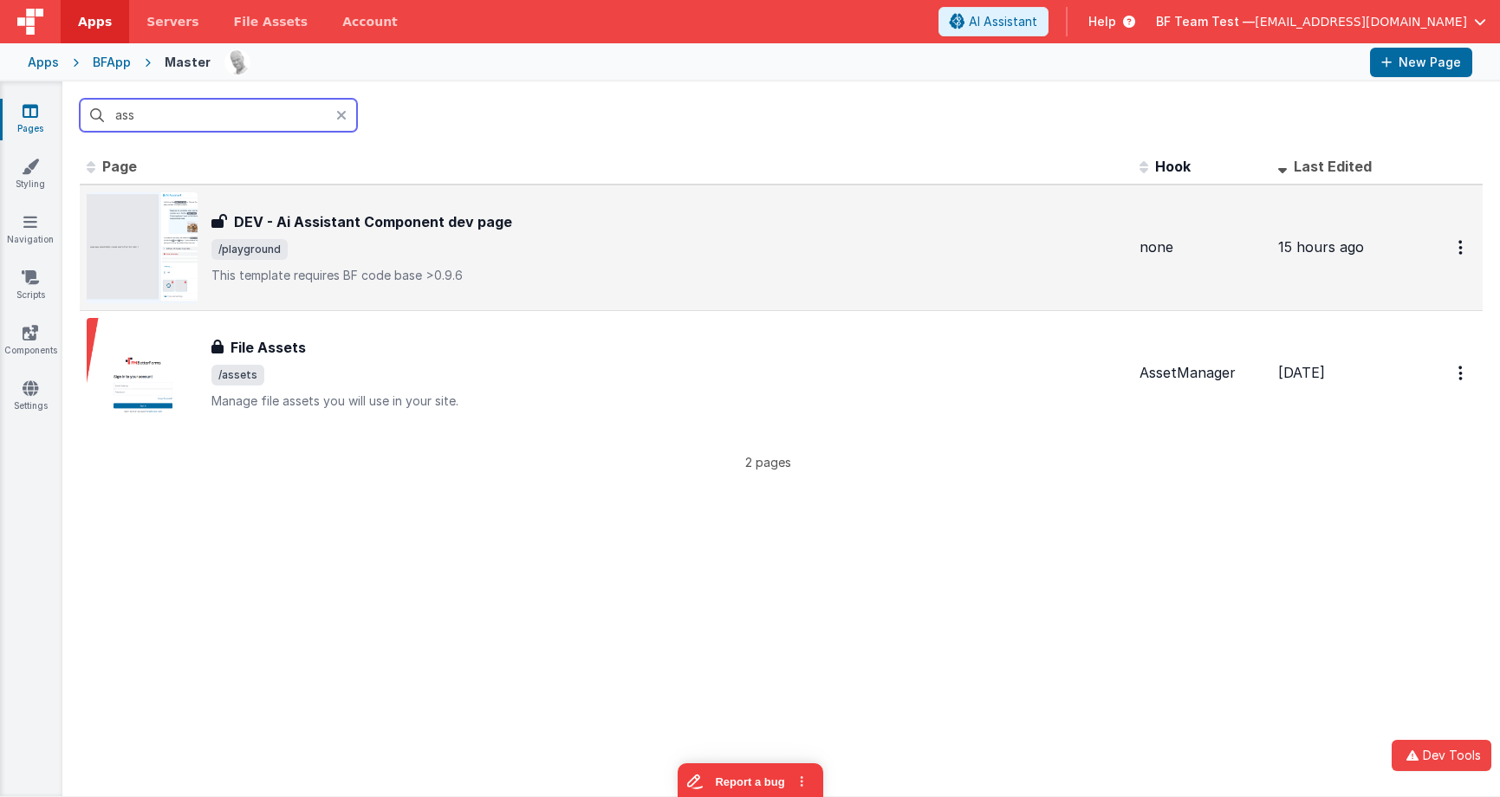
type input "ass"
click at [524, 260] on div "DEV - Ai Assistant Component dev page DEV - Ai Assistant Component dev page /pl…" at bounding box center [668, 247] width 914 height 73
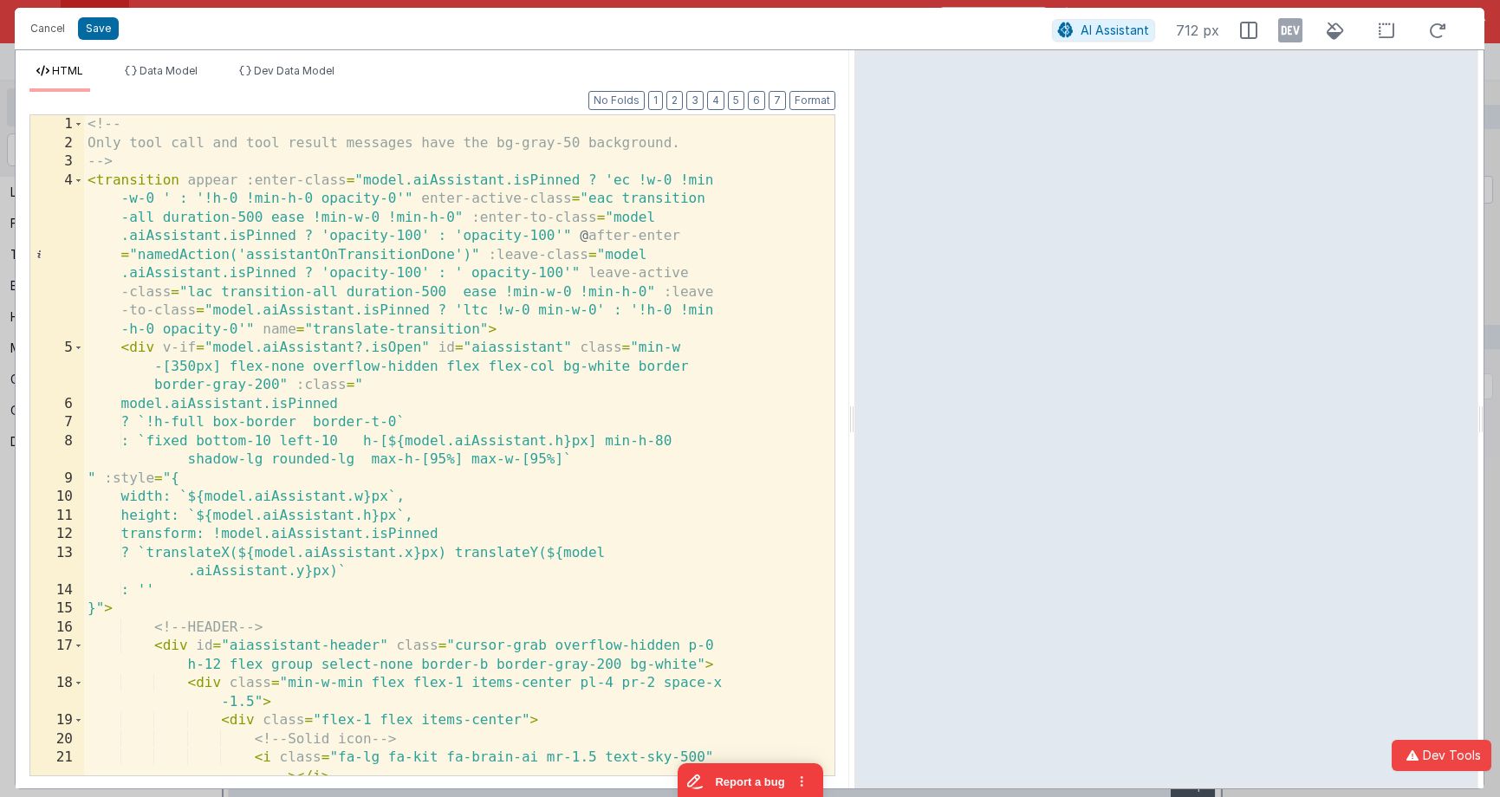
click at [854, 31] on html "Cancel Save AI Assistant 712 px HTML Data Model Dev Data Model Format 7 6 5 4 3…" at bounding box center [750, 398] width 1500 height 797
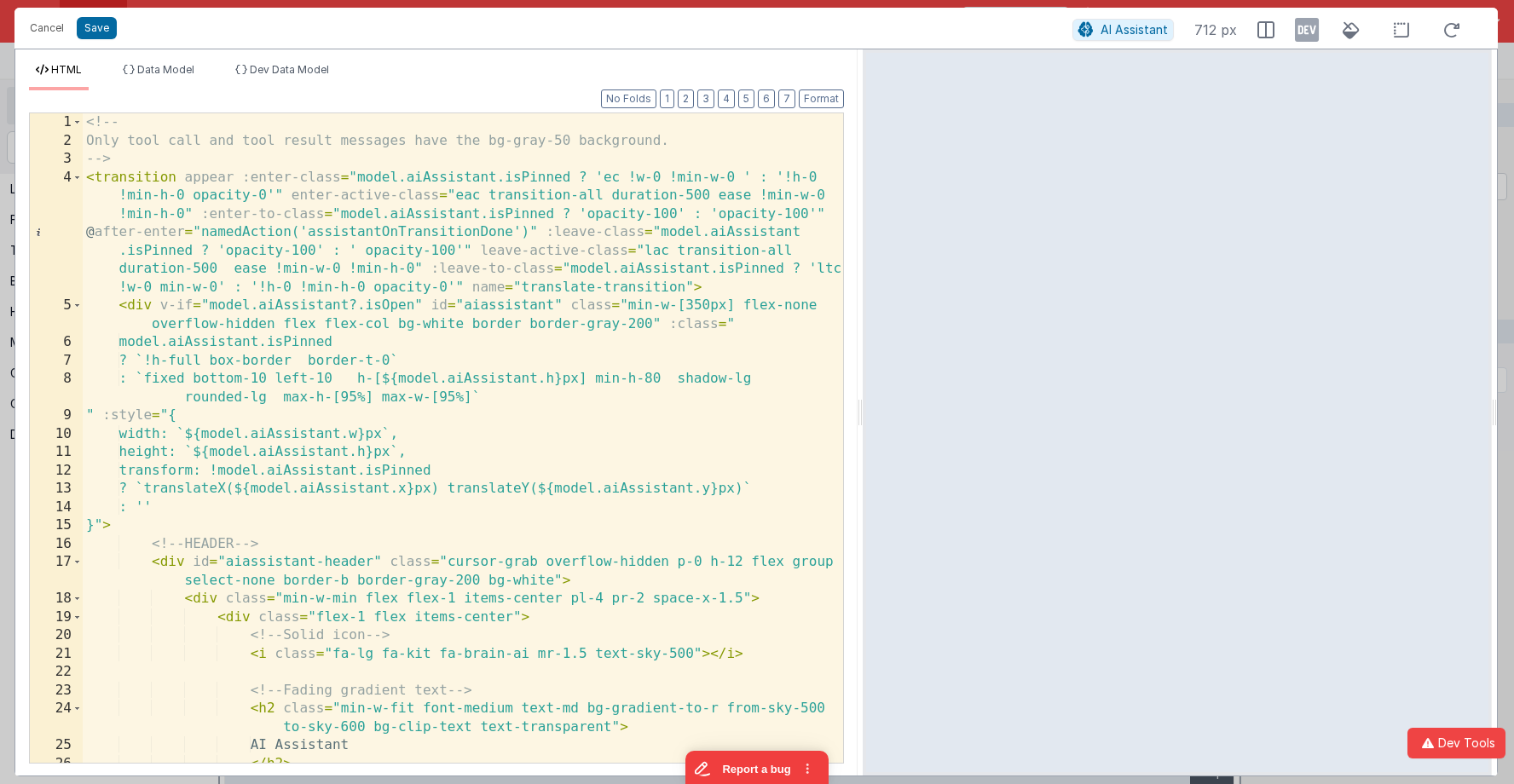
click at [275, 184] on div "<!-- Only tool call and tool result messages have the bg-gray-50 background. --…" at bounding box center [462, 456] width 760 height 687
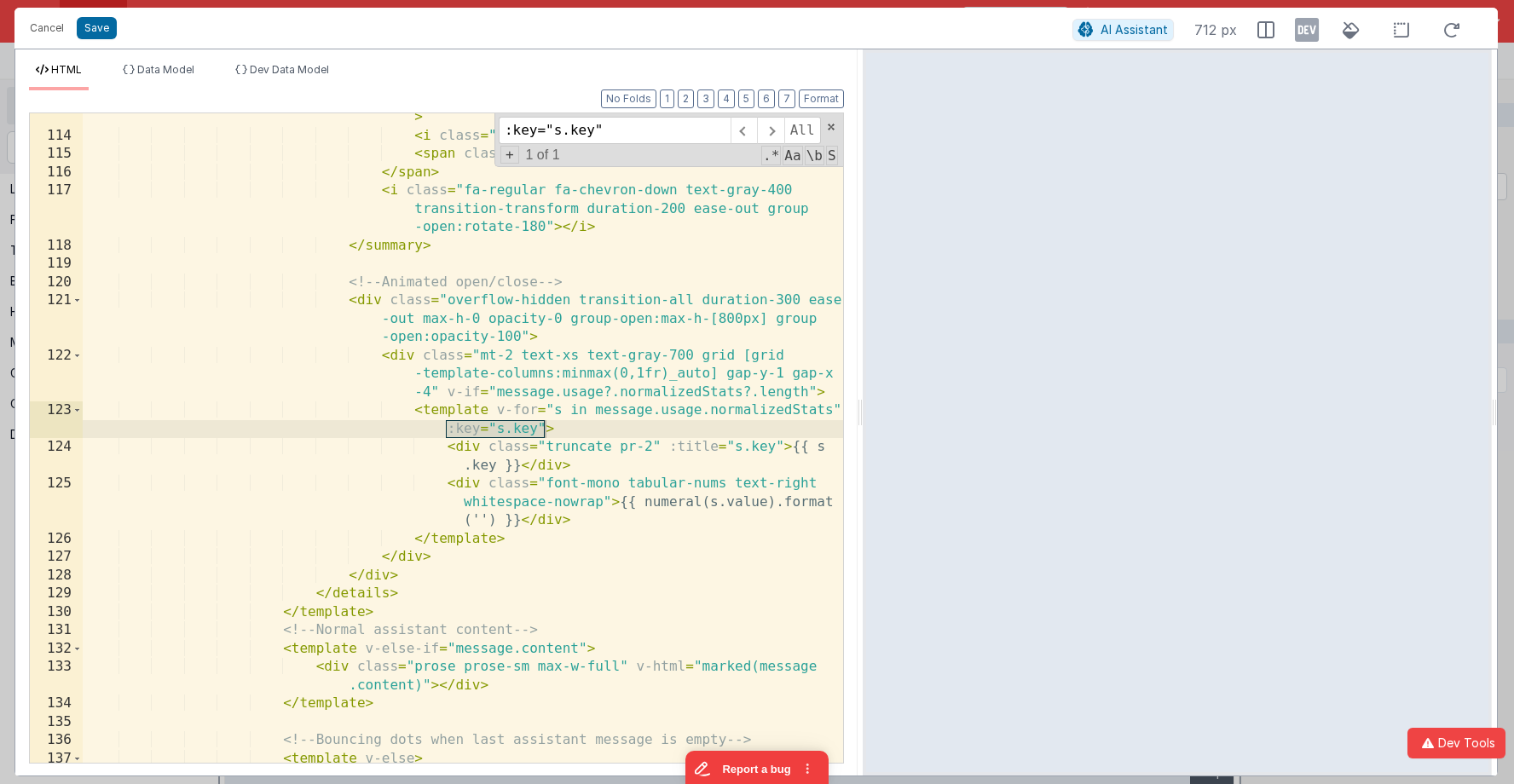
scroll to position [3065, 0]
type input ":key="s.key""
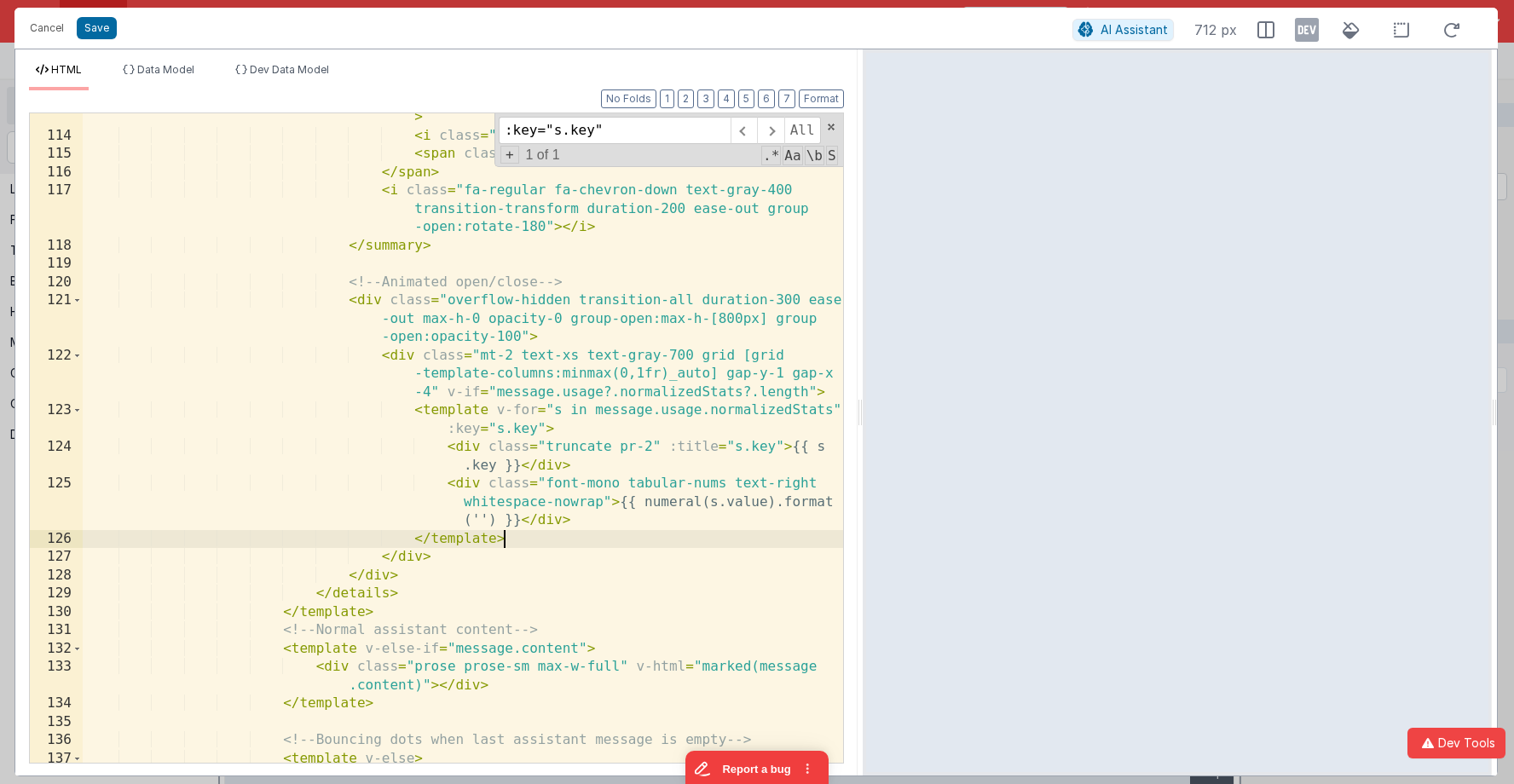
click at [524, 533] on div "< span class = "flex items-center space-x-2 text-amber-700" > < i class = "fa-r…" at bounding box center [462, 452] width 760 height 723
click at [574, 469] on div "< span class = "flex items-center space-x-2 text-amber-700" > < i class = "fa-r…" at bounding box center [462, 452] width 760 height 723
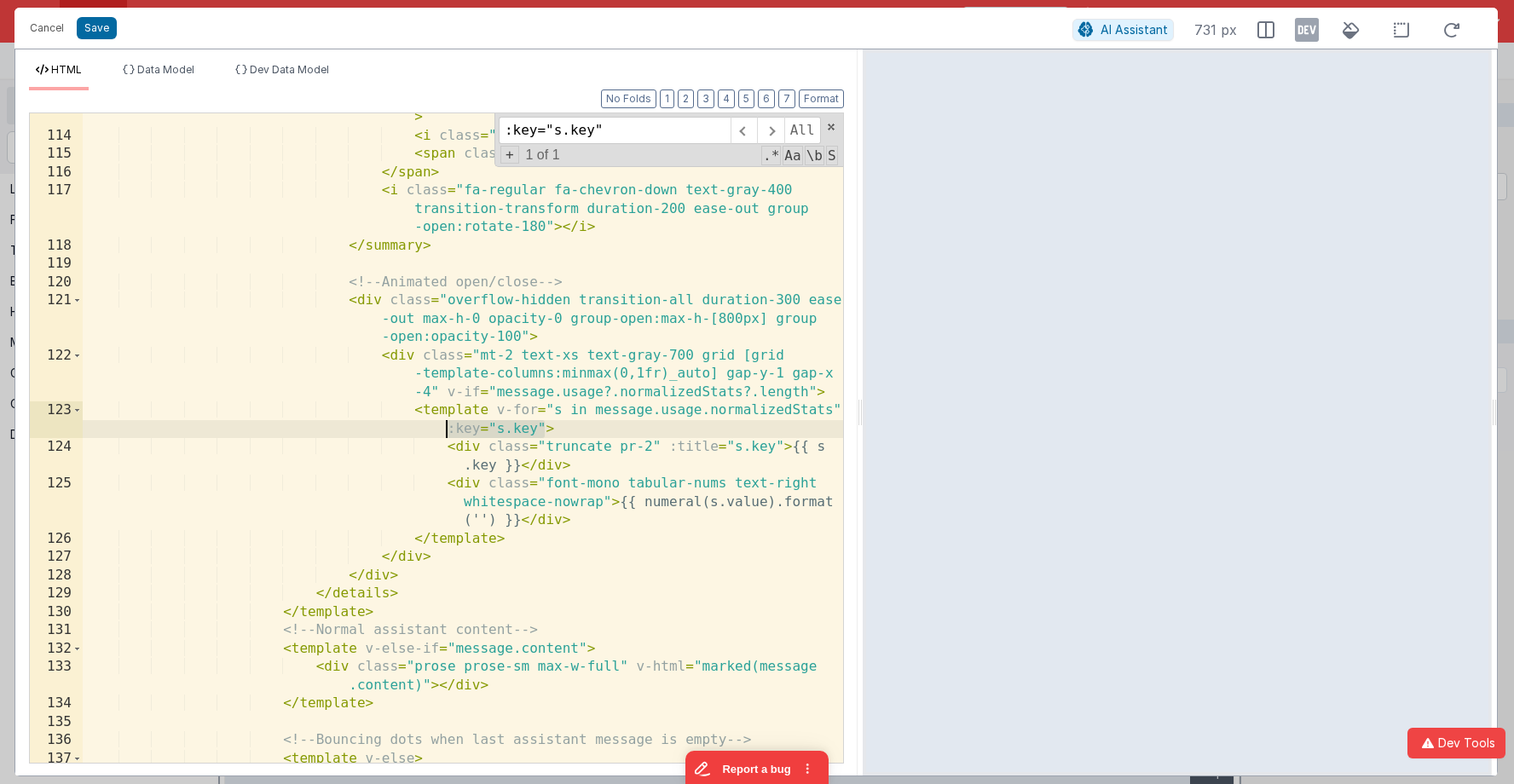
drag, startPoint x: 542, startPoint y: 430, endPoint x: 557, endPoint y: 432, distance: 15.1
click at [447, 431] on div "< span class = "flex items-center space-x-2 text-amber-700" > < i class = "fa-r…" at bounding box center [462, 452] width 760 height 723
click at [765, 129] on span at bounding box center [770, 131] width 27 height 28
click at [105, 30] on button "Save" at bounding box center [96, 28] width 40 height 23
